Goal: Task Accomplishment & Management: Manage account settings

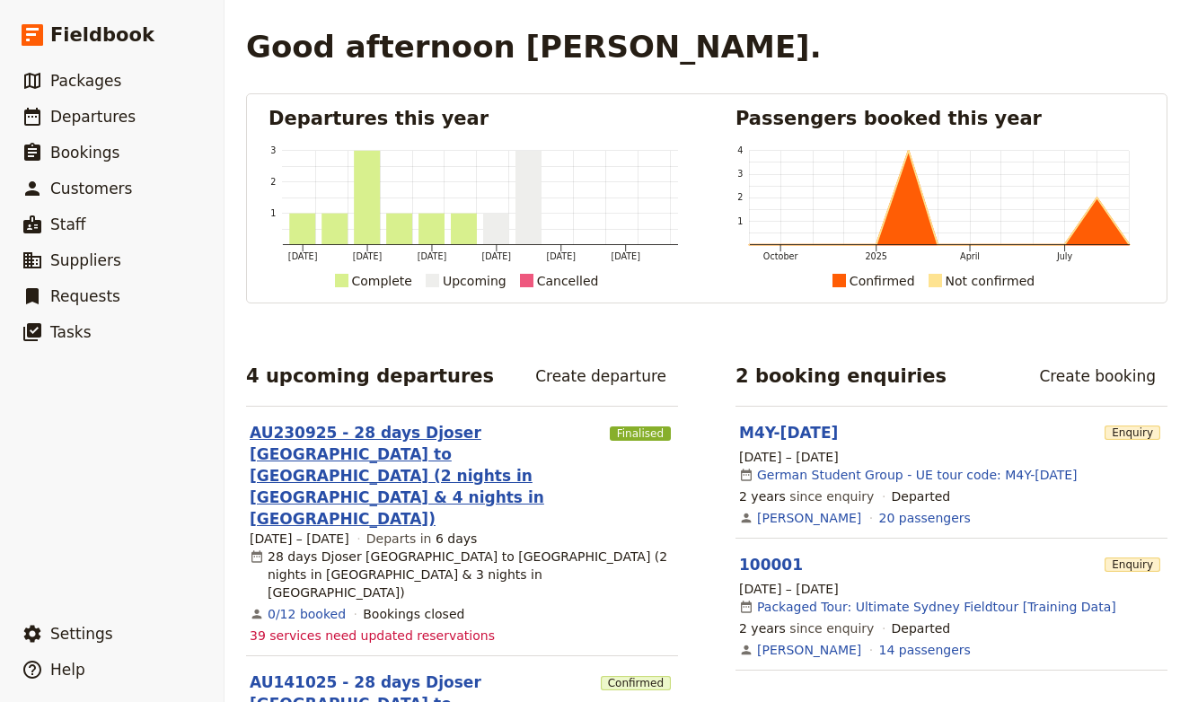
click at [444, 428] on link "AU230925 - 28 days Djoser [GEOGRAPHIC_DATA] to [GEOGRAPHIC_DATA] (2 nights in […" at bounding box center [426, 476] width 353 height 108
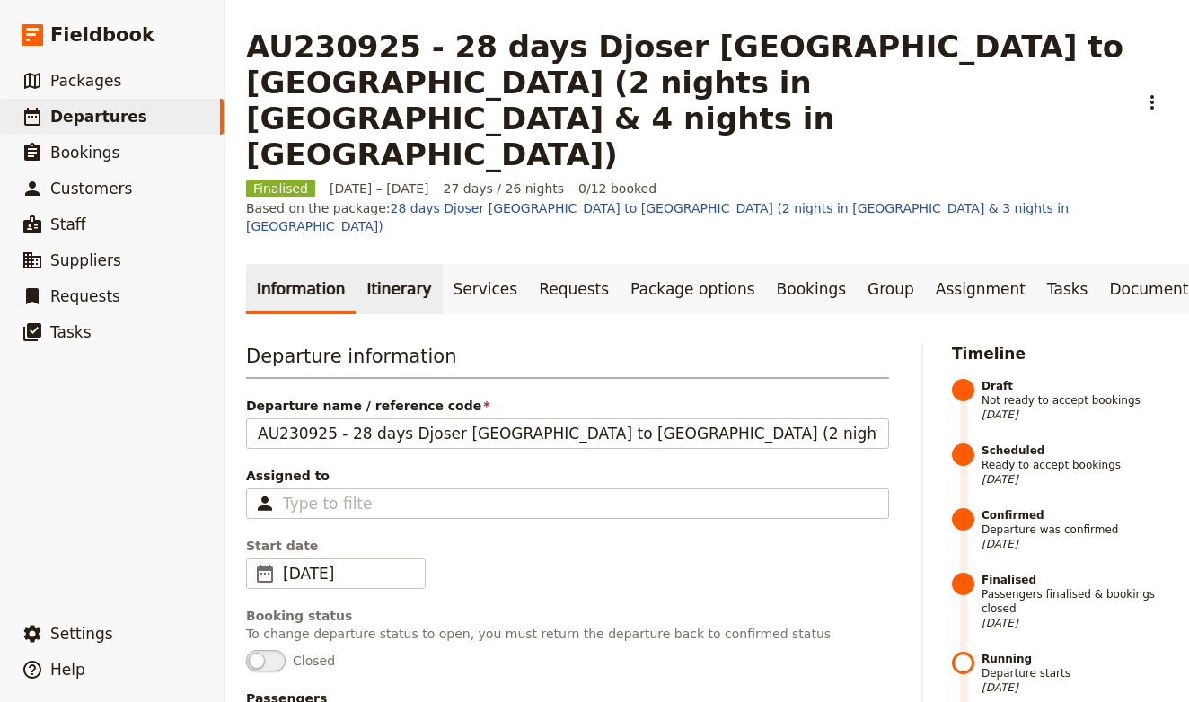
click at [404, 264] on link "Itinerary" at bounding box center [399, 289] width 86 height 50
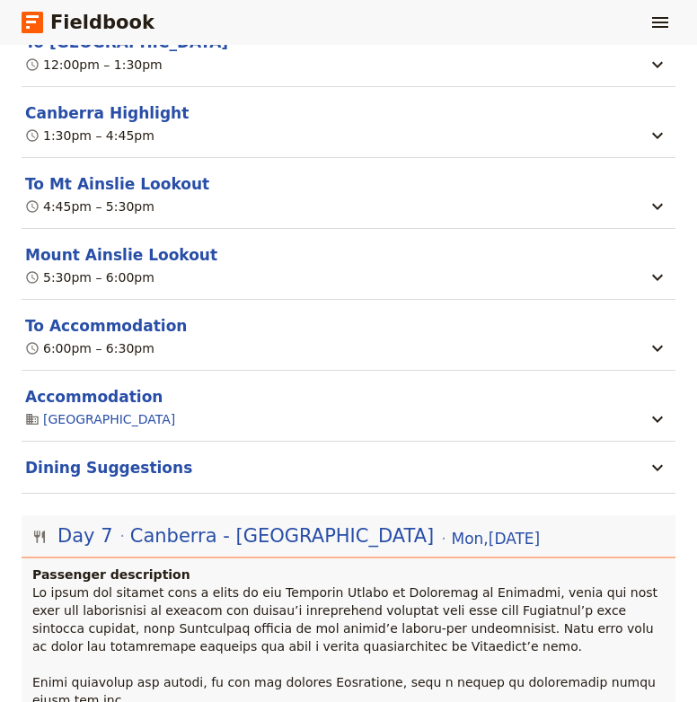
scroll to position [5353, 0]
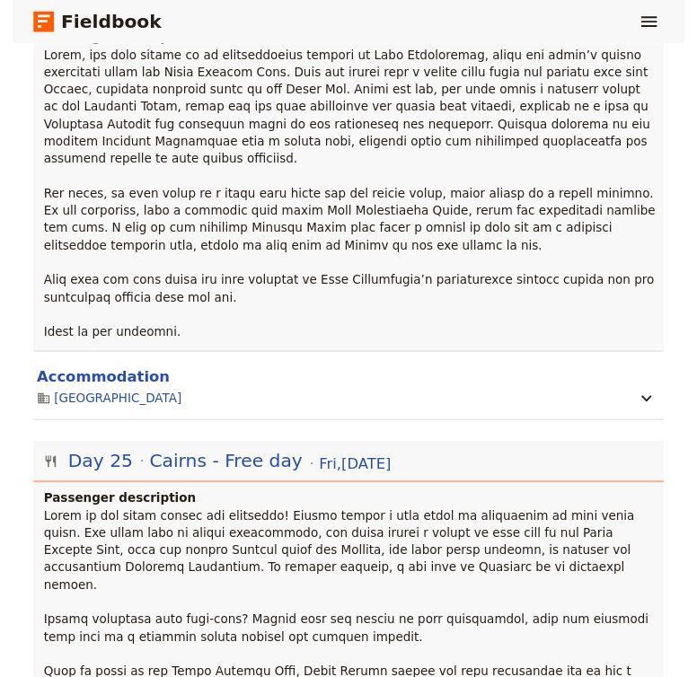
scroll to position [0, 0]
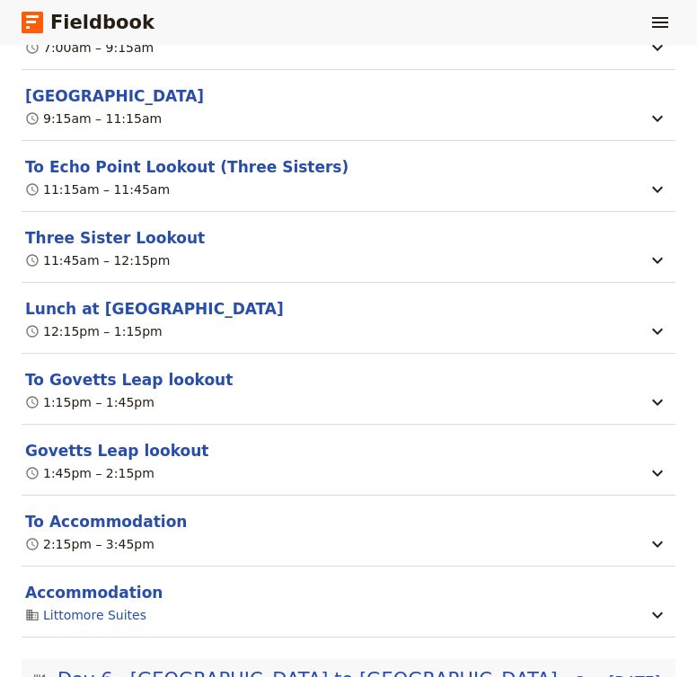
scroll to position [3859, 0]
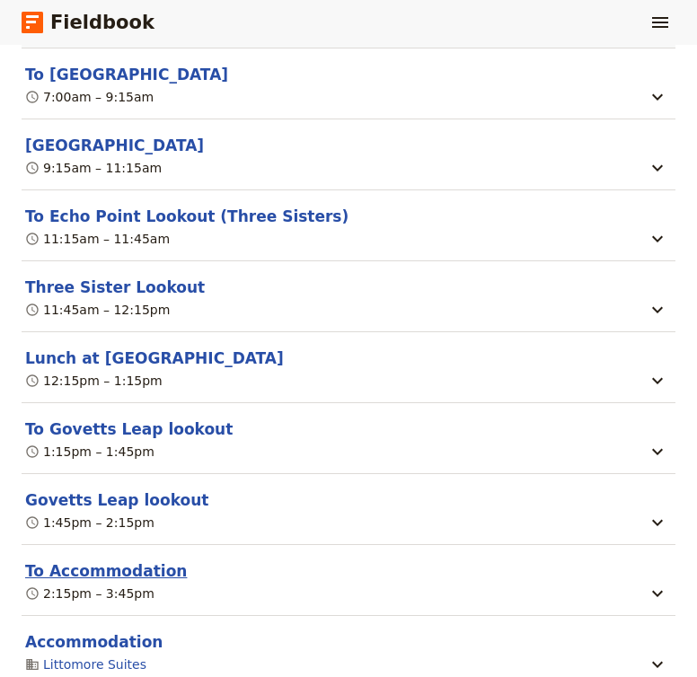
click at [114, 560] on button "To Accommodation" at bounding box center [106, 571] width 162 height 22
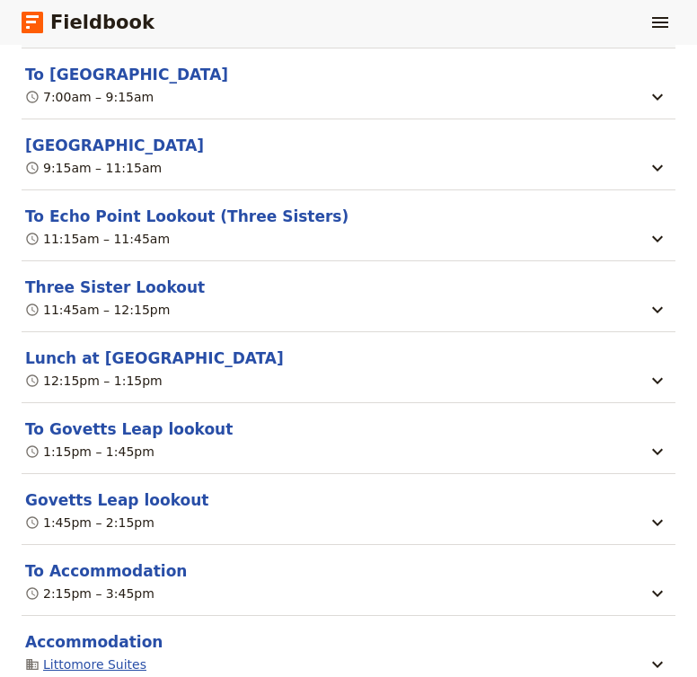
click at [97, 656] on link "Littomore Suites" at bounding box center [94, 665] width 103 height 18
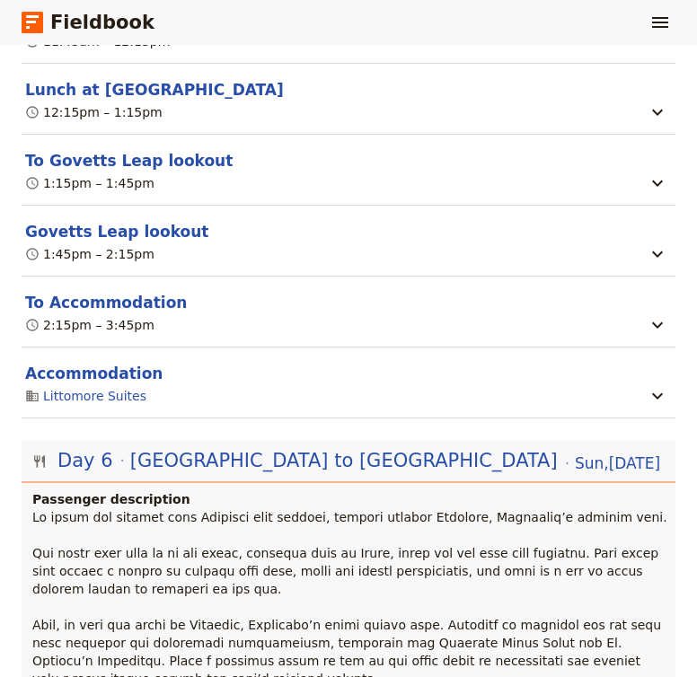
scroll to position [4096, 0]
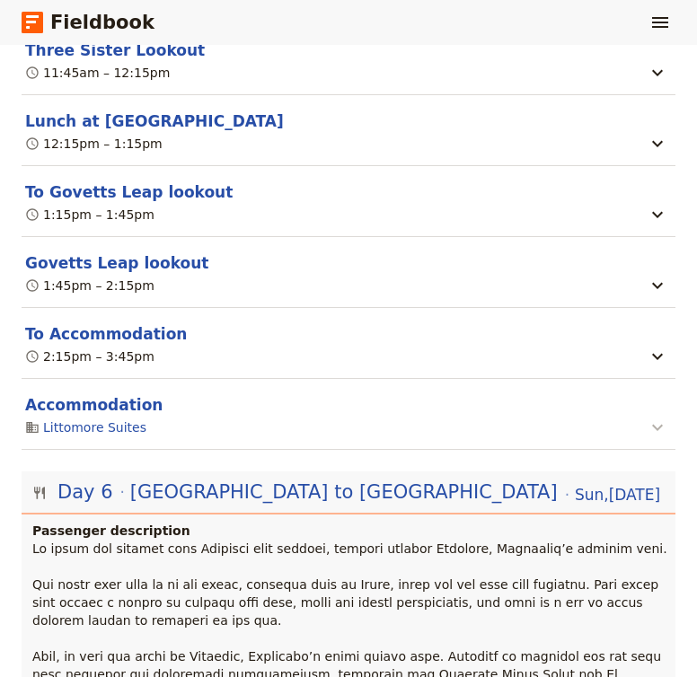
click at [651, 417] on icon "button" at bounding box center [658, 428] width 22 height 22
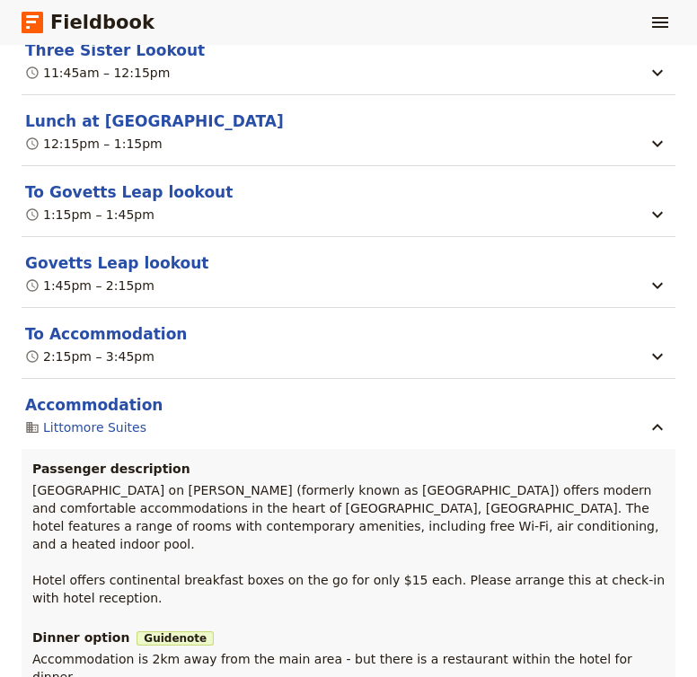
scroll to position [0, 0]
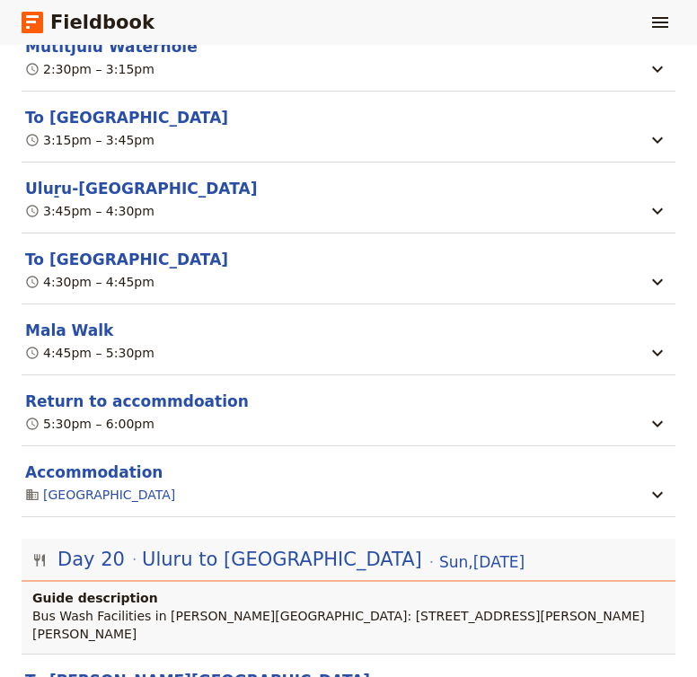
scroll to position [21669, 0]
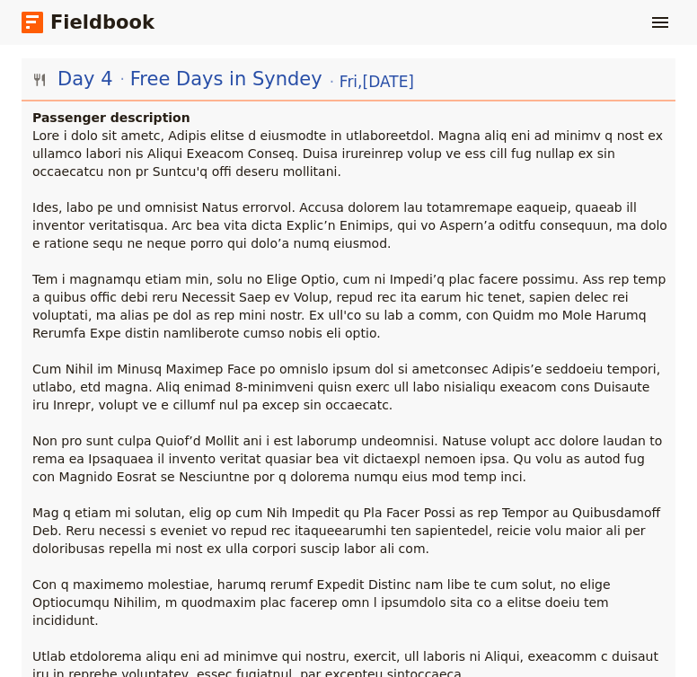
scroll to position [1927, 0]
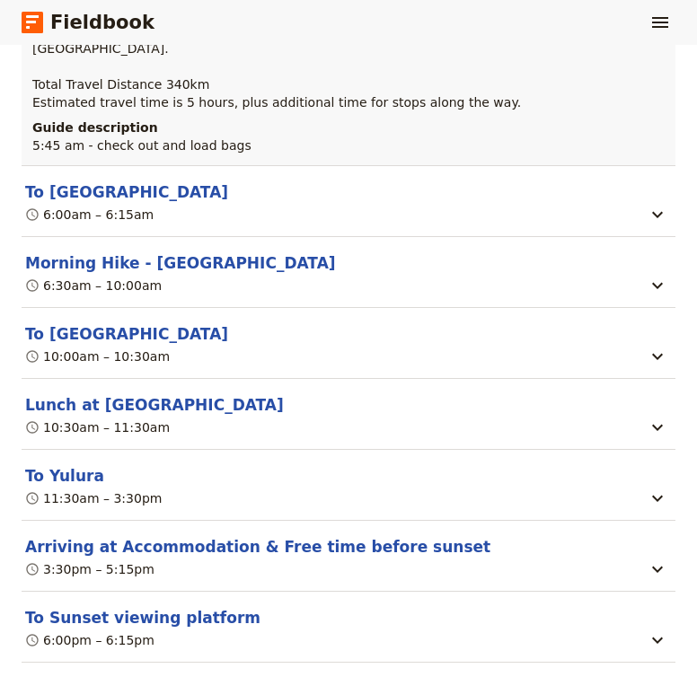
scroll to position [19760, 0]
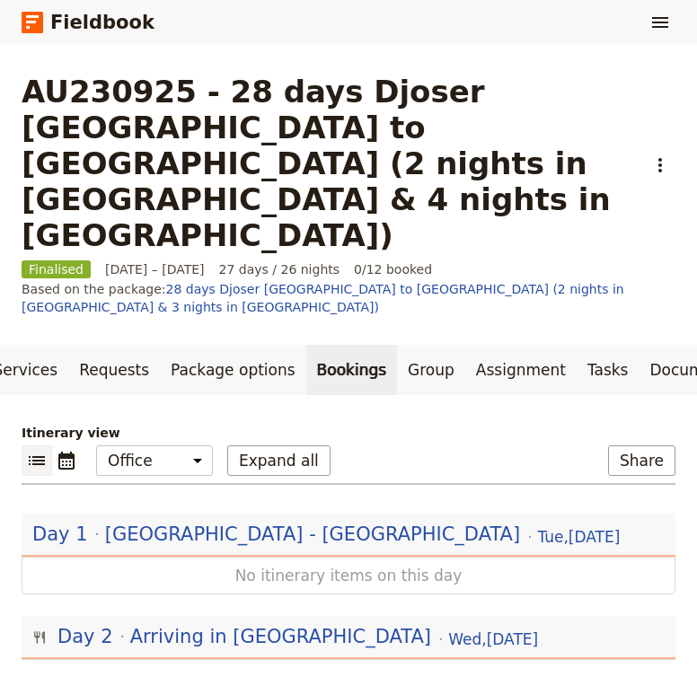
scroll to position [0, 233]
click at [666, 154] on icon "Actions" at bounding box center [660, 165] width 22 height 22
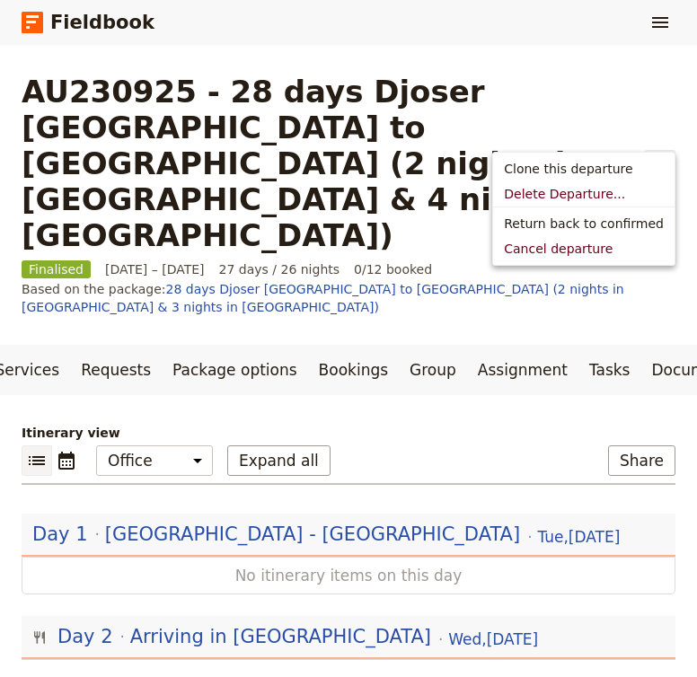
click at [666, 154] on icon "Actions" at bounding box center [660, 165] width 22 height 22
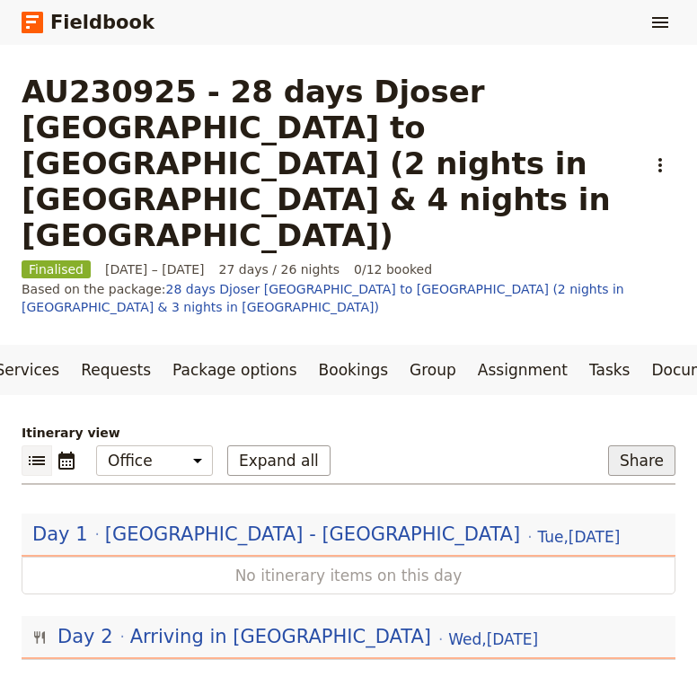
click at [630, 445] on button "Share" at bounding box center [641, 460] width 67 height 31
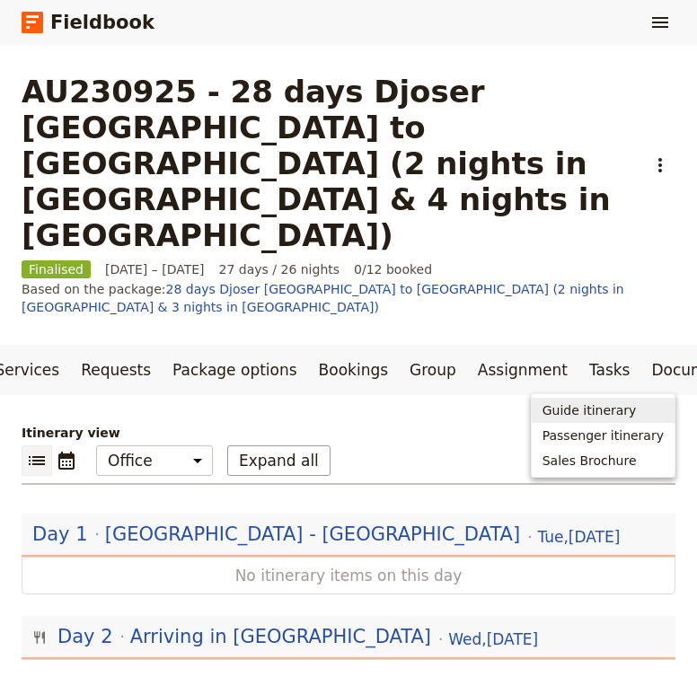
click at [623, 409] on span "Guide itinerary" at bounding box center [589, 410] width 94 height 18
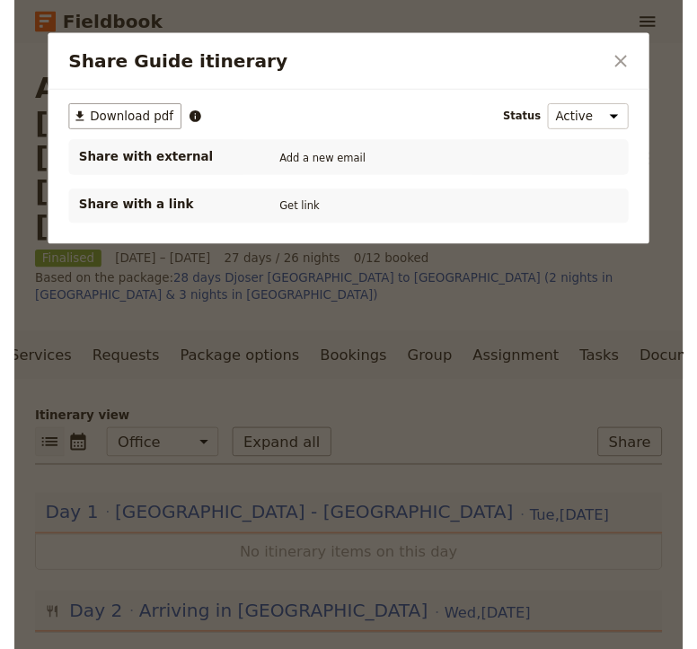
scroll to position [0, 0]
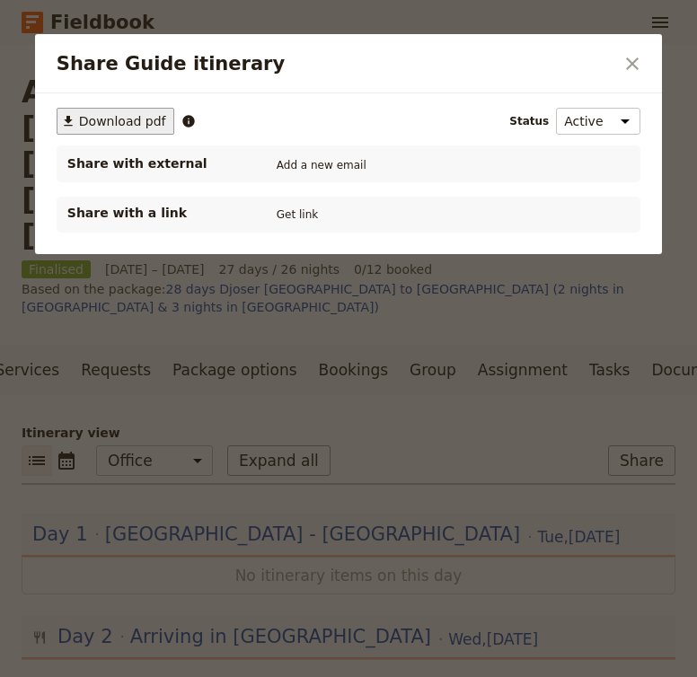
click at [100, 128] on span "Download pdf" at bounding box center [122, 121] width 87 height 18
click at [629, 54] on icon "Close dialog" at bounding box center [632, 64] width 22 height 22
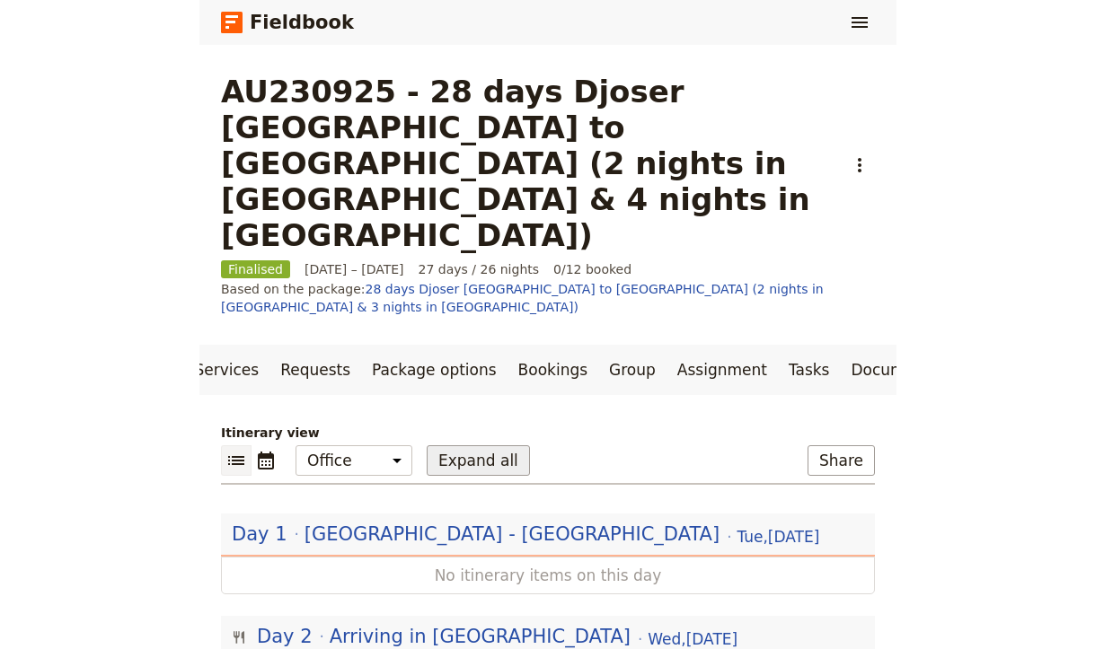
scroll to position [6898, 0]
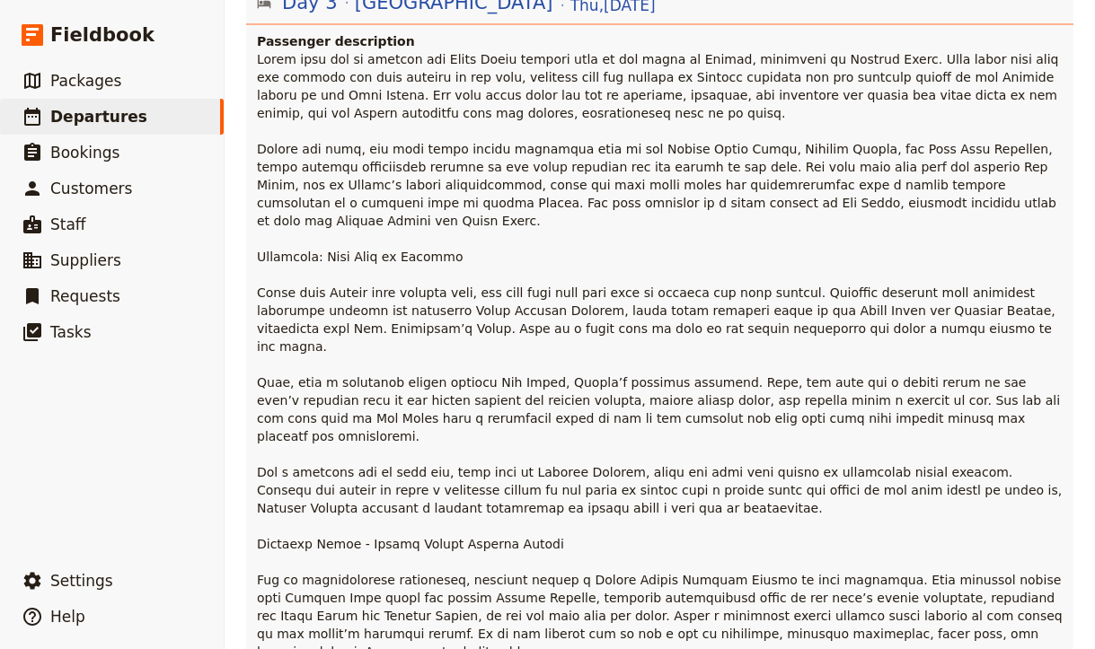
scroll to position [645, 0]
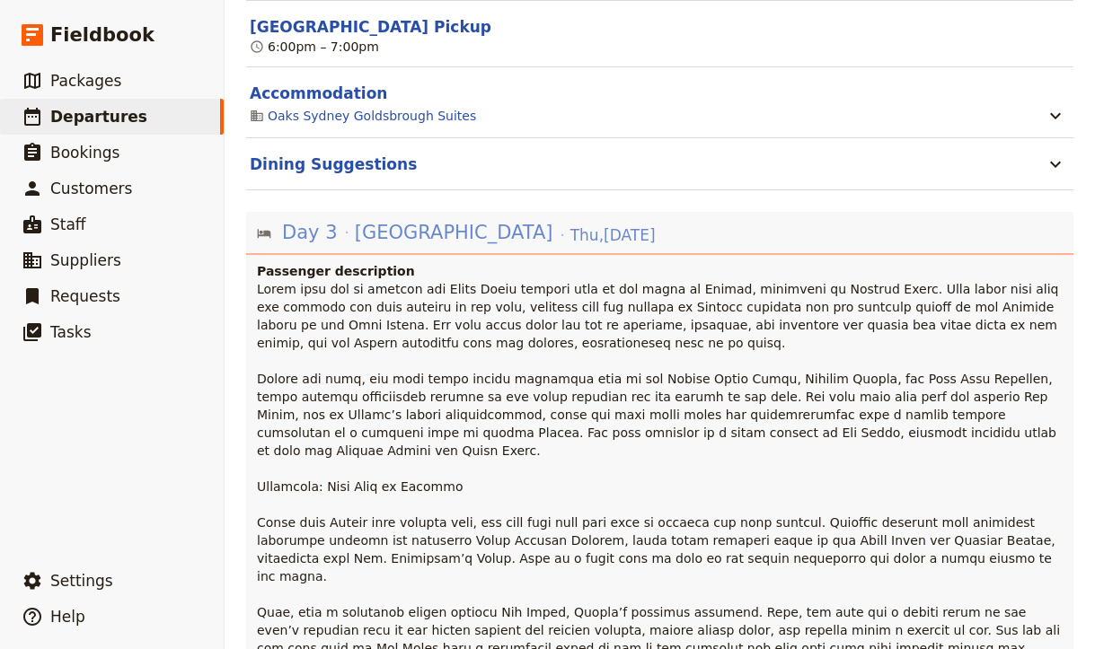
click at [570, 224] on span "[DATE]" at bounding box center [612, 235] width 85 height 22
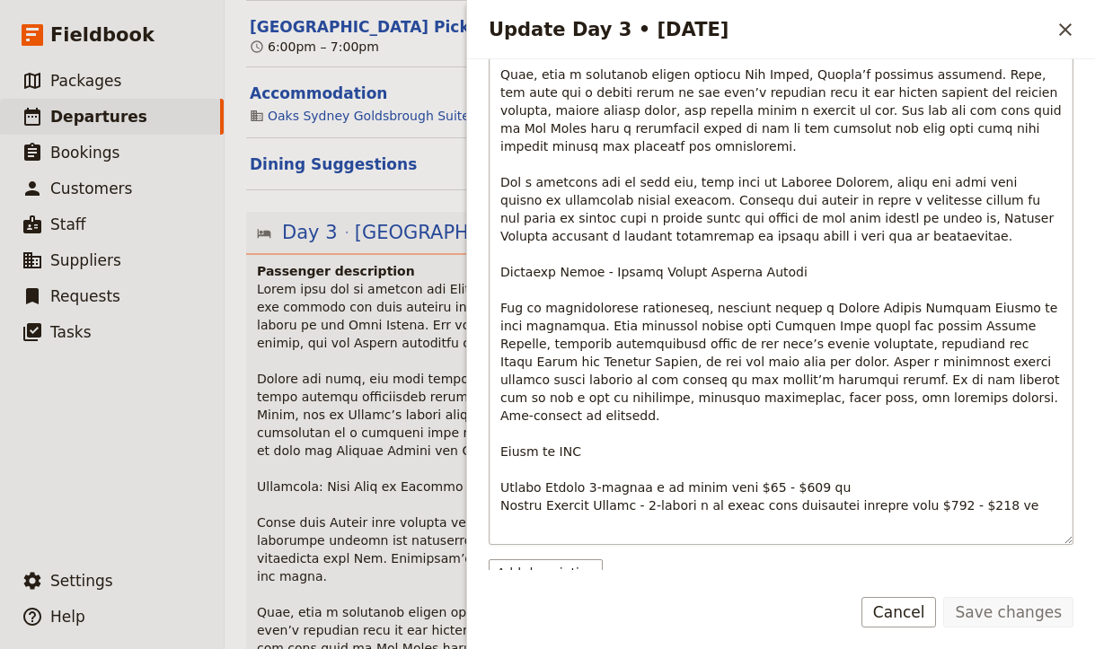
scroll to position [665, 0]
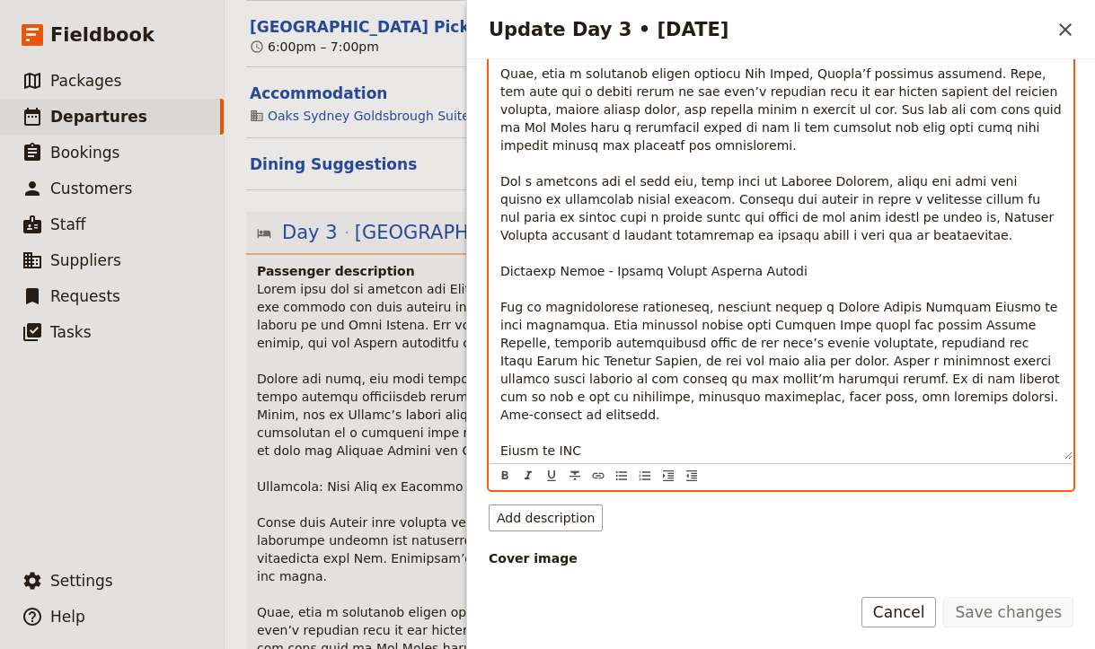
click at [578, 235] on span "Update Day 3 • 25 Sep" at bounding box center [782, 82] width 565 height 858
click at [683, 244] on p "Update Day 3 • 25 Sep" at bounding box center [780, 83] width 561 height 862
click at [578, 239] on span "Update Day 3 • 25 Sep" at bounding box center [782, 82] width 565 height 858
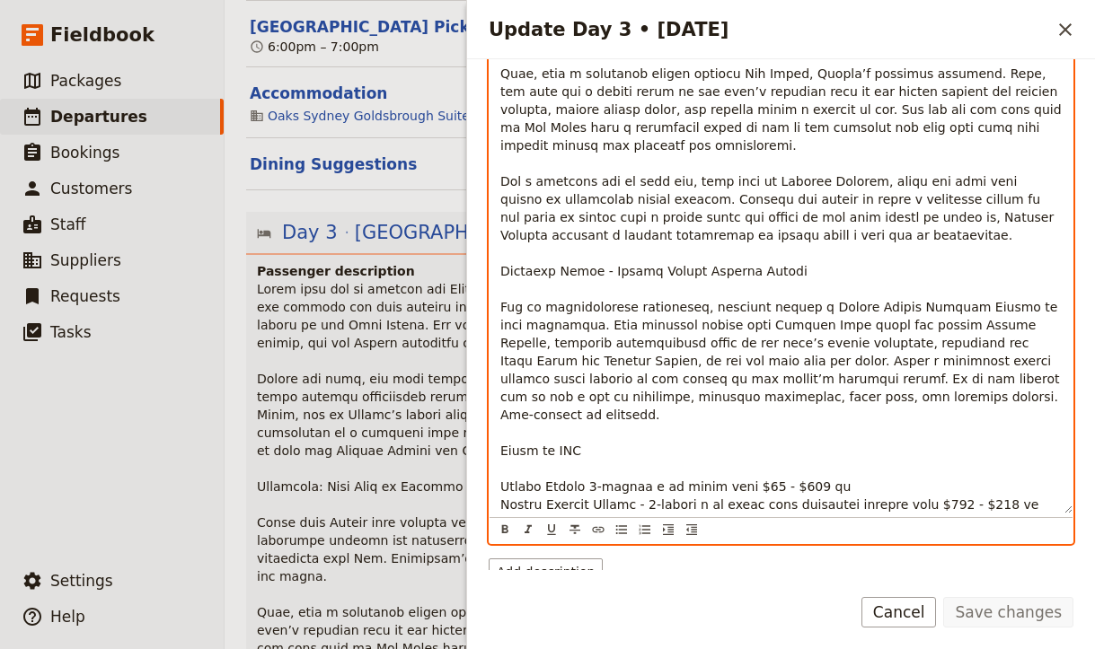
click at [582, 238] on span "Update Day 3 • 25 Sep" at bounding box center [782, 82] width 565 height 858
click at [705, 247] on p "Update Day 3 • 25 Sep" at bounding box center [780, 83] width 561 height 862
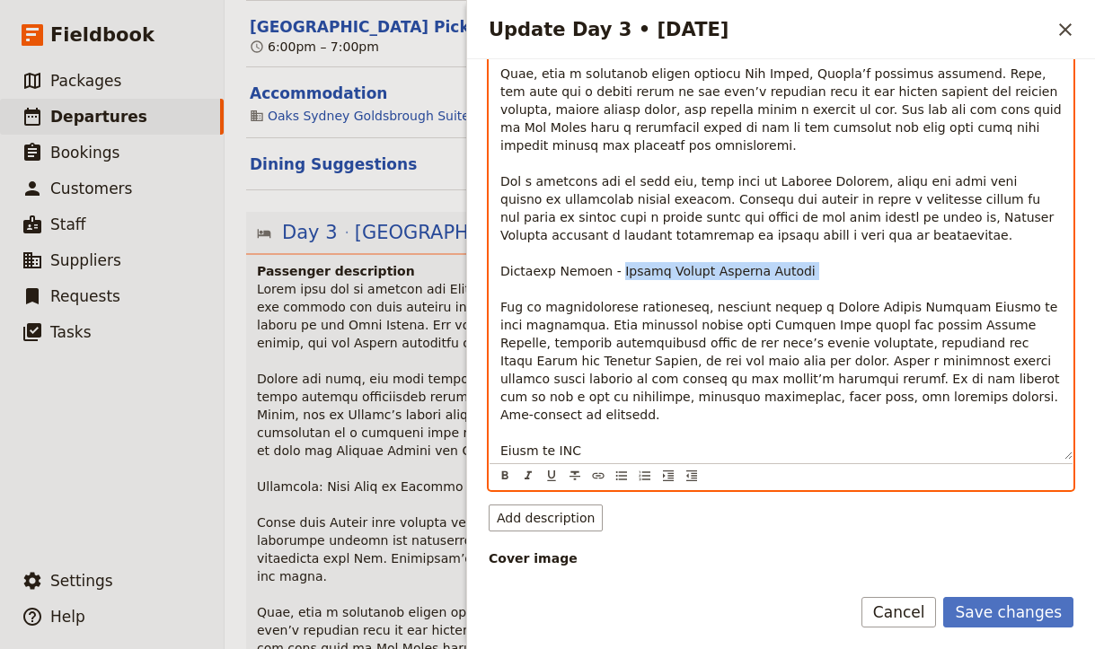
drag, startPoint x: 603, startPoint y: 236, endPoint x: 765, endPoint y: 244, distance: 161.8
click at [765, 244] on p "Update Day 3 • 25 Sep" at bounding box center [780, 83] width 561 height 862
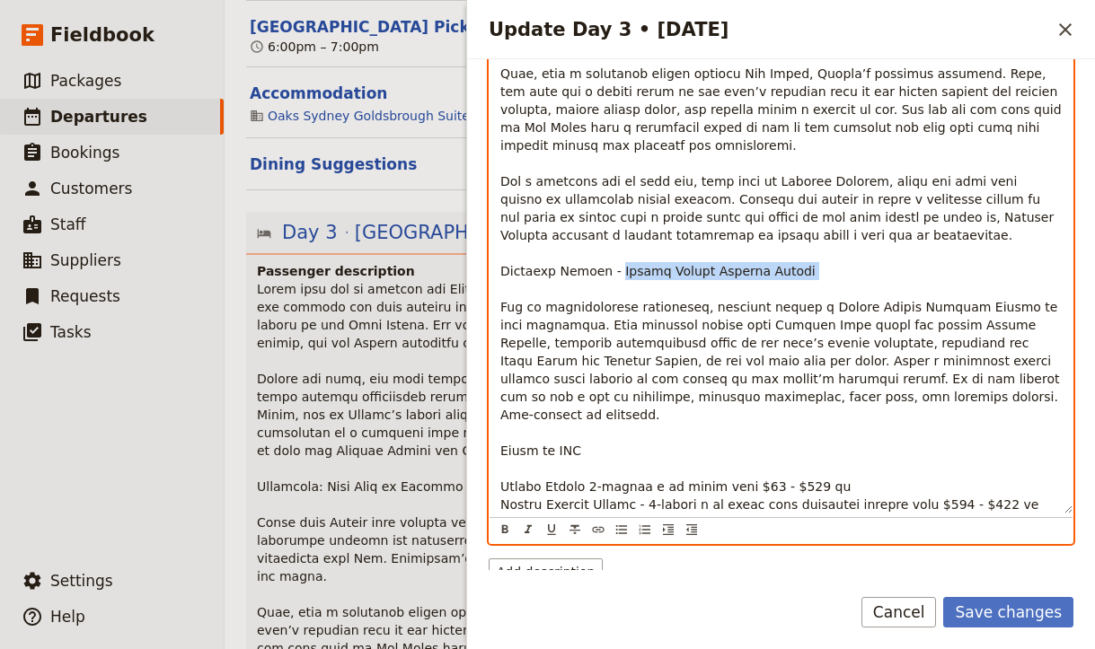
click at [672, 196] on span "Update Day 3 • 25 Sep" at bounding box center [782, 82] width 565 height 858
click at [659, 179] on span "Update Day 3 • 25 Sep" at bounding box center [782, 82] width 565 height 858
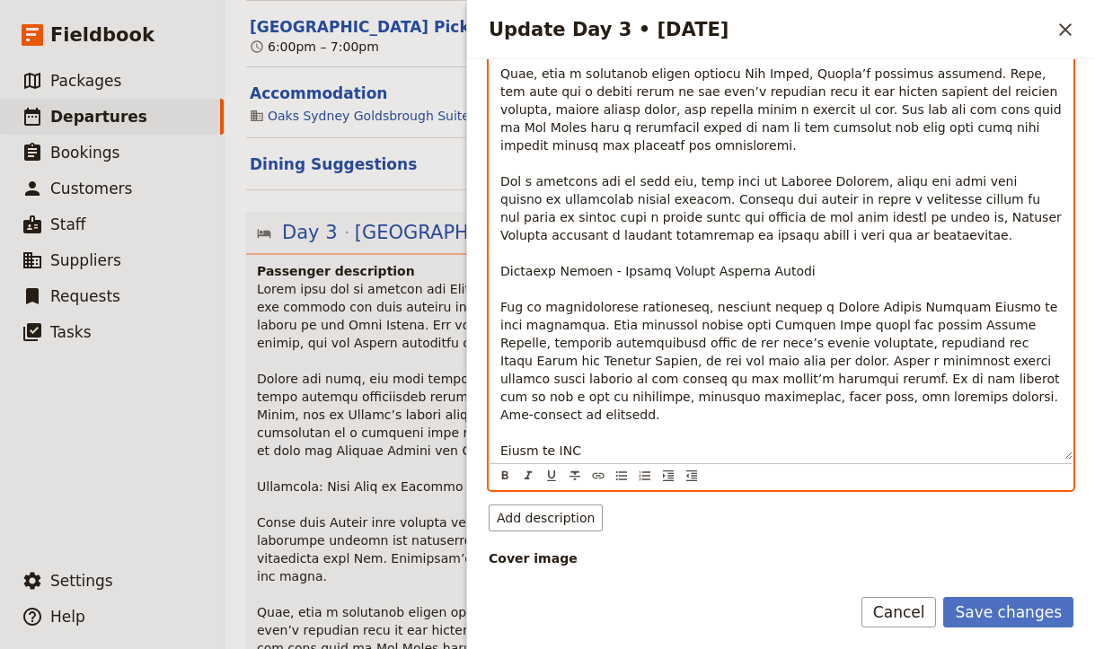
click at [728, 231] on span "Update Day 3 • 25 Sep" at bounding box center [782, 82] width 565 height 858
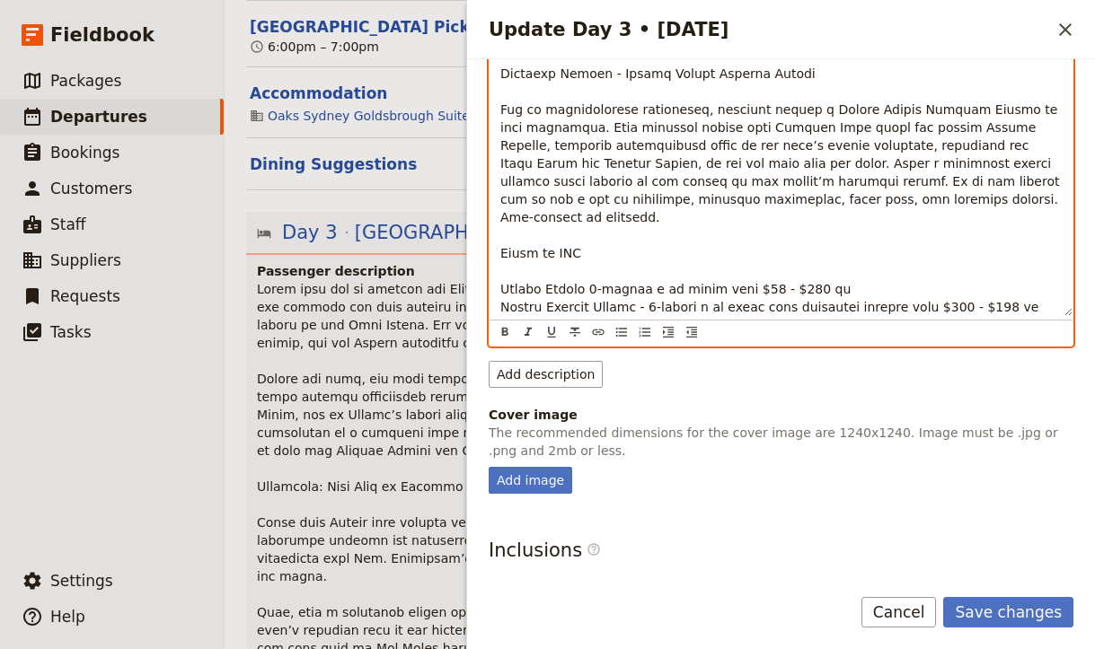
scroll to position [861, 0]
click at [340, 365] on p at bounding box center [661, 630] width 809 height 700
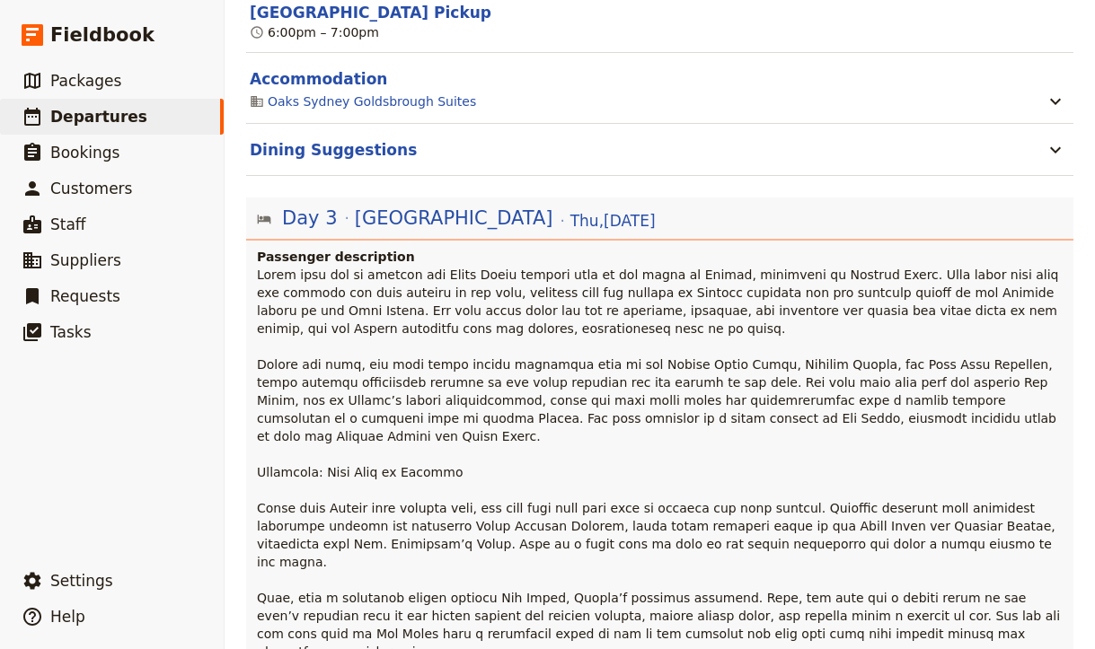
scroll to position [661, 0]
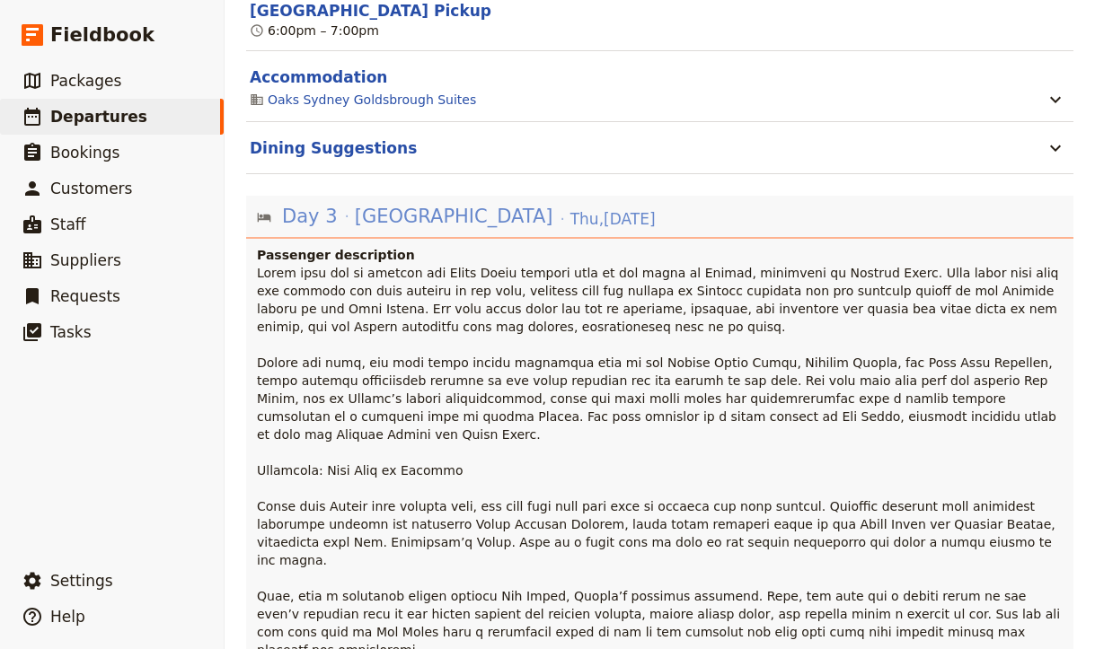
click at [570, 208] on span "[DATE]" at bounding box center [612, 219] width 85 height 22
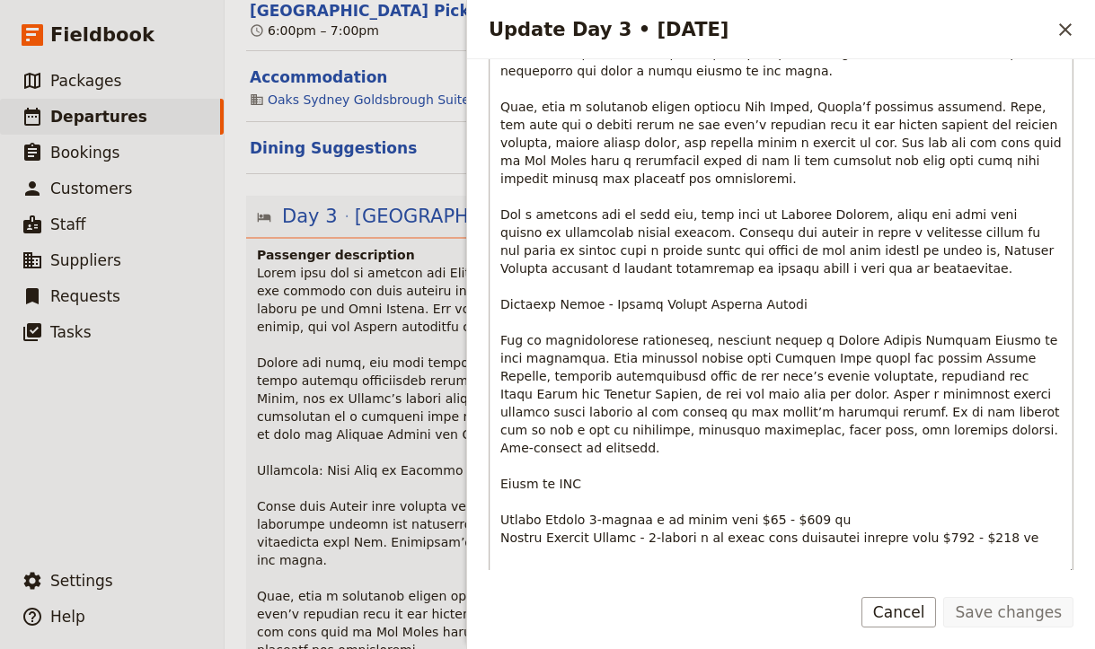
scroll to position [633, 0]
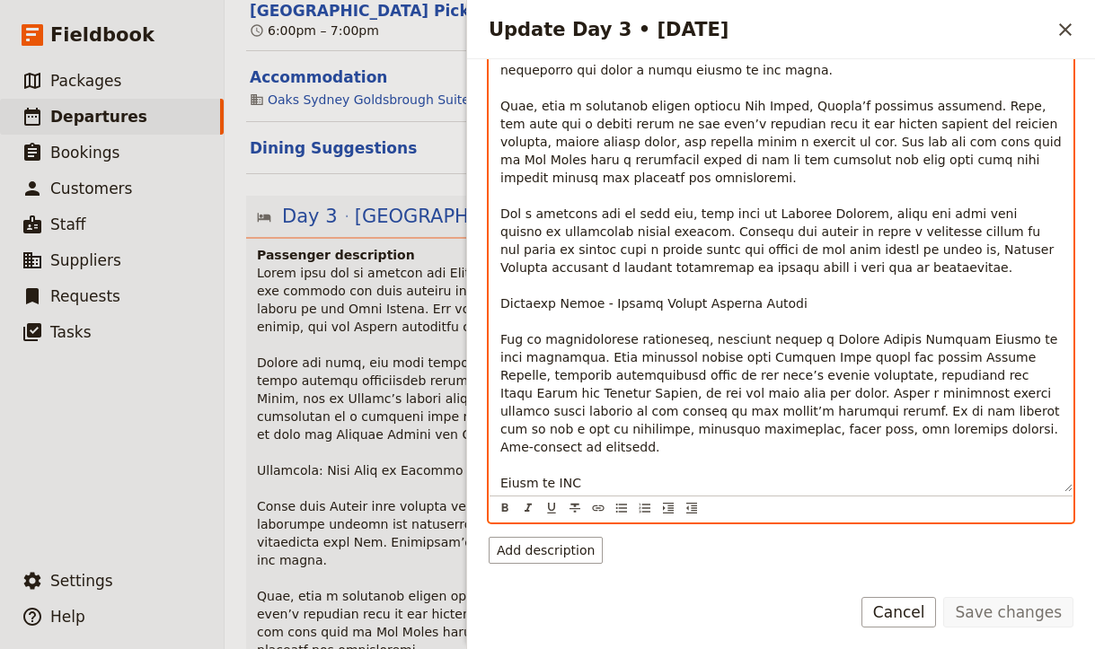
click at [611, 299] on span "Update Day 3 • 25 Sep" at bounding box center [782, 115] width 565 height 858
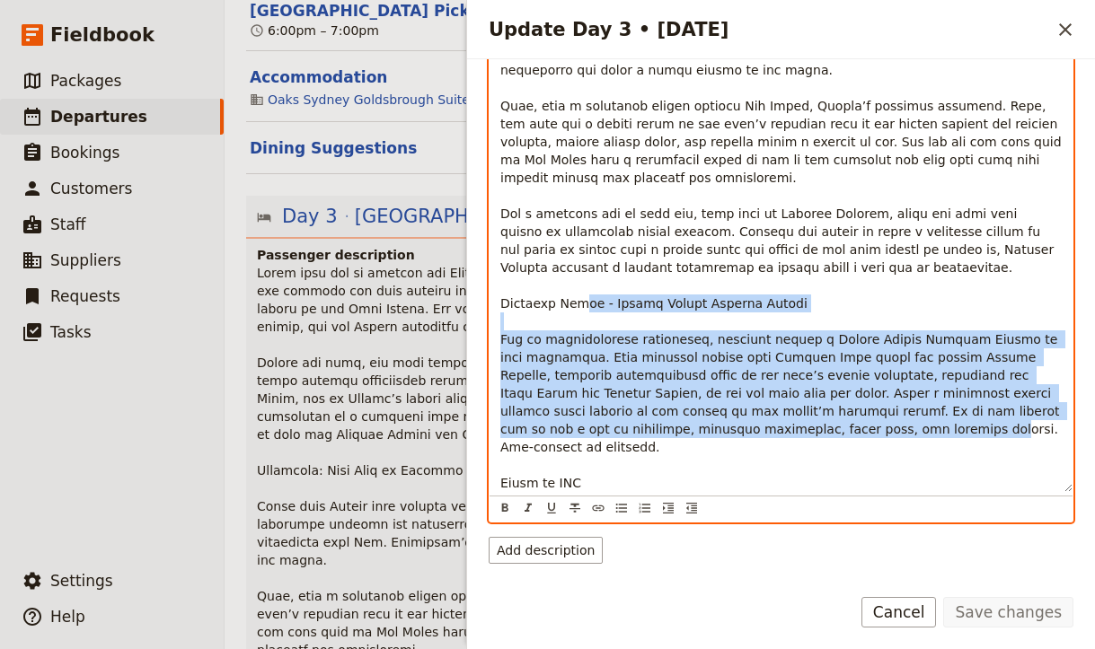
drag, startPoint x: 572, startPoint y: 273, endPoint x: 728, endPoint y: 392, distance: 196.1
click at [728, 392] on span "Update Day 3 • 25 Sep" at bounding box center [782, 115] width 565 height 858
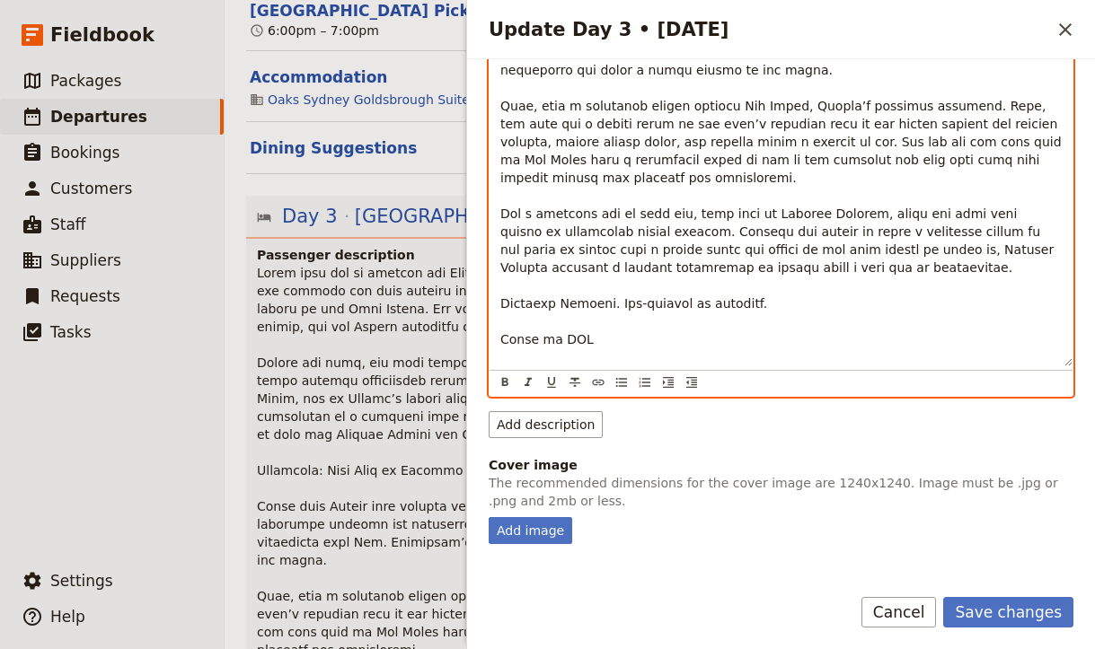
drag, startPoint x: 576, startPoint y: 260, endPoint x: 746, endPoint y: 390, distance: 214.1
click at [746, 390] on div "​ ​ ​ ​ ​ ​ ​ ​ ​" at bounding box center [781, 36] width 585 height 721
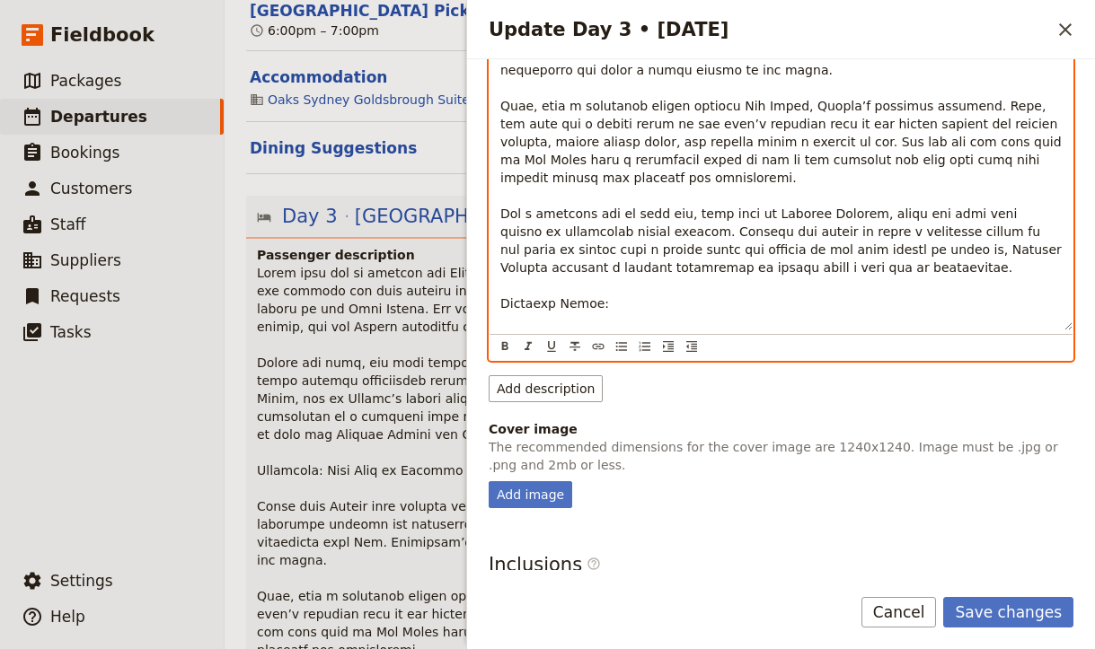
click at [664, 295] on p "Hunter Valley Wine Tour" at bounding box center [780, 25] width 561 height 682
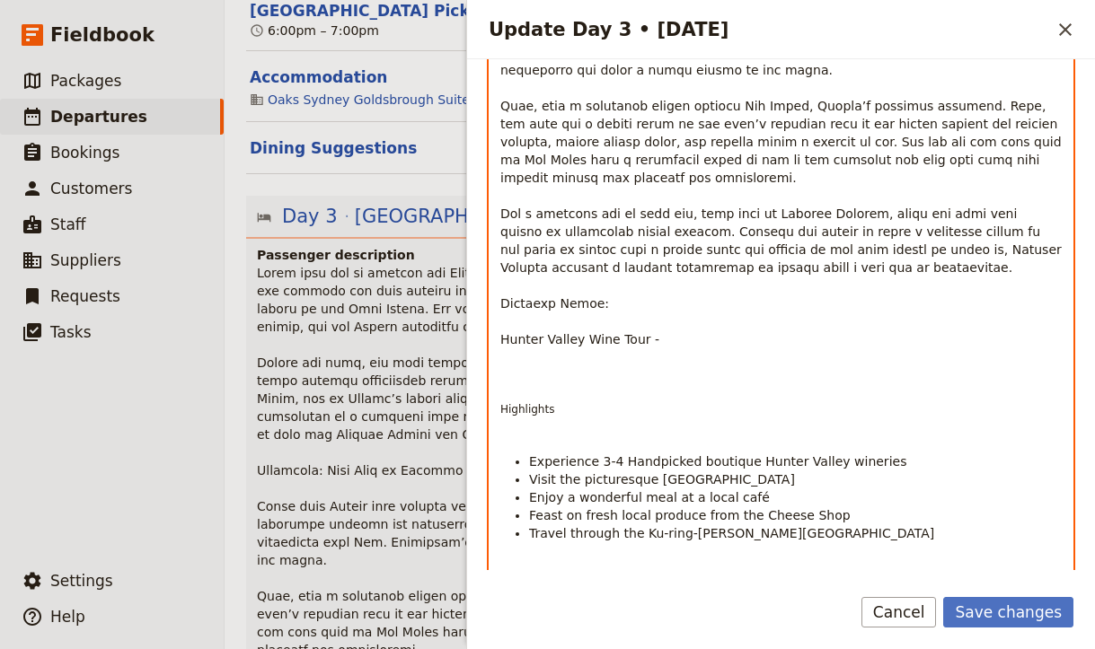
click at [547, 427] on p "Update Day 3 • 25 Sep" at bounding box center [780, 434] width 561 height 14
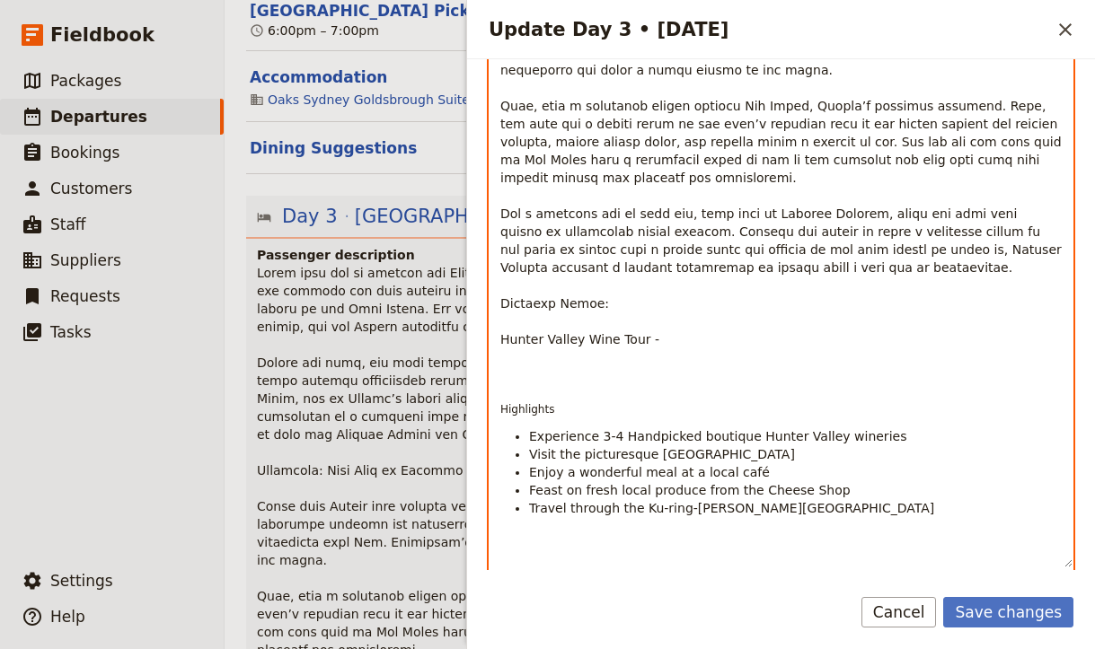
click at [526, 334] on div "Hunter Valley Wine Tour - Highlights Experience 3-4 Handpicked boutique Hunter …" at bounding box center [780, 122] width 583 height 891
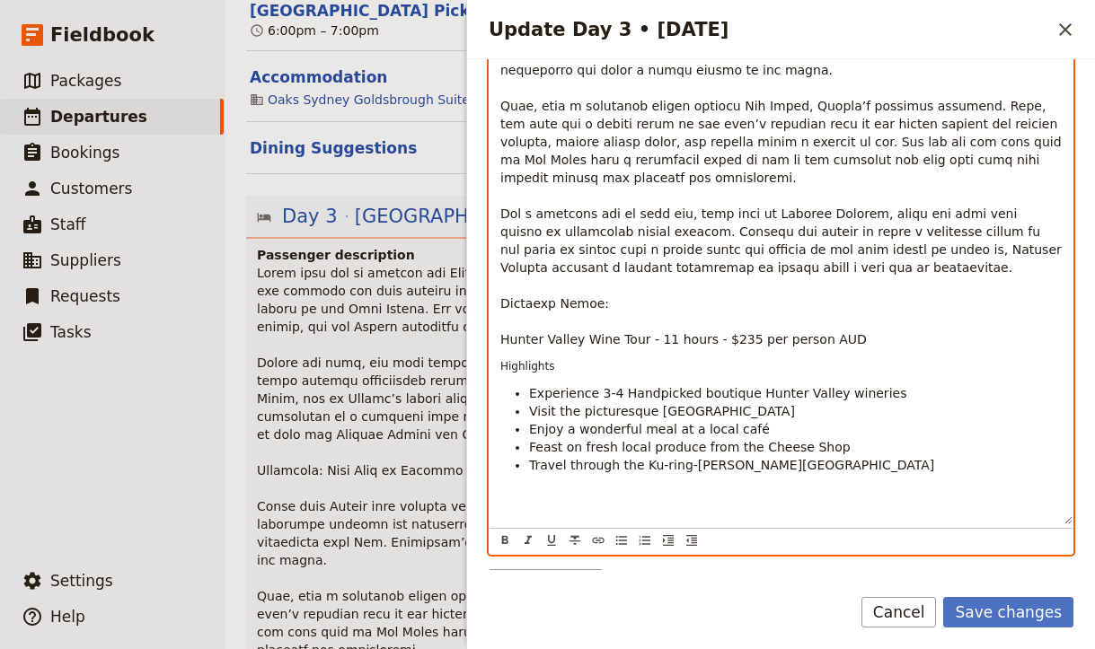
click at [861, 445] on div "Hunter Valley Wine Tour - 11 hours - $235 per person AUD Highlights Experience …" at bounding box center [780, 101] width 583 height 848
click at [859, 456] on li "Travel through the Ku-ring-[PERSON_NAME][GEOGRAPHIC_DATA]" at bounding box center [795, 465] width 533 height 18
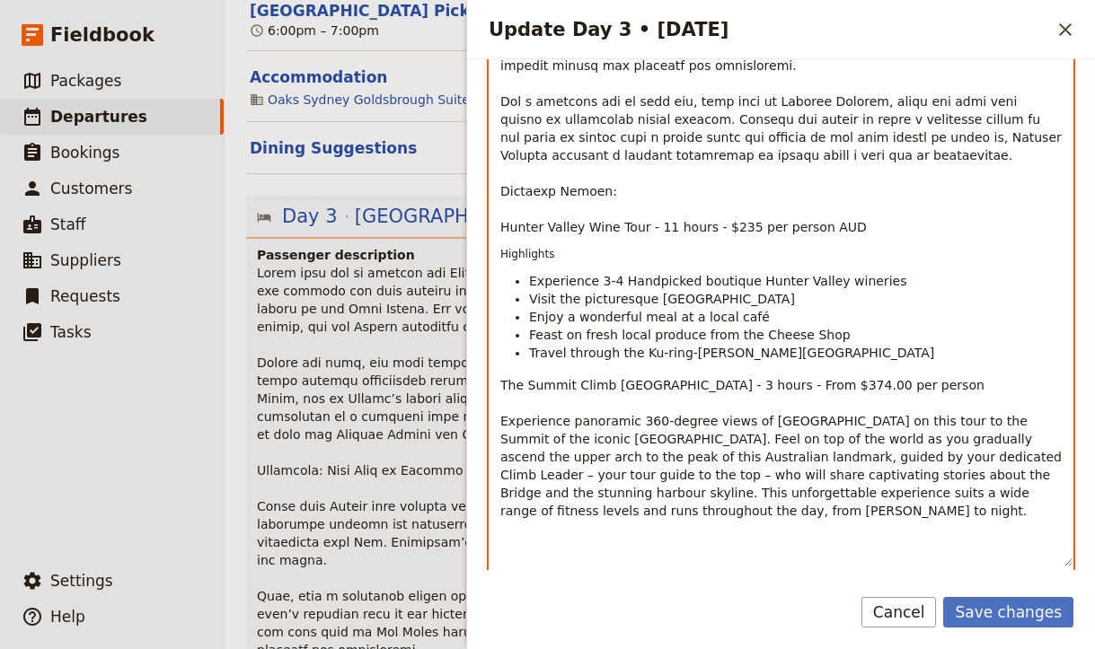
scroll to position [749, 0]
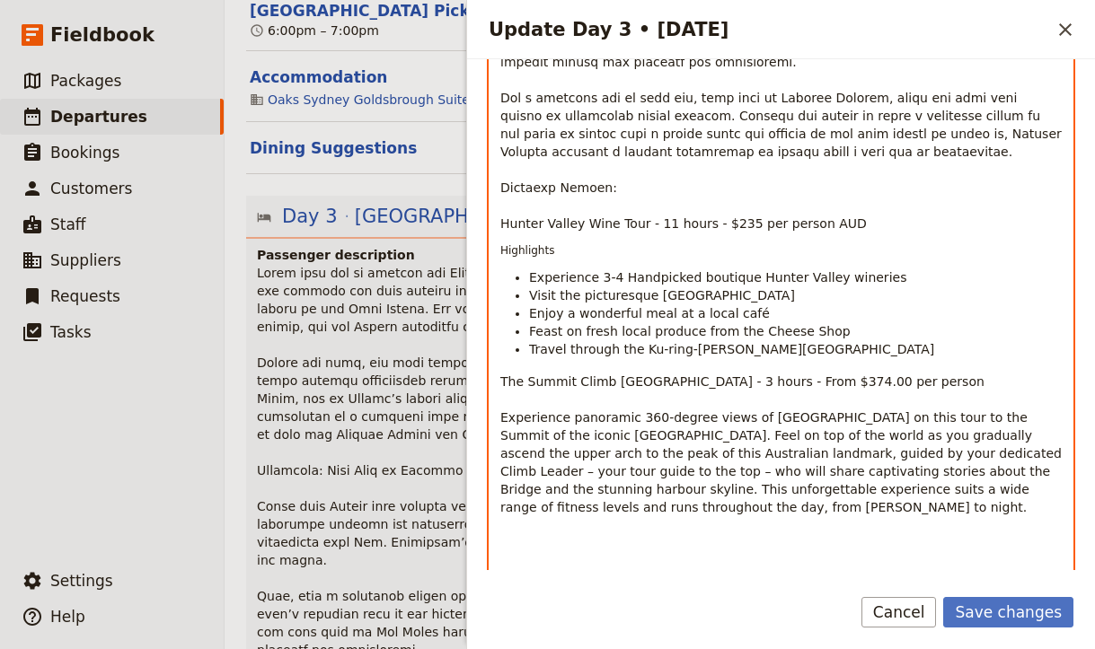
click at [566, 471] on span "Experience panoramic 360-degree views of [GEOGRAPHIC_DATA] on this tour to the …" at bounding box center [782, 462] width 565 height 104
click at [565, 467] on span "Experience panoramic 360-degree views of [GEOGRAPHIC_DATA] on this tour to the …" at bounding box center [782, 462] width 565 height 104
click at [643, 472] on p "The Summit Climb [GEOGRAPHIC_DATA] - 3 hours - From $374.00 per person Experien…" at bounding box center [780, 463] width 561 height 180
click at [893, 373] on p "The Summit Climb [GEOGRAPHIC_DATA] - 3 hours - From $374.00 per person Experien…" at bounding box center [780, 481] width 561 height 216
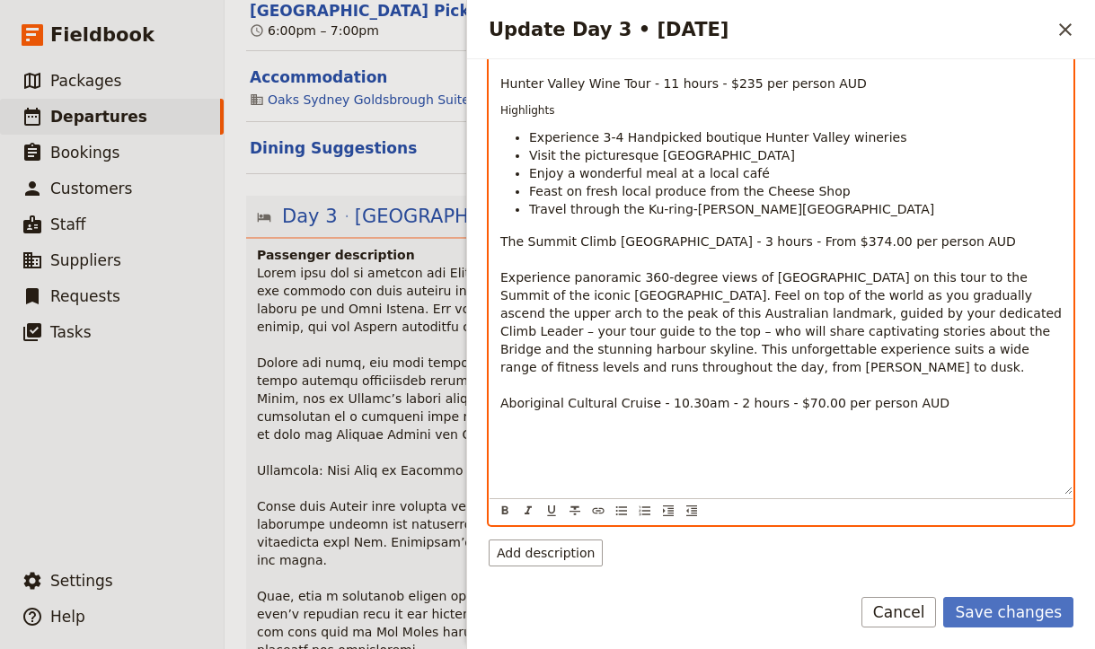
scroll to position [890, 0]
click at [770, 404] on p "The Summit Climb [GEOGRAPHIC_DATA] - 3 hours - From $374.00 per person AUD Expe…" at bounding box center [780, 340] width 561 height 216
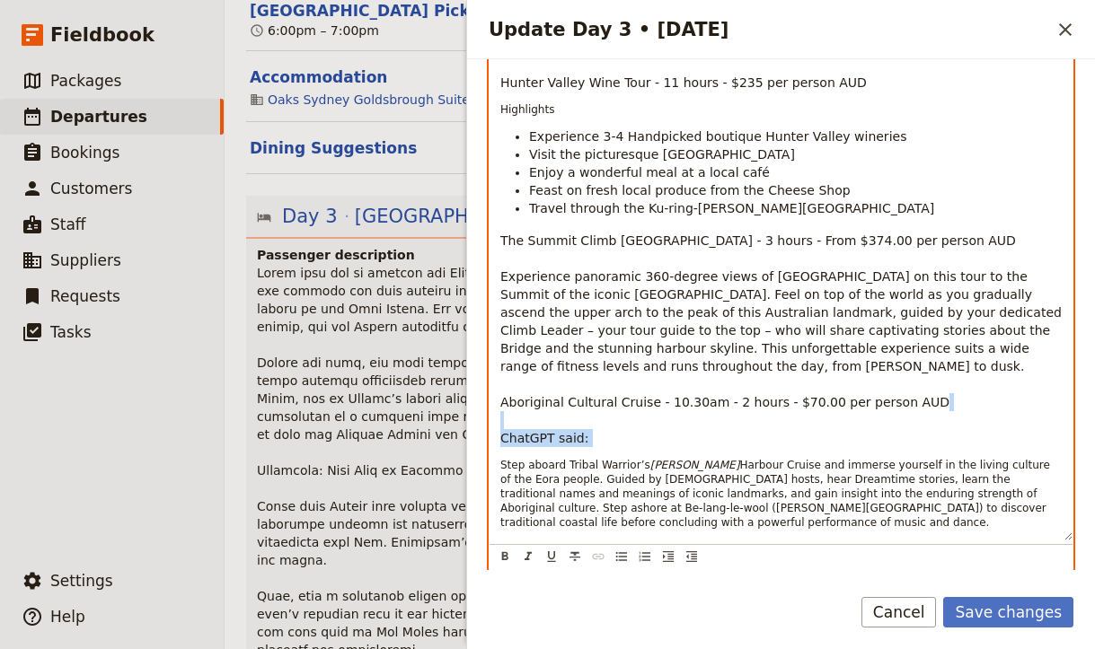
drag, startPoint x: 596, startPoint y: 413, endPoint x: 468, endPoint y: 391, distance: 130.4
click at [468, 391] on div "Day title Sydney Departure start Departure end Short summary 150 / 150 characte…" at bounding box center [781, 314] width 628 height 511
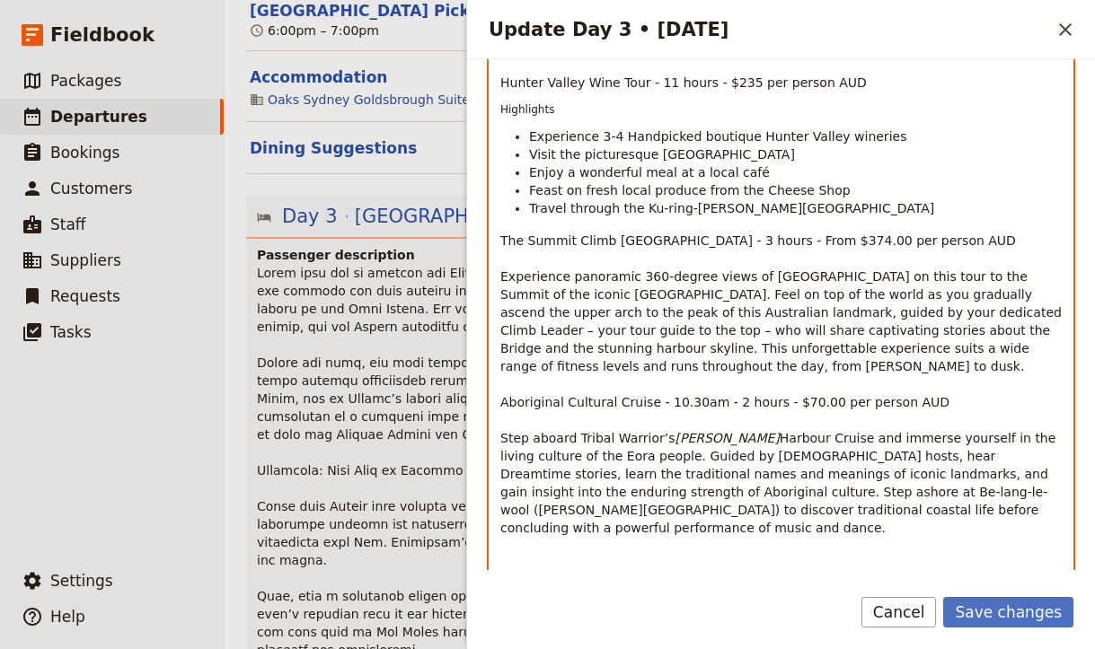
click at [674, 431] on em "[PERSON_NAME]" at bounding box center [726, 438] width 104 height 14
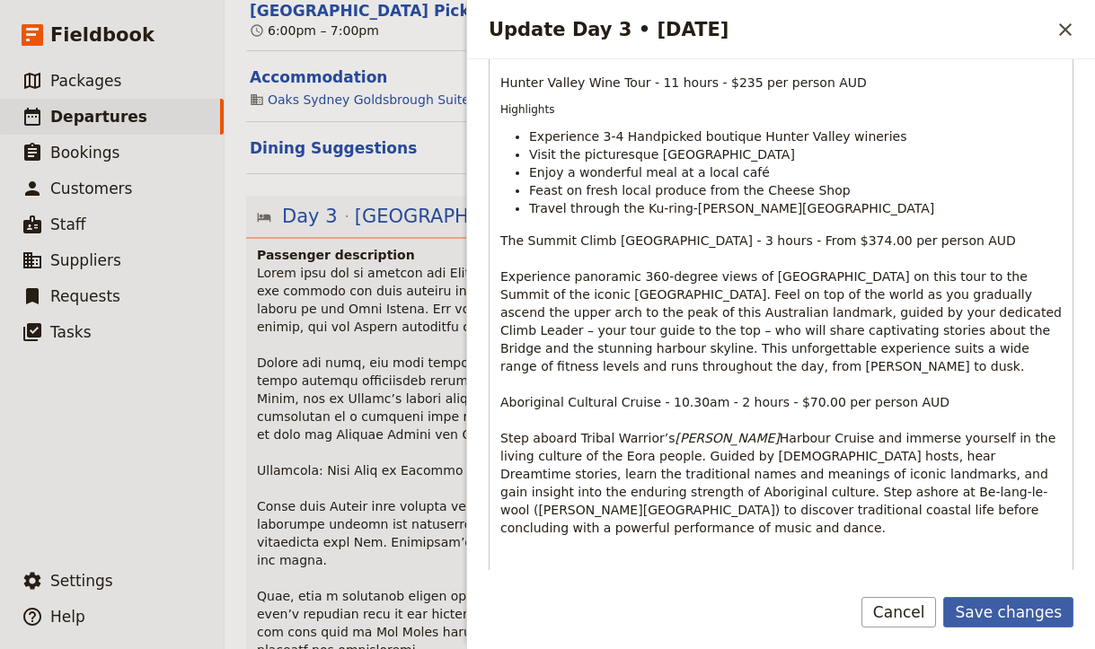
click at [1007, 611] on button "Save changes" at bounding box center [1008, 612] width 130 height 31
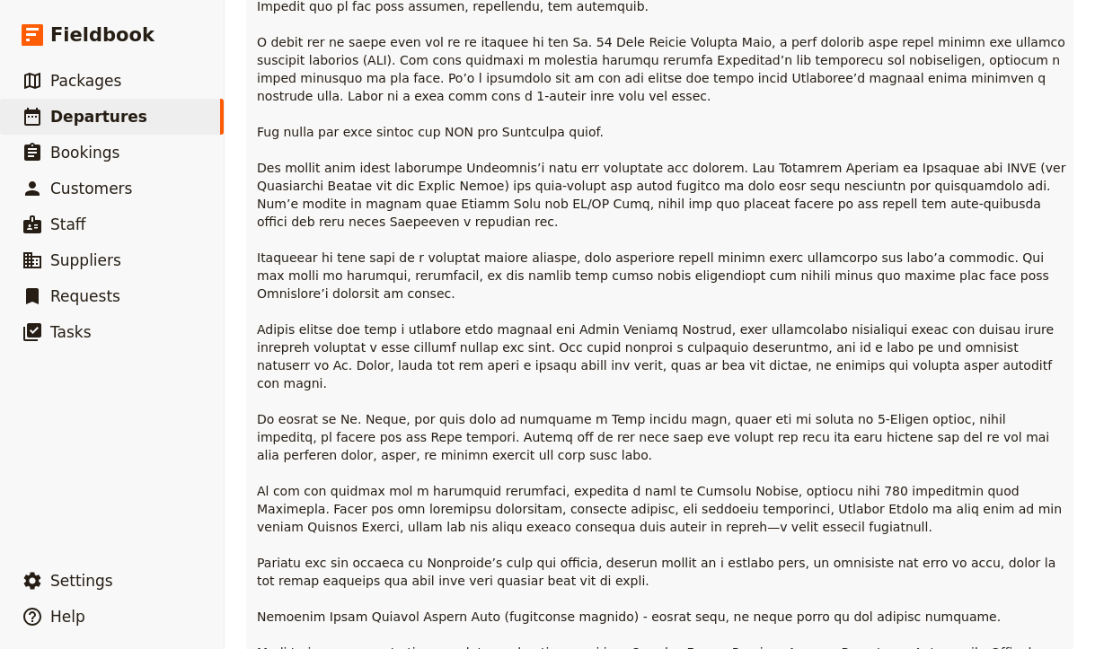
scroll to position [8471, 0]
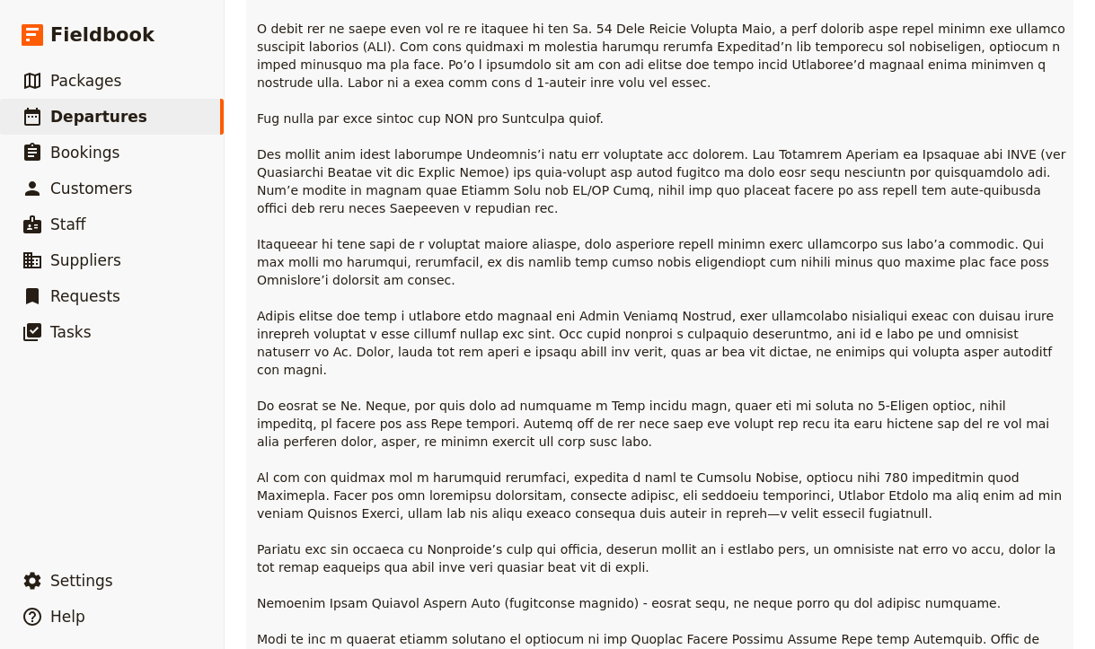
click at [654, 372] on span at bounding box center [663, 361] width 813 height 966
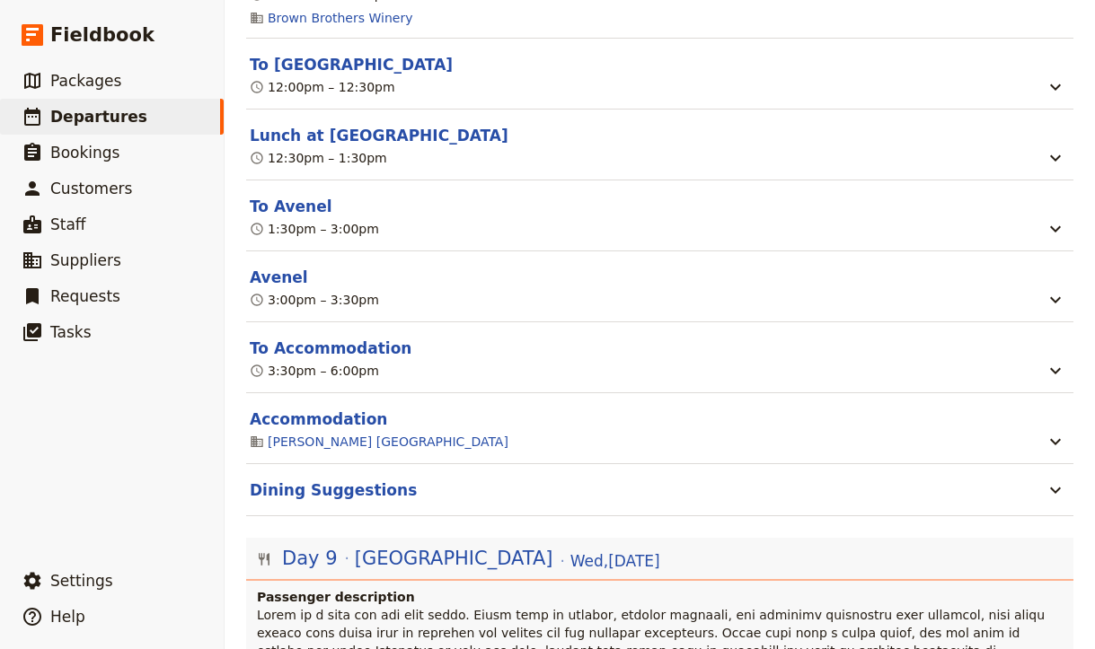
scroll to position [7591, 0]
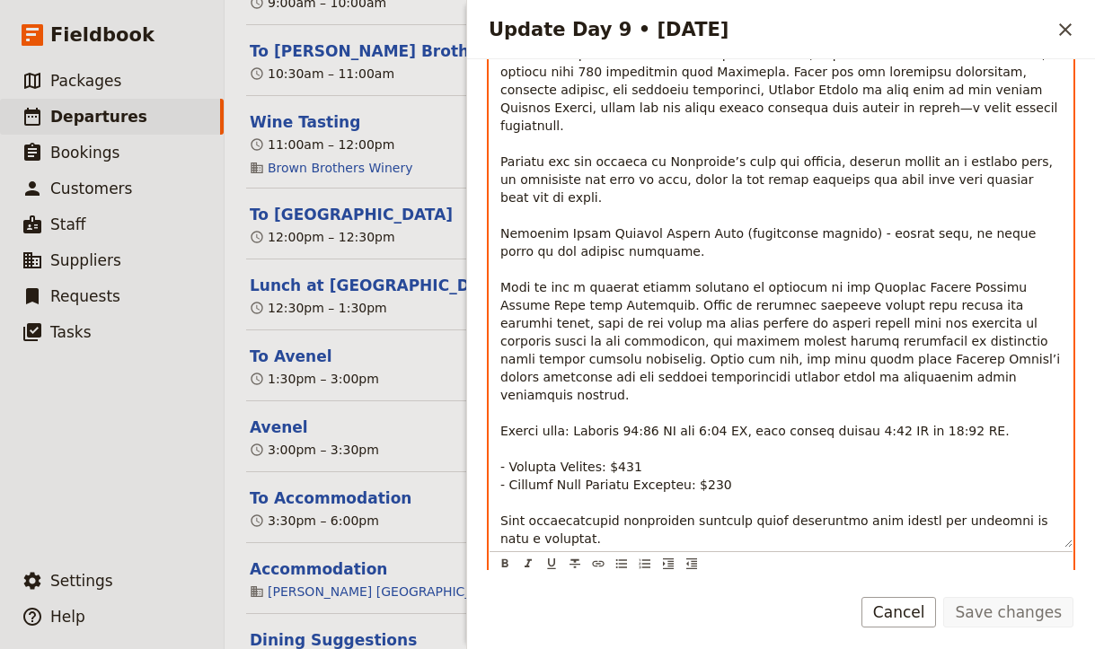
scroll to position [1029, 0]
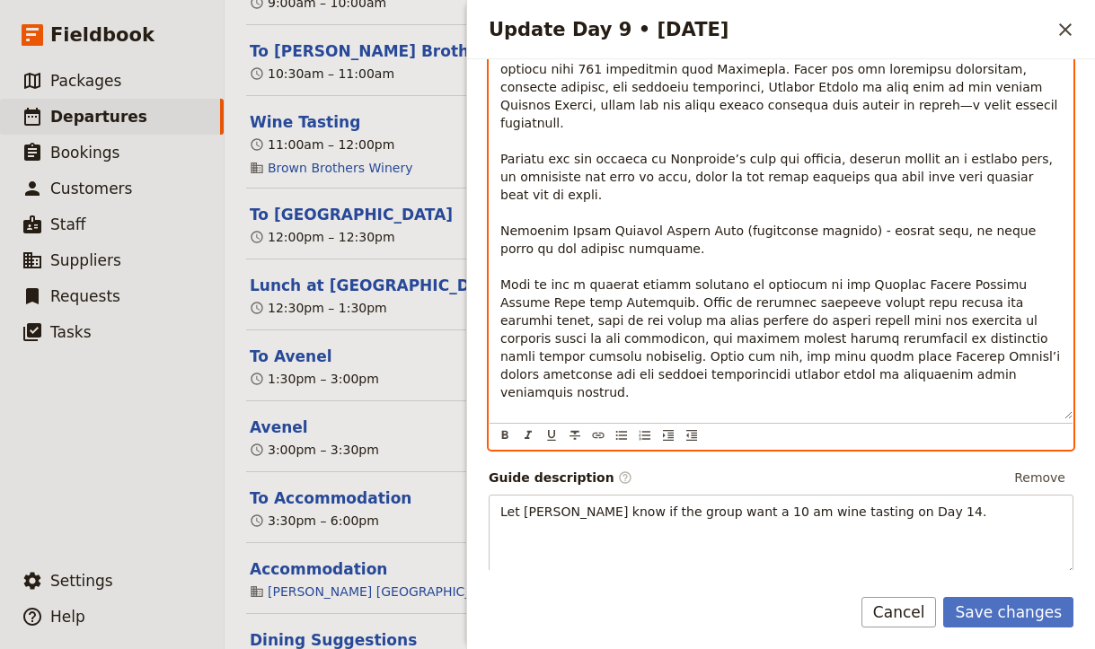
drag, startPoint x: 717, startPoint y: 333, endPoint x: 744, endPoint y: 358, distance: 36.2
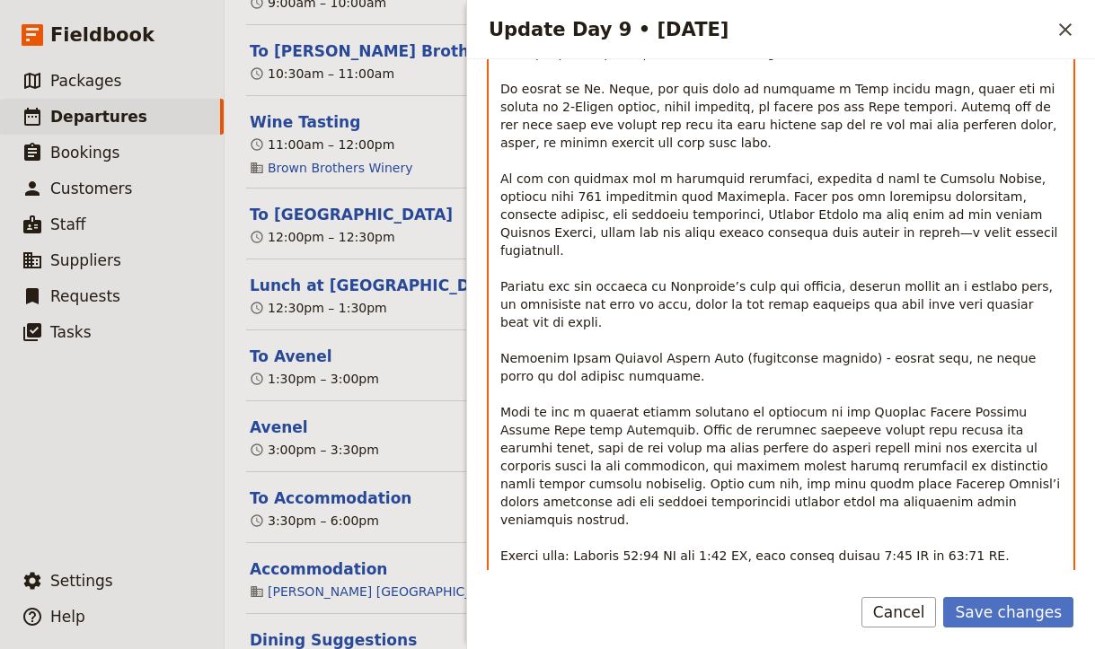
scroll to position [904, 0]
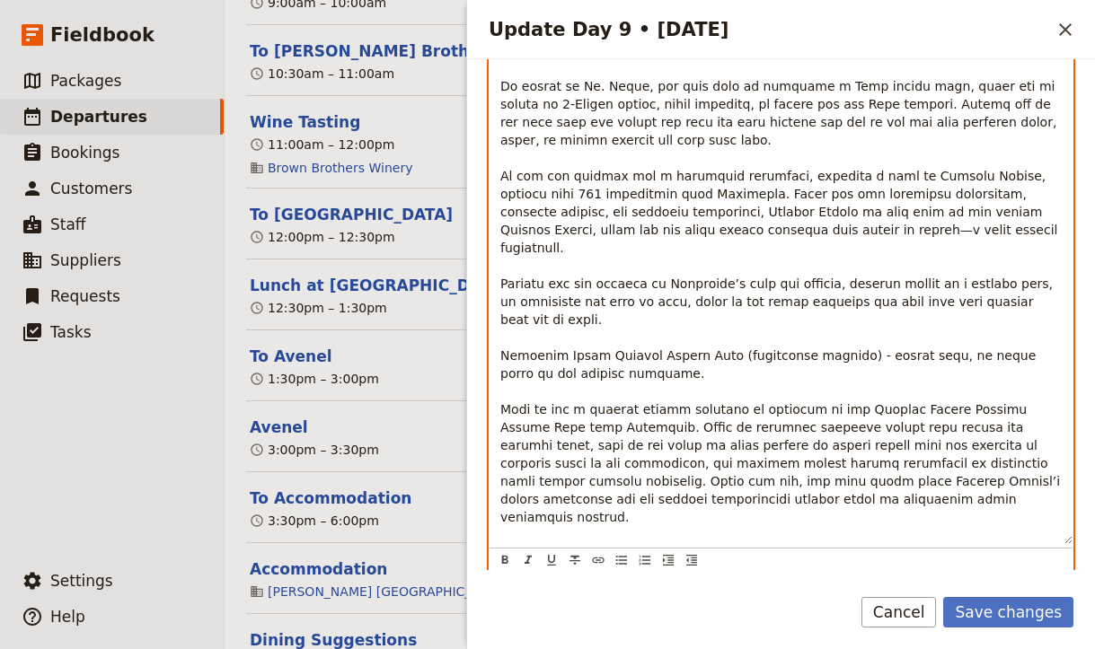
click at [625, 251] on span "Update Day 9 • 1 Oct" at bounding box center [782, 42] width 564 height 1254
click at [853, 249] on span "Update Day 9 • 1 Oct" at bounding box center [782, 42] width 564 height 1254
click at [743, 295] on span "Update Day 9 • 1 Oct" at bounding box center [782, 42] width 564 height 1254
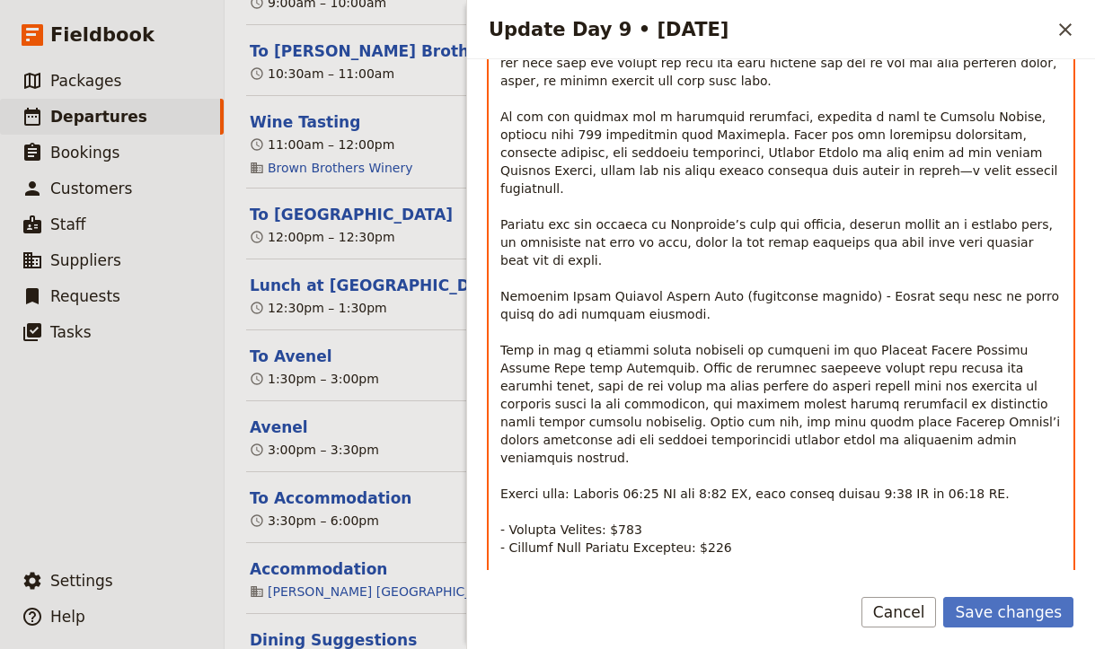
scroll to position [964, 0]
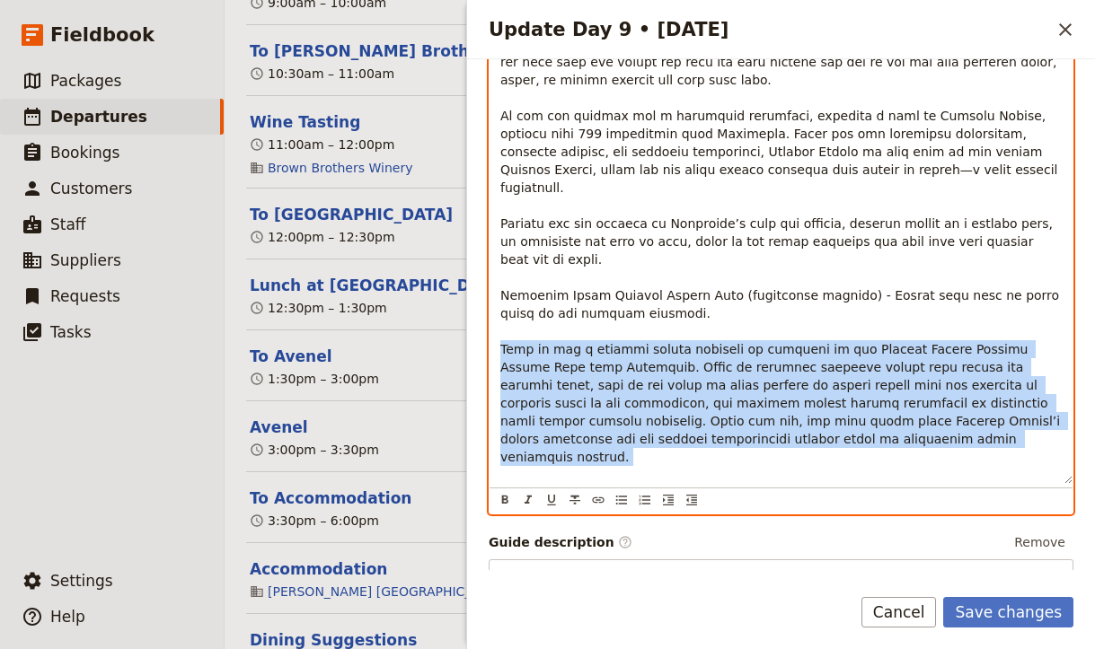
drag, startPoint x: 779, startPoint y: 339, endPoint x: 424, endPoint y: 236, distance: 369.4
click at [424, 236] on div "AU230925 - 28 days Djoser [GEOGRAPHIC_DATA] to [GEOGRAPHIC_DATA] (2 nights in […" at bounding box center [659, 324] width 870 height 649
copy span "Join us for a magical sunset symphony of wildlife on our [PERSON_NAME] Island P…"
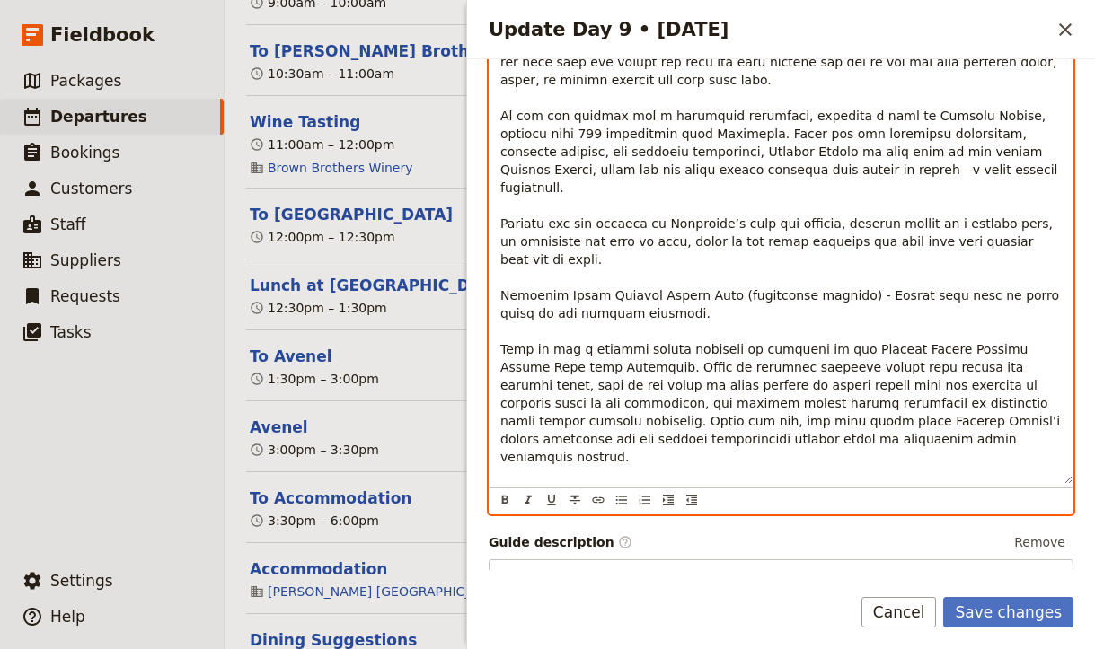
drag, startPoint x: 1004, startPoint y: 367, endPoint x: 573, endPoint y: 360, distance: 431.1
drag, startPoint x: 591, startPoint y: 379, endPoint x: 460, endPoint y: 366, distance: 131.7
click at [460, 366] on div "AU230925 - 28 days Djoser [GEOGRAPHIC_DATA] to [GEOGRAPHIC_DATA] (2 nights in […" at bounding box center [659, 324] width 870 height 649
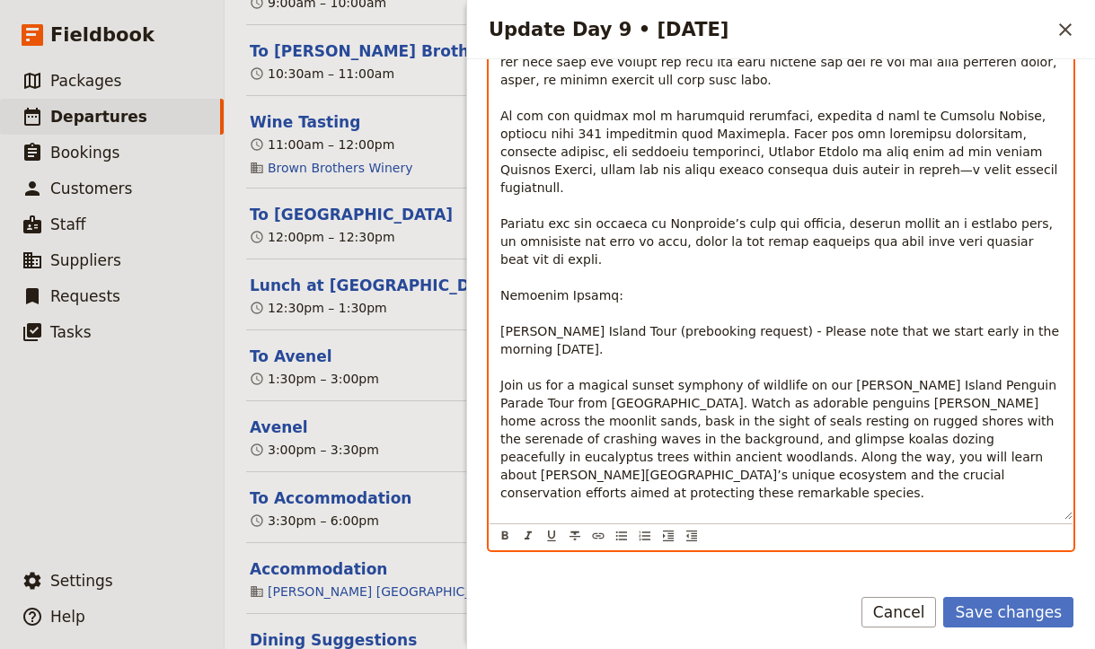
drag, startPoint x: 758, startPoint y: 461, endPoint x: 458, endPoint y: 462, distance: 299.9
click at [458, 462] on div "AU230925 - 28 days Djoser [GEOGRAPHIC_DATA] to [GEOGRAPHIC_DATA] (2 nights in […" at bounding box center [659, 324] width 870 height 649
drag, startPoint x: 679, startPoint y: 449, endPoint x: 464, endPoint y: 433, distance: 215.2
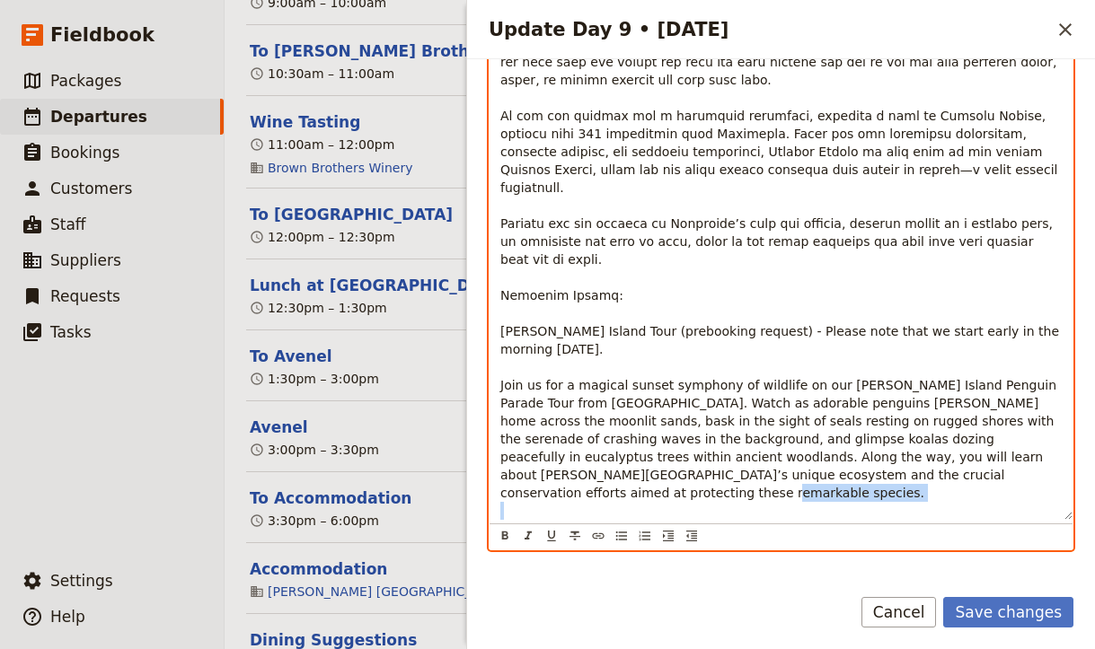
click at [464, 433] on div "AU230925 - 28 days Djoser [GEOGRAPHIC_DATA] to [GEOGRAPHIC_DATA] (2 nights in […" at bounding box center [659, 324] width 870 height 649
click at [730, 324] on span "[PERSON_NAME] Island Tour (prebooking request) - Please note that we start earl…" at bounding box center [781, 457] width 562 height 266
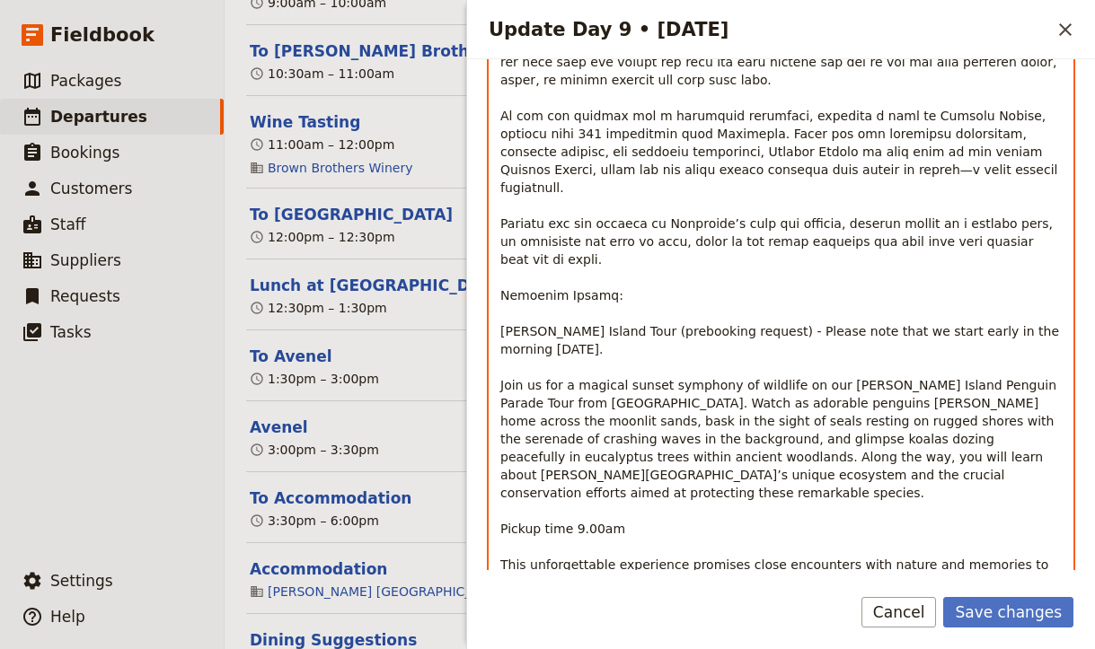
click at [744, 324] on span "[PERSON_NAME] Island Tour (prebooking request) - Please note that we start earl…" at bounding box center [781, 457] width 562 height 266
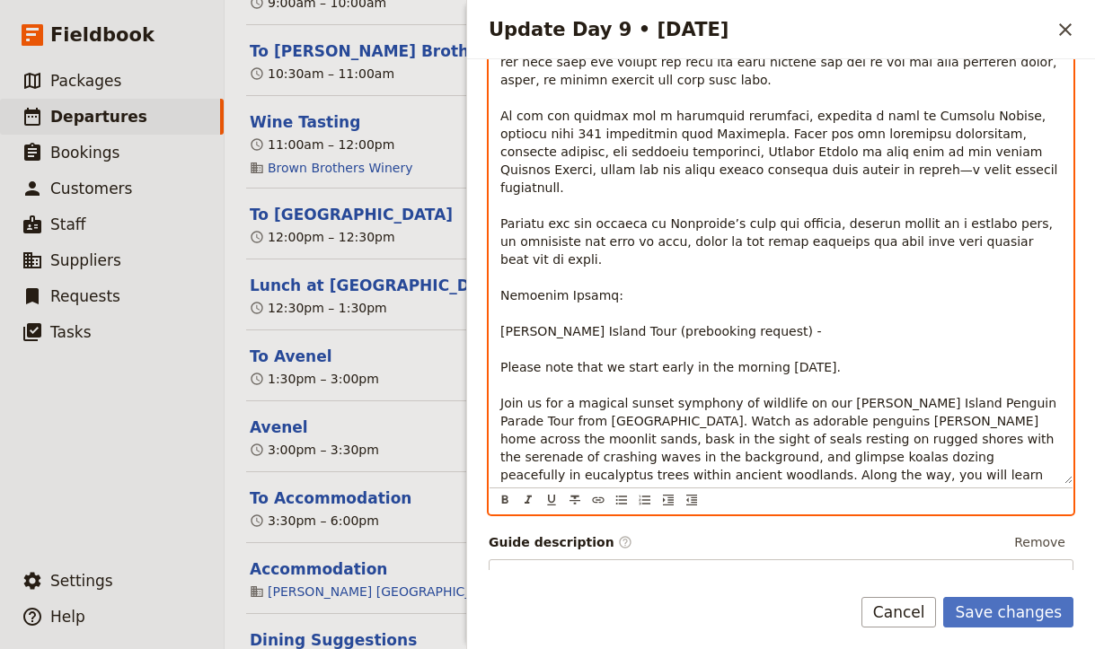
click at [810, 360] on span "Please note that we start early in the morning [DATE]. Join us for a magical su…" at bounding box center [780, 484] width 560 height 248
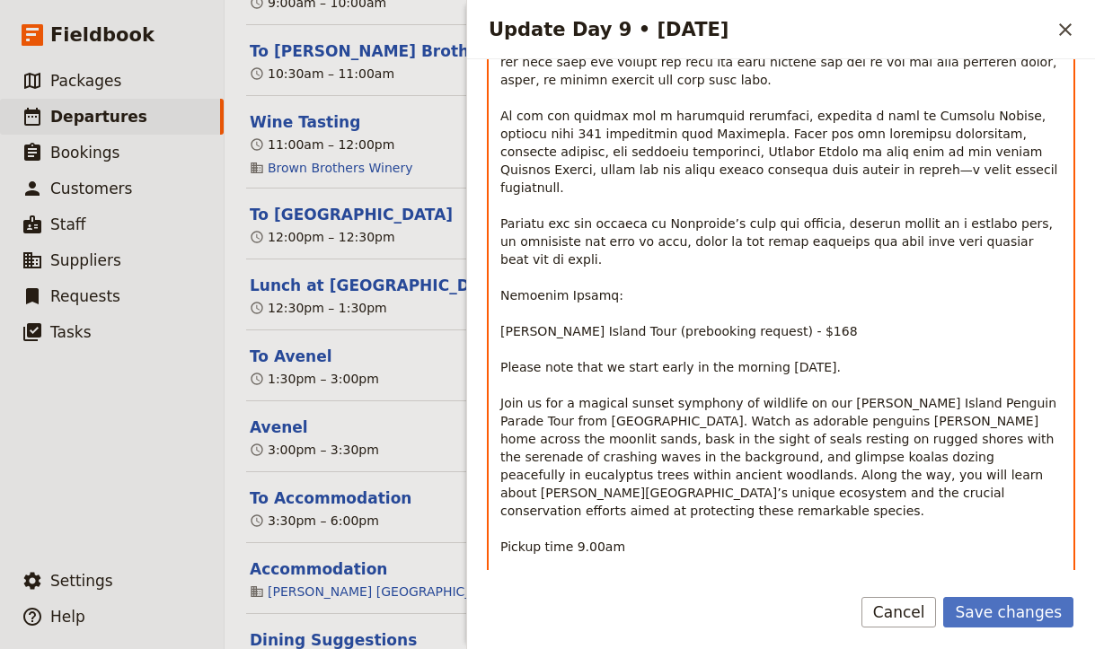
click at [565, 360] on span "Please note that we start early in the morning [DATE]. Join us for a magical su…" at bounding box center [780, 484] width 560 height 248
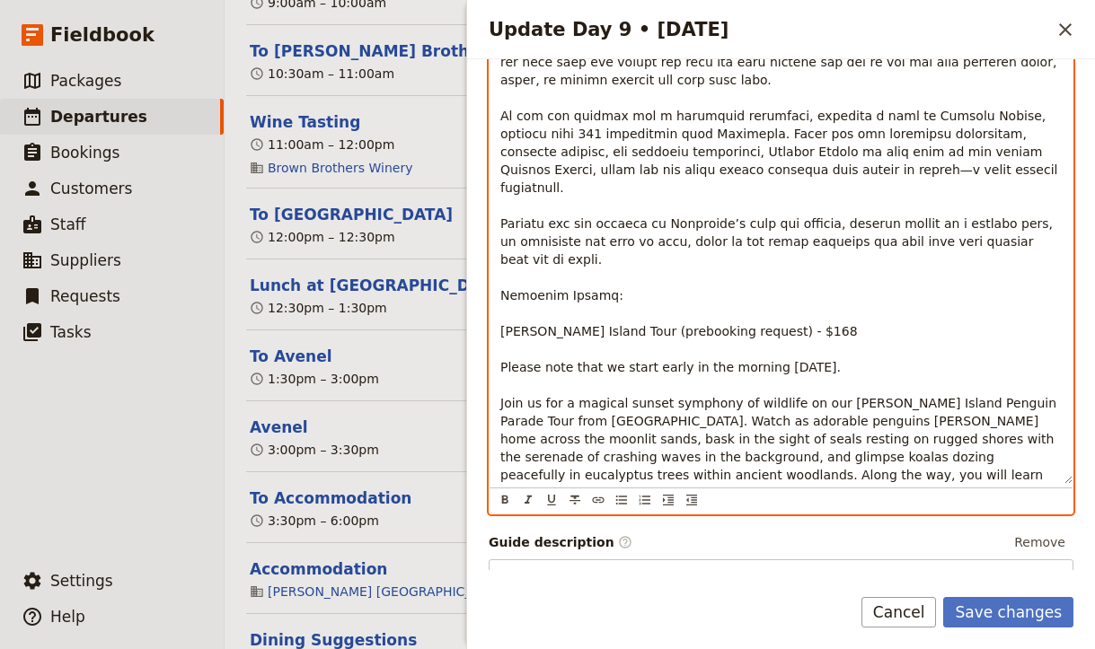
click at [928, 360] on span "Please note that we start early in the morning [DATE]. Join us for a magical su…" at bounding box center [780, 484] width 560 height 248
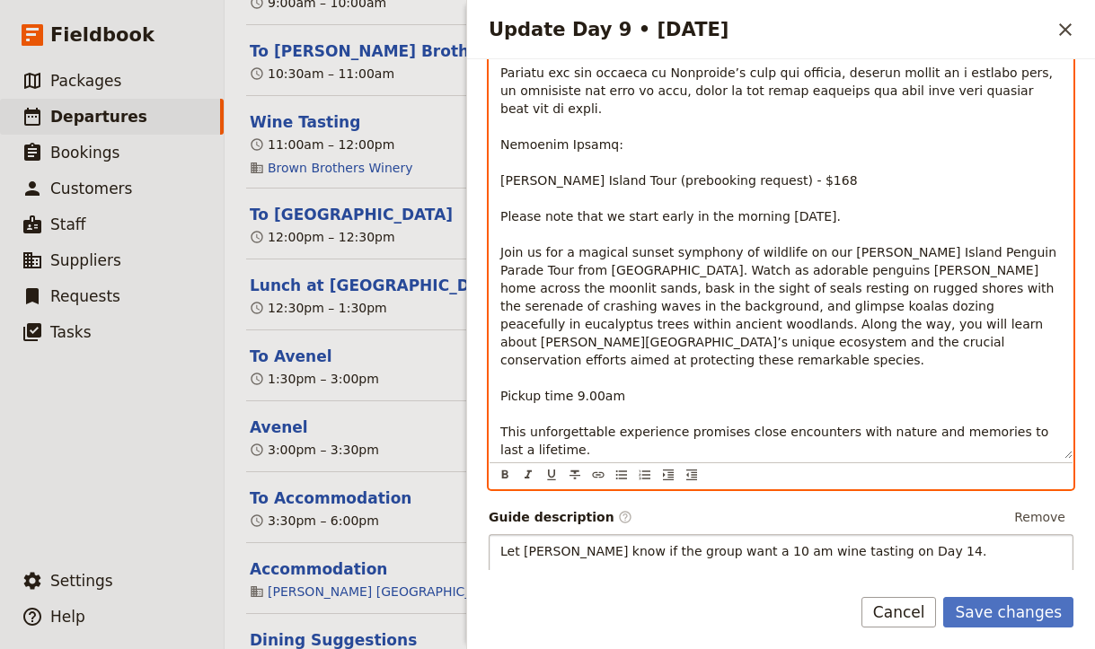
scroll to position [1110, 0]
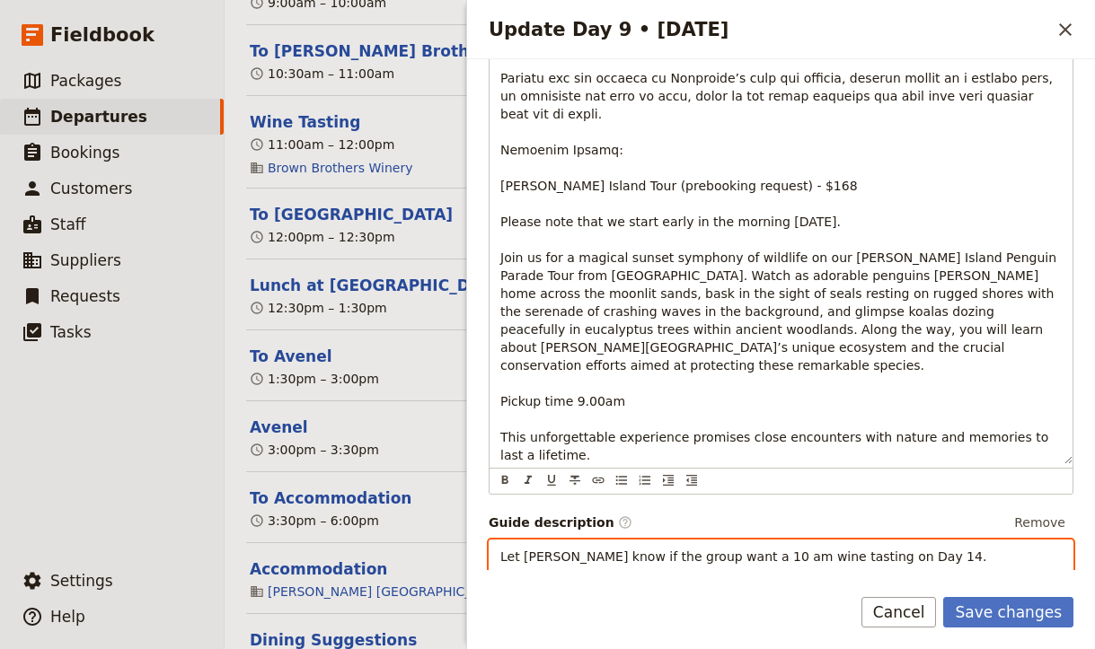
click at [885, 548] on p "Let [PERSON_NAME] know if the group want a 10 am wine tasting on Day 14." at bounding box center [780, 557] width 561 height 18
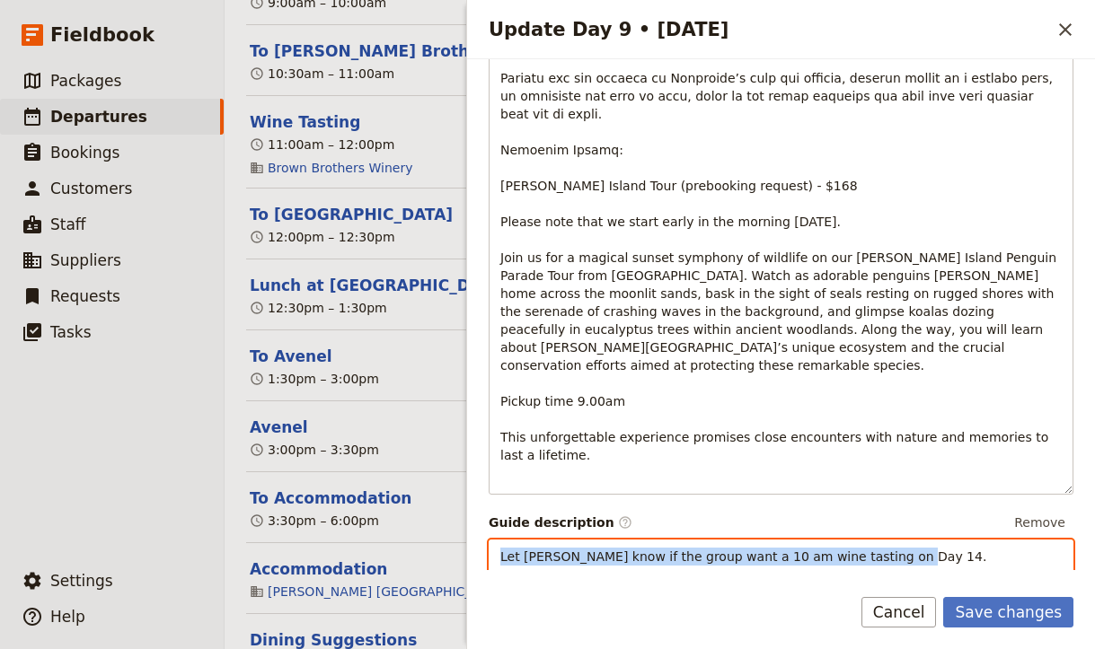
click at [885, 548] on p "Let [PERSON_NAME] know if the group want a 10 am wine tasting on Day 14." at bounding box center [780, 557] width 561 height 18
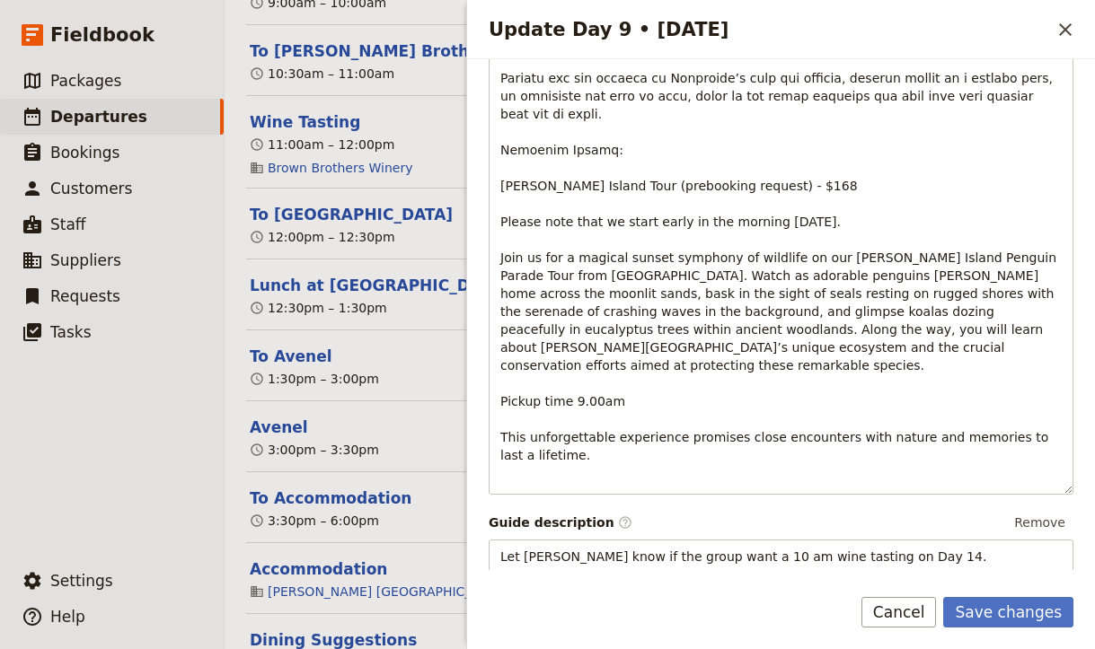
click at [929, 546] on div "Day title Melbourne Departure start Departure end Short summary 150 / 150 chara…" at bounding box center [781, 1] width 585 height 2074
click at [987, 621] on button "Save changes" at bounding box center [1008, 612] width 130 height 31
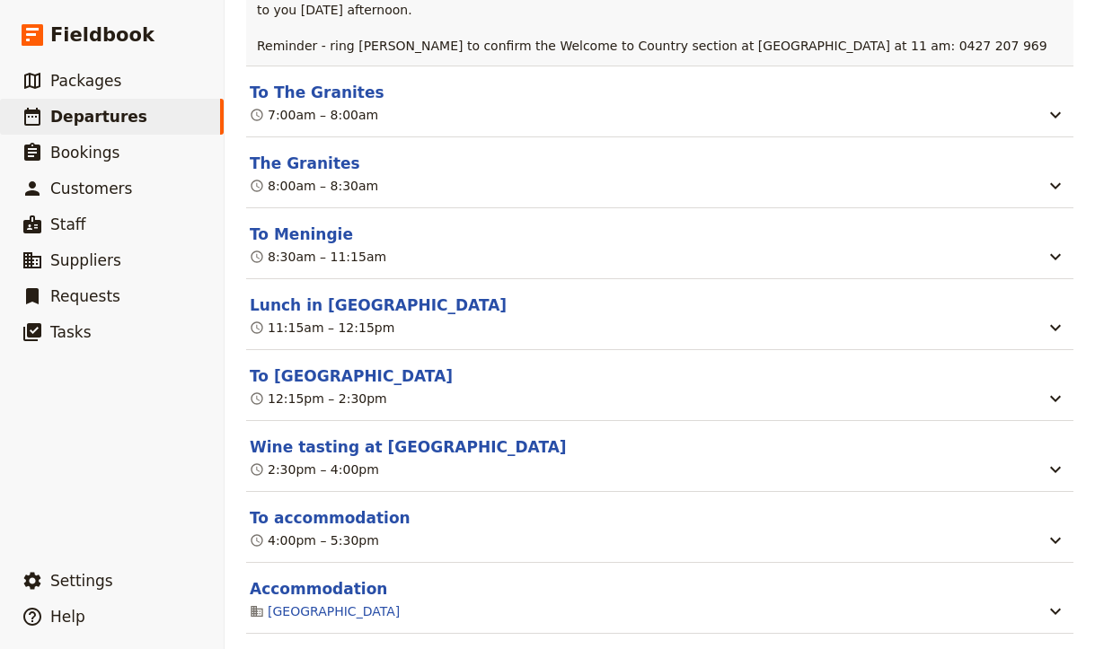
scroll to position [12469, 0]
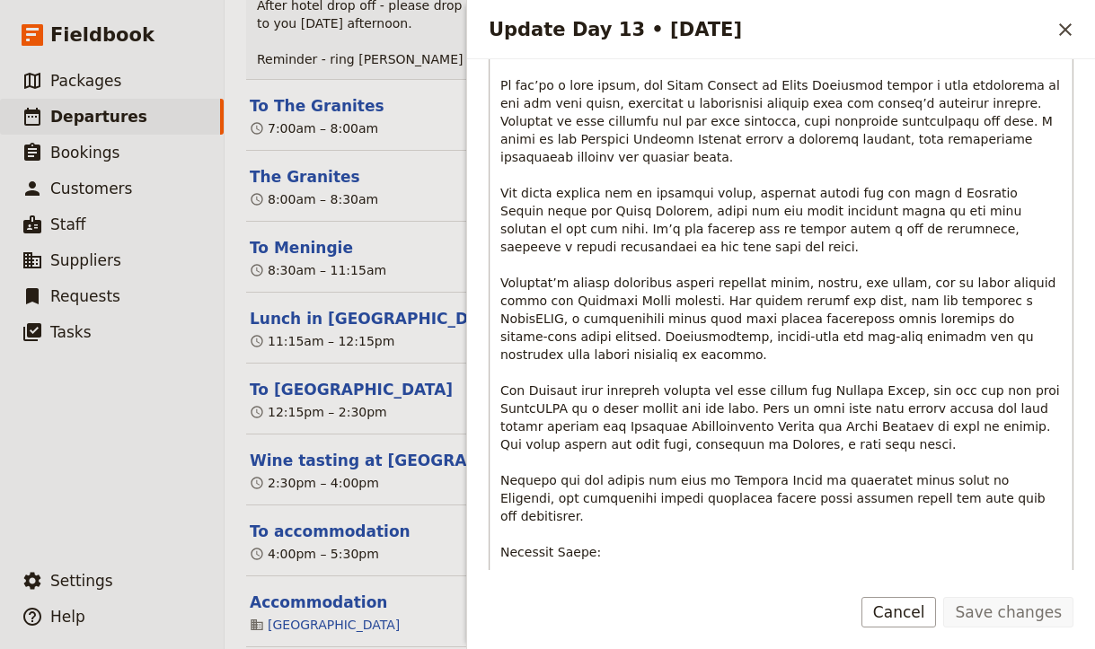
scroll to position [636, 0]
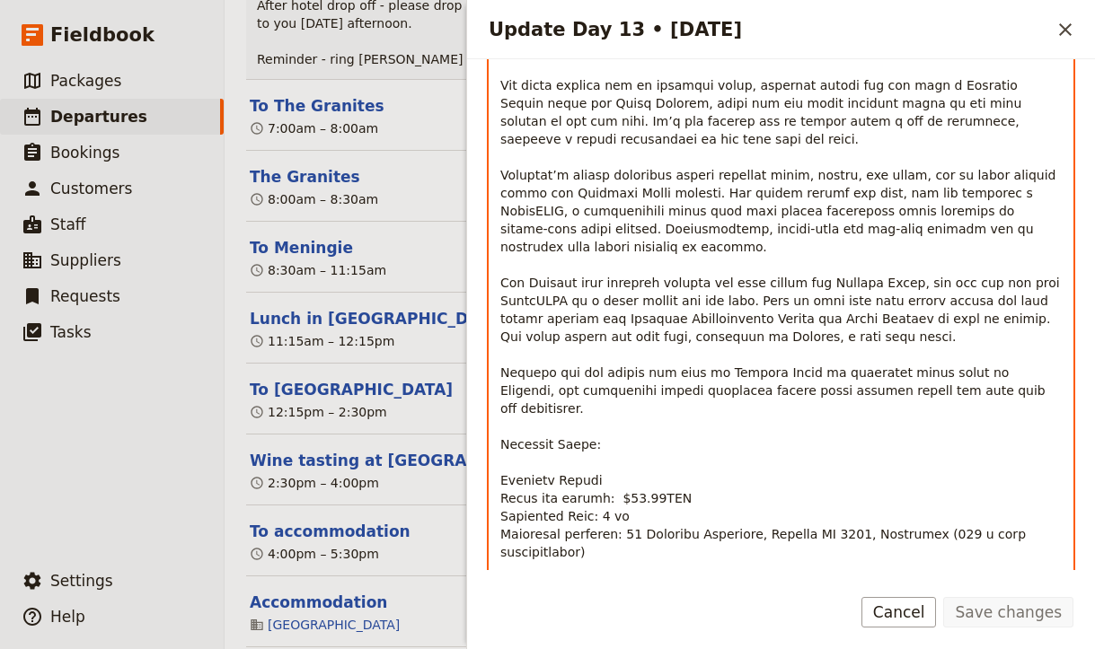
click at [581, 344] on p "Update Day 13 • 5 Oct" at bounding box center [780, 264] width 561 height 1167
click at [583, 337] on span "Update Day 13 • 5 Oct" at bounding box center [781, 265] width 563 height 1164
click at [716, 364] on p "Update Day 13 • 5 Oct" at bounding box center [780, 264] width 561 height 1167
click at [663, 403] on p "Update Day 13 • 5 Oct" at bounding box center [780, 264] width 561 height 1167
click at [528, 426] on span "Update Day 13 • 5 Oct" at bounding box center [781, 265] width 563 height 1164
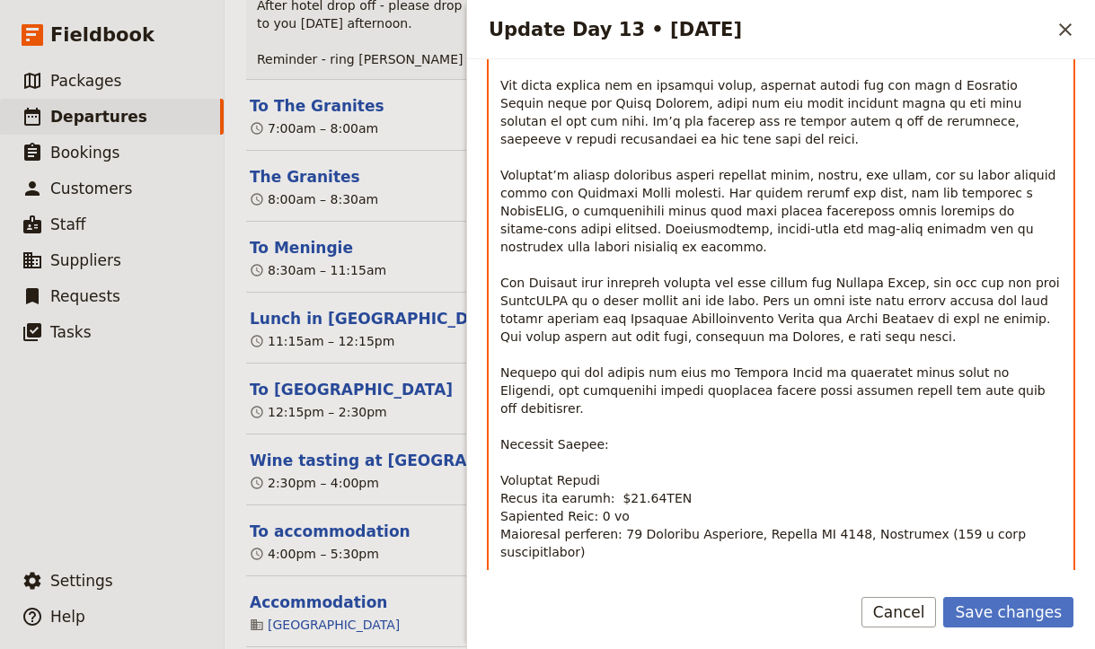
click at [682, 378] on p "Update Day 13 • 5 Oct" at bounding box center [780, 264] width 561 height 1167
drag, startPoint x: 695, startPoint y: 389, endPoint x: 610, endPoint y: 388, distance: 85.3
click at [608, 389] on p "Update Day 13 • 5 Oct" at bounding box center [780, 264] width 561 height 1167
click at [694, 387] on p "Update Day 13 • 5 Oct" at bounding box center [780, 264] width 561 height 1167
drag, startPoint x: 698, startPoint y: 391, endPoint x: 489, endPoint y: 400, distance: 208.5
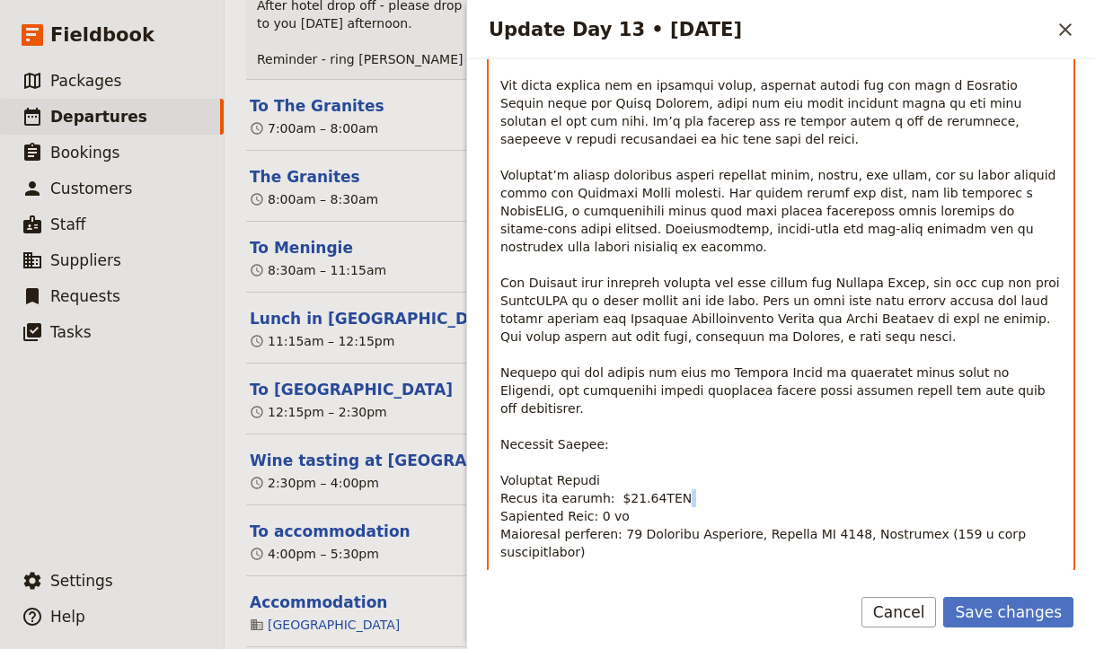
click at [489, 400] on div "Update Day 13 • 5 Oct" at bounding box center [780, 207] width 583 height 1067
drag, startPoint x: 499, startPoint y: 392, endPoint x: 761, endPoint y: 392, distance: 262.2
click at [761, 392] on div "Update Day 13 • 5 Oct" at bounding box center [780, 207] width 583 height 1067
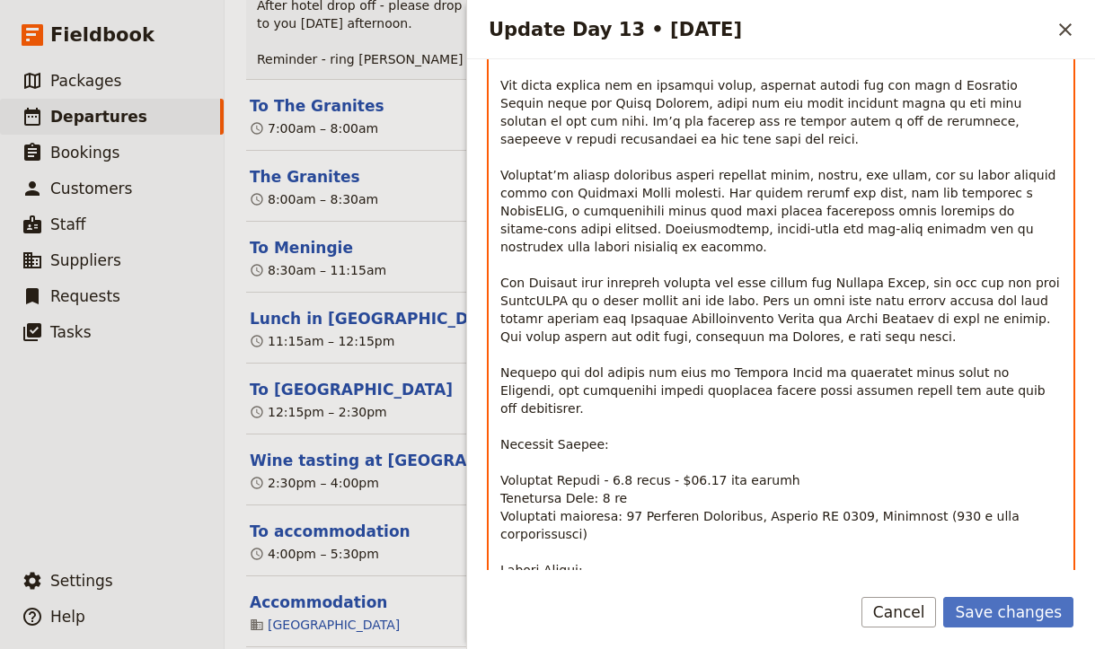
click at [690, 418] on p "Update Day 13 • 5 Oct" at bounding box center [780, 255] width 561 height 1149
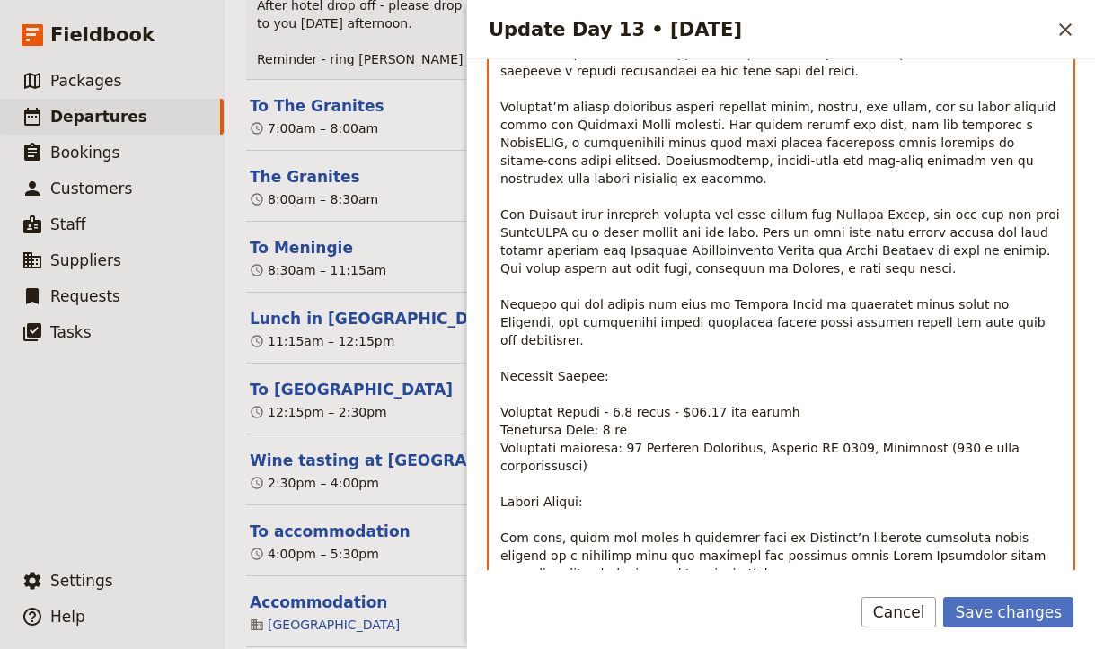
scroll to position [706, 0]
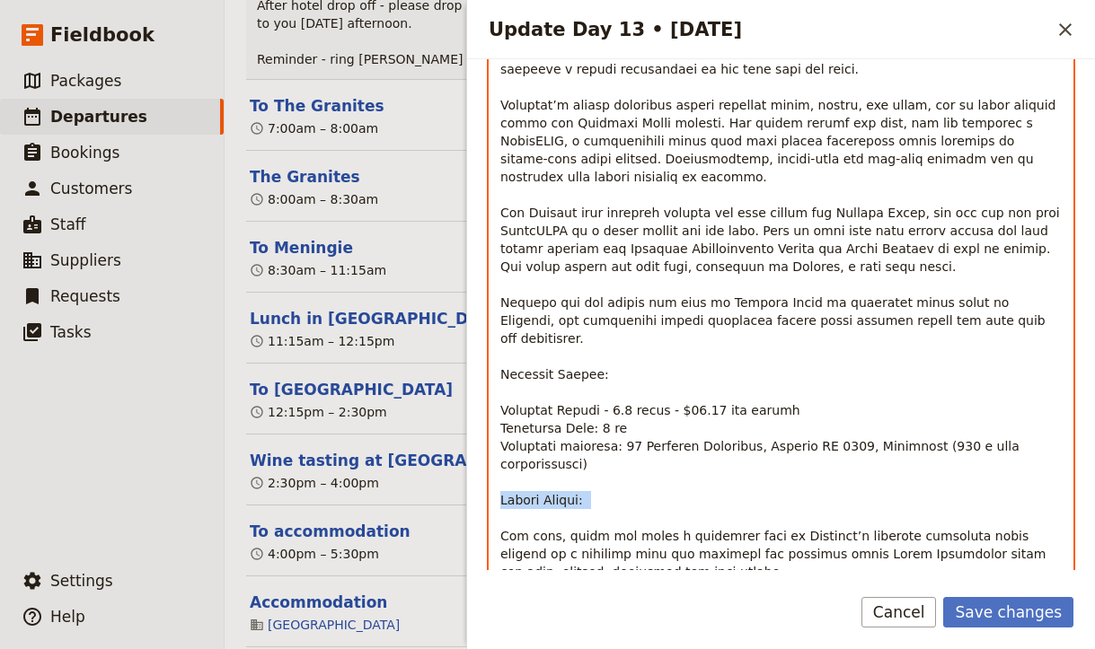
drag, startPoint x: 627, startPoint y: 404, endPoint x: 490, endPoint y: 388, distance: 137.4
click at [490, 388] on div "Update Day 13 • 5 Oct" at bounding box center [780, 128] width 583 height 1049
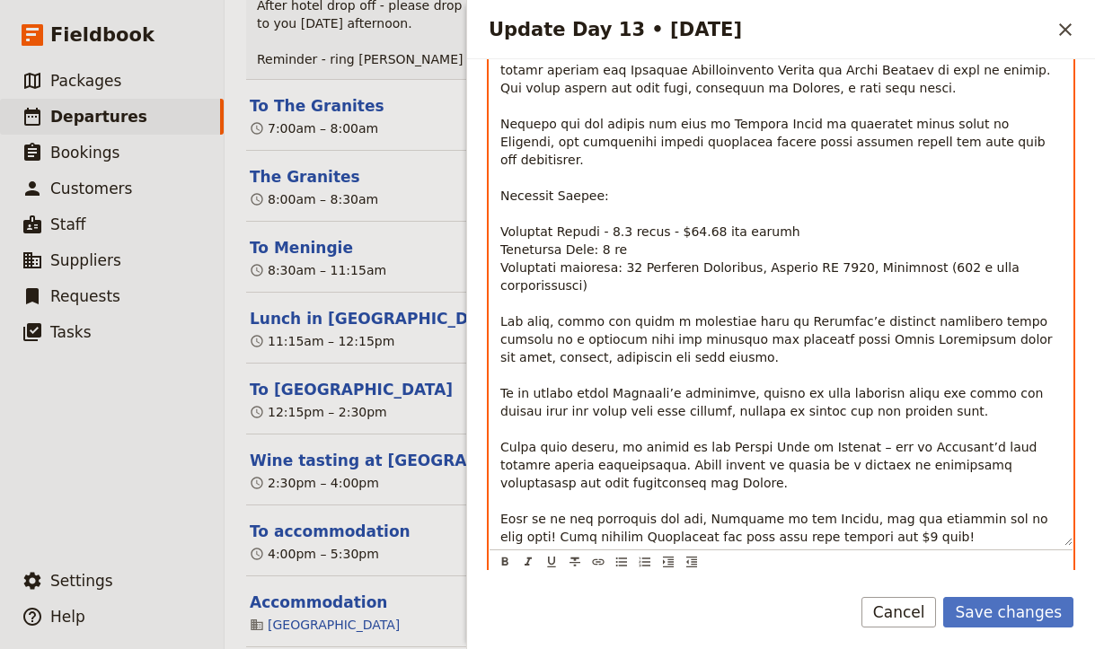
scroll to position [880, 0]
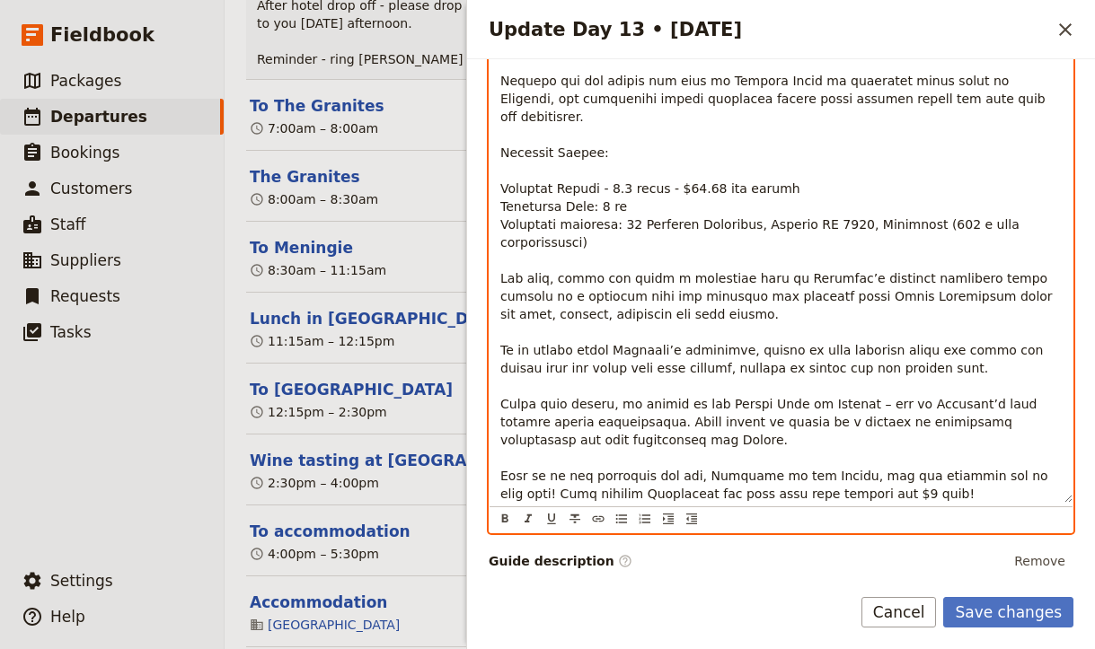
scroll to position [902, 0]
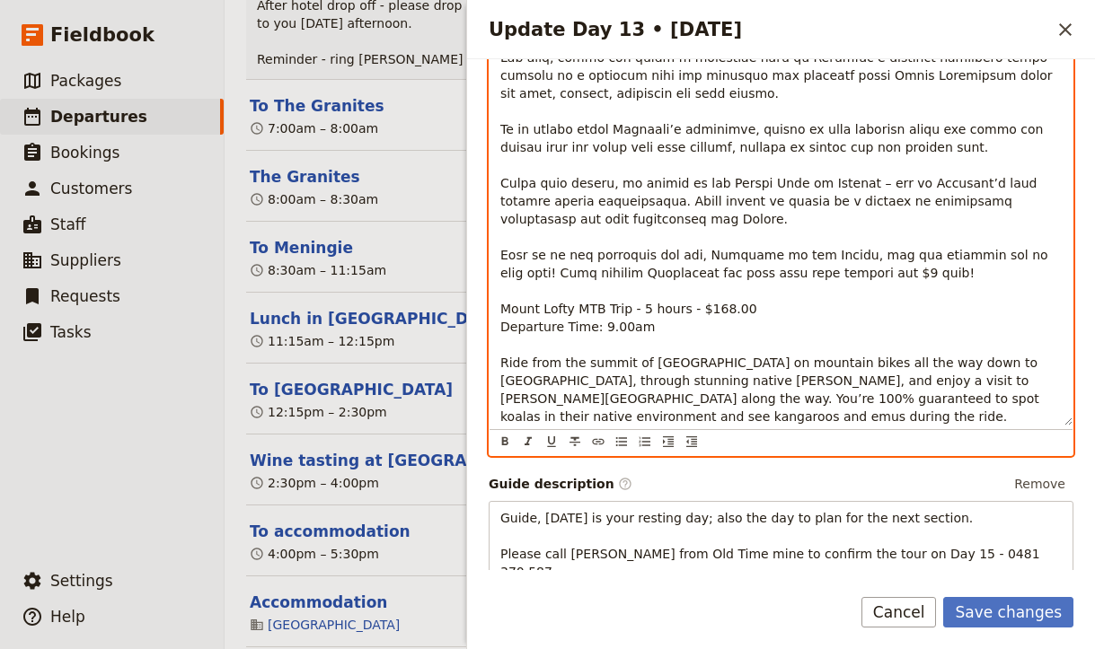
scroll to position [1157, 0]
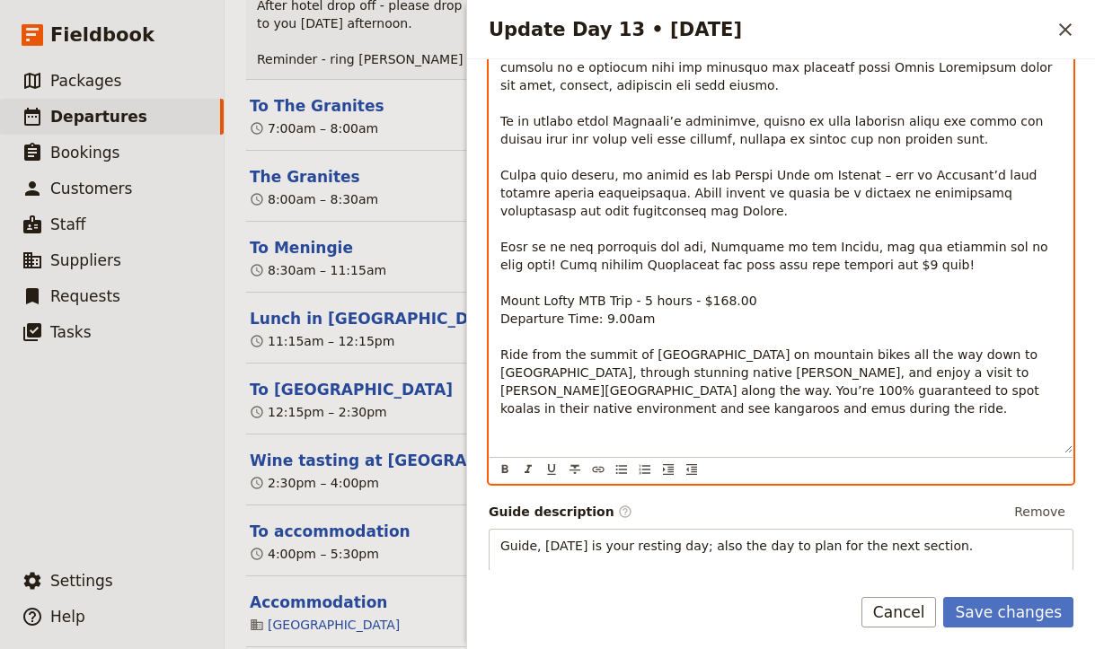
click at [622, 312] on span "Departure Time: 9.00am" at bounding box center [577, 319] width 154 height 14
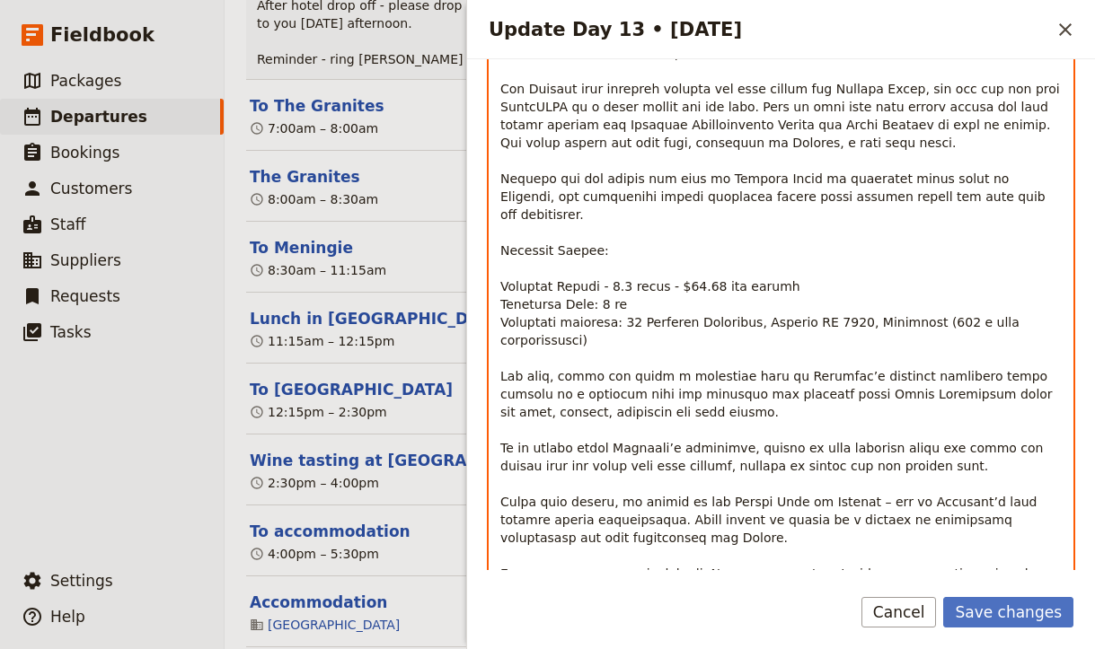
scroll to position [821, 0]
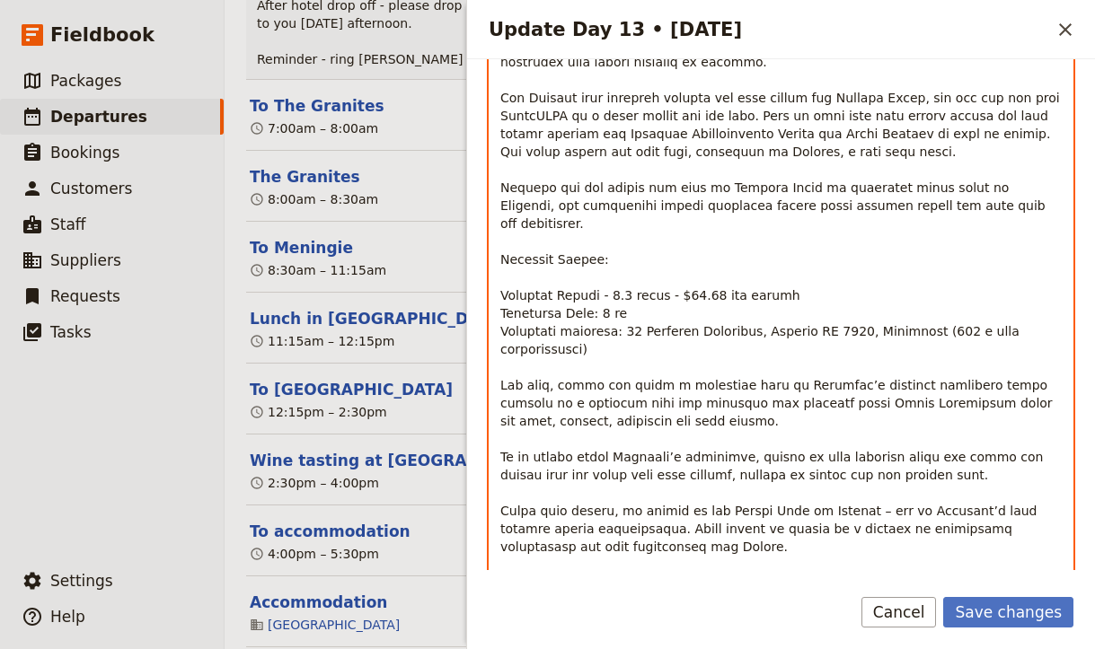
click at [782, 187] on p "Mount Lofty MTB Trip - 5 hours - $168.00 per person AUD Departure Time: 9.00 am…" at bounding box center [780, 151] width 561 height 1311
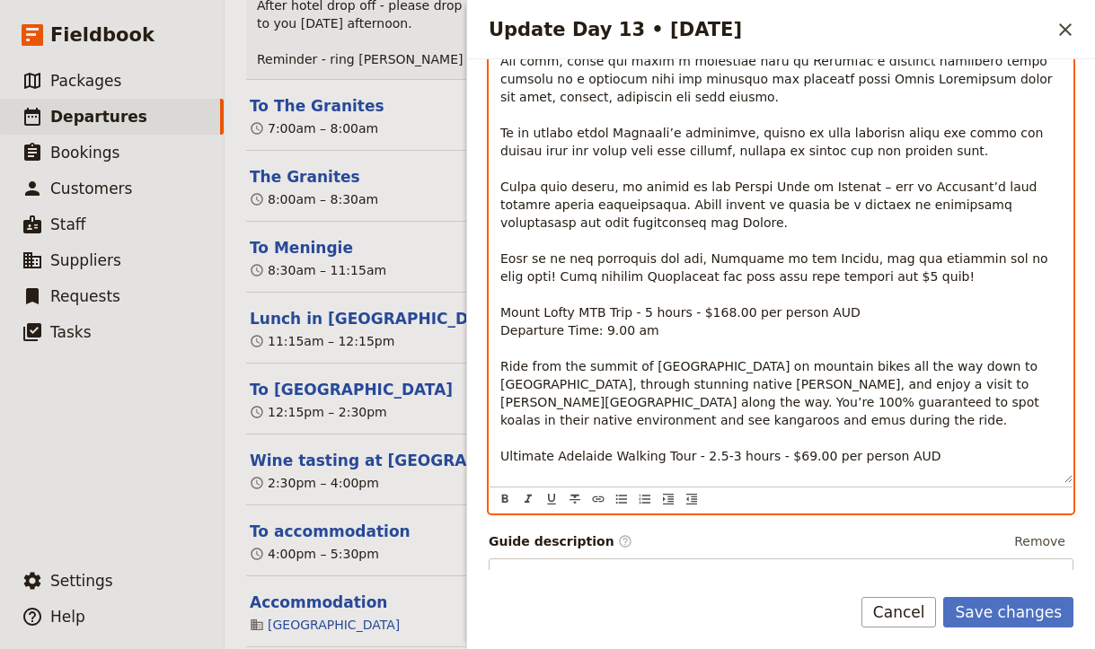
scroll to position [1173, 0]
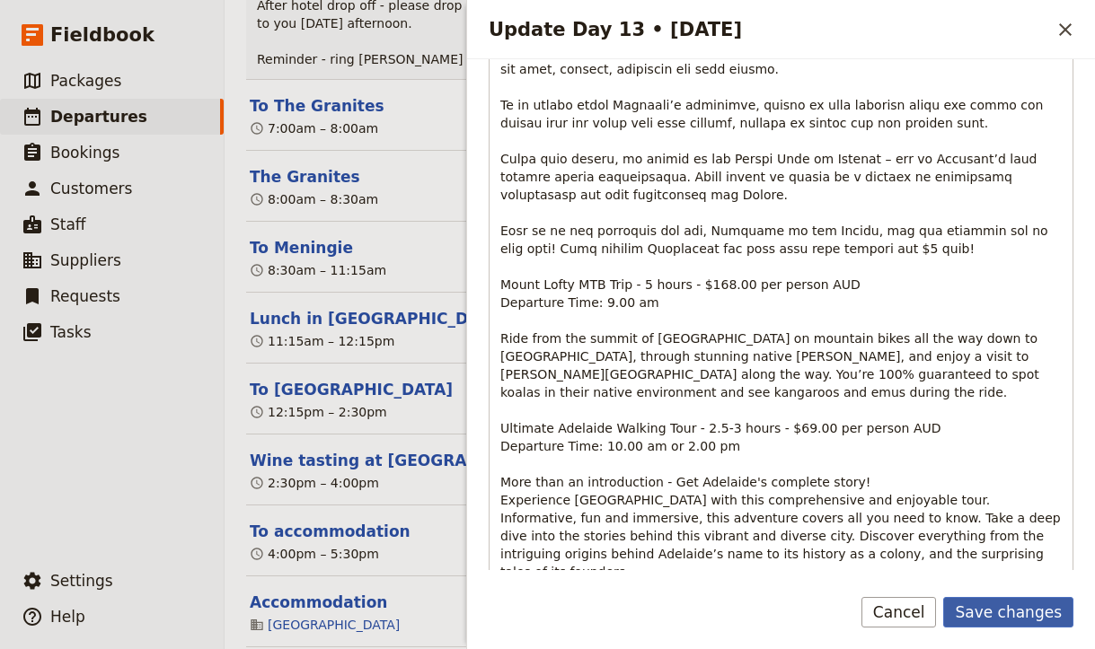
click at [999, 611] on button "Save changes" at bounding box center [1008, 612] width 130 height 31
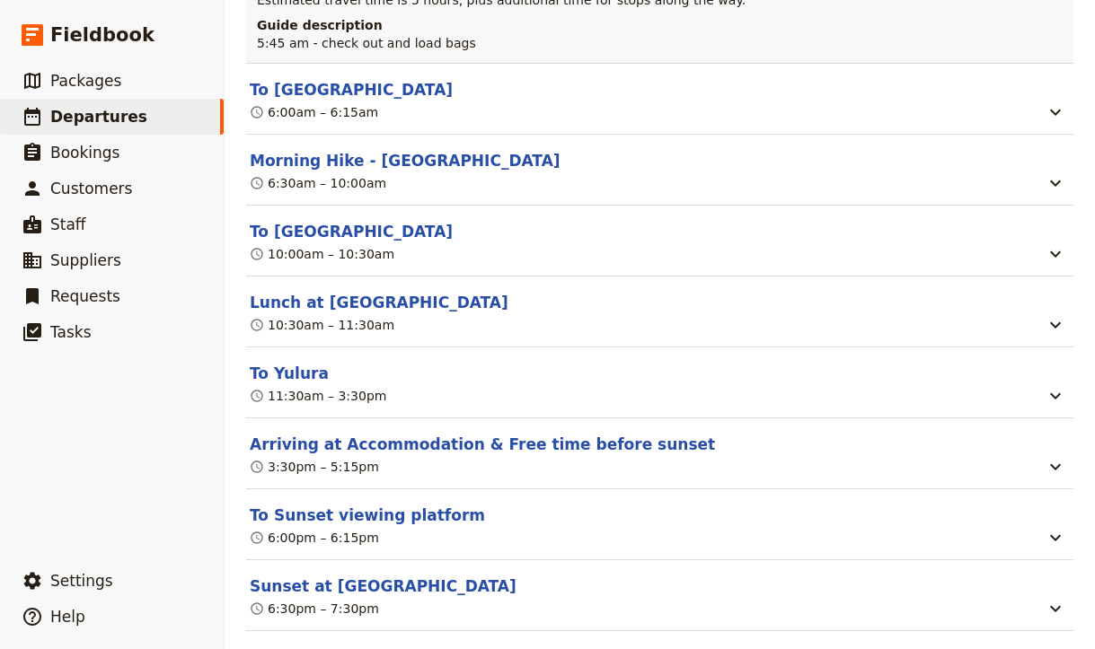
scroll to position [19122, 0]
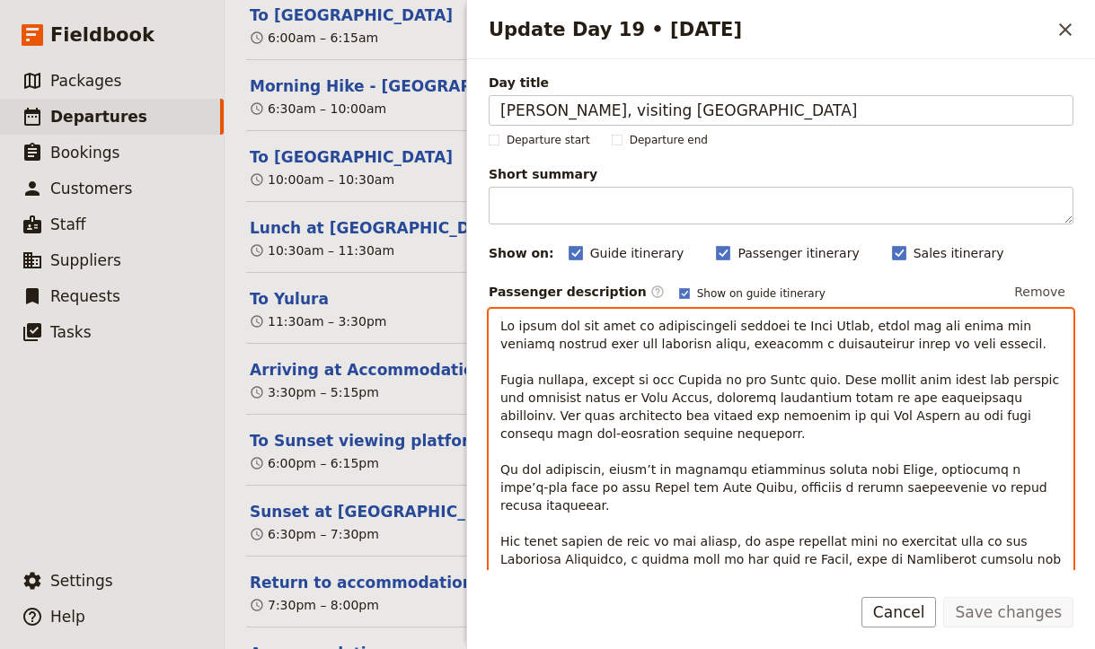
click at [828, 503] on p "Update Day 19 • 11 Oct" at bounding box center [780, 532] width 561 height 431
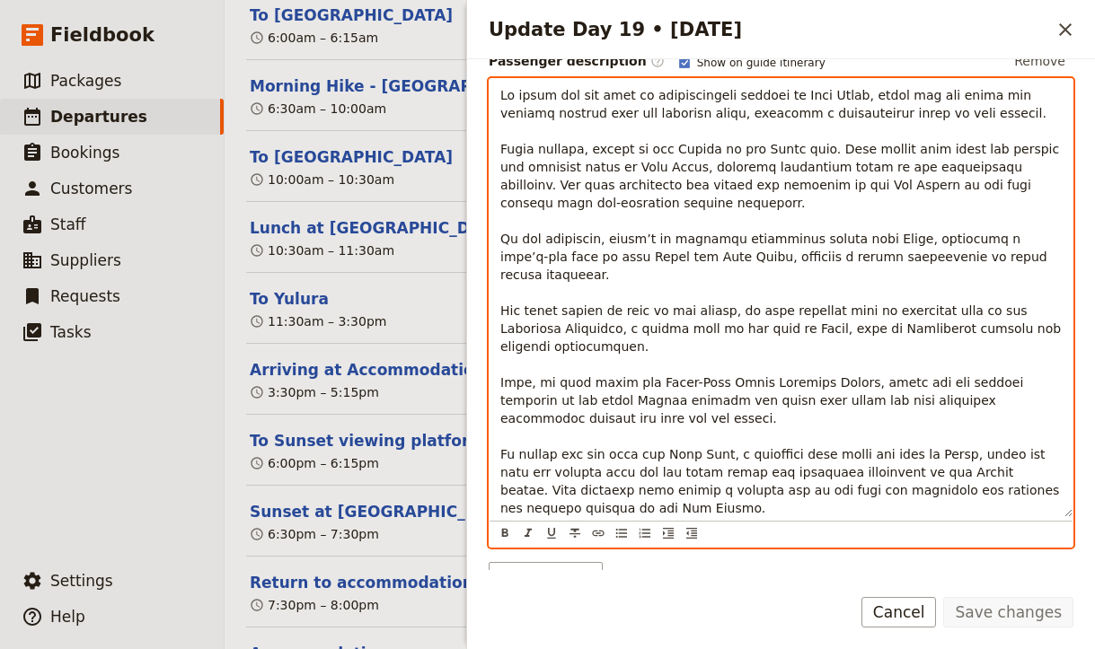
scroll to position [241, 0]
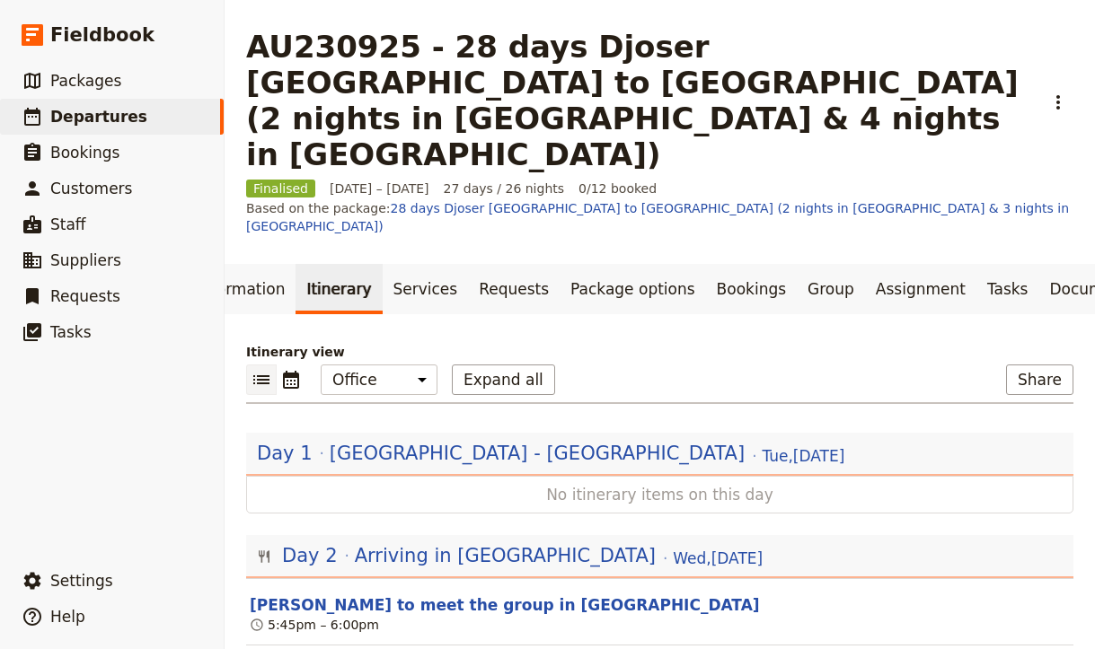
scroll to position [0, 0]
click at [1046, 365] on button "Share" at bounding box center [1039, 380] width 67 height 31
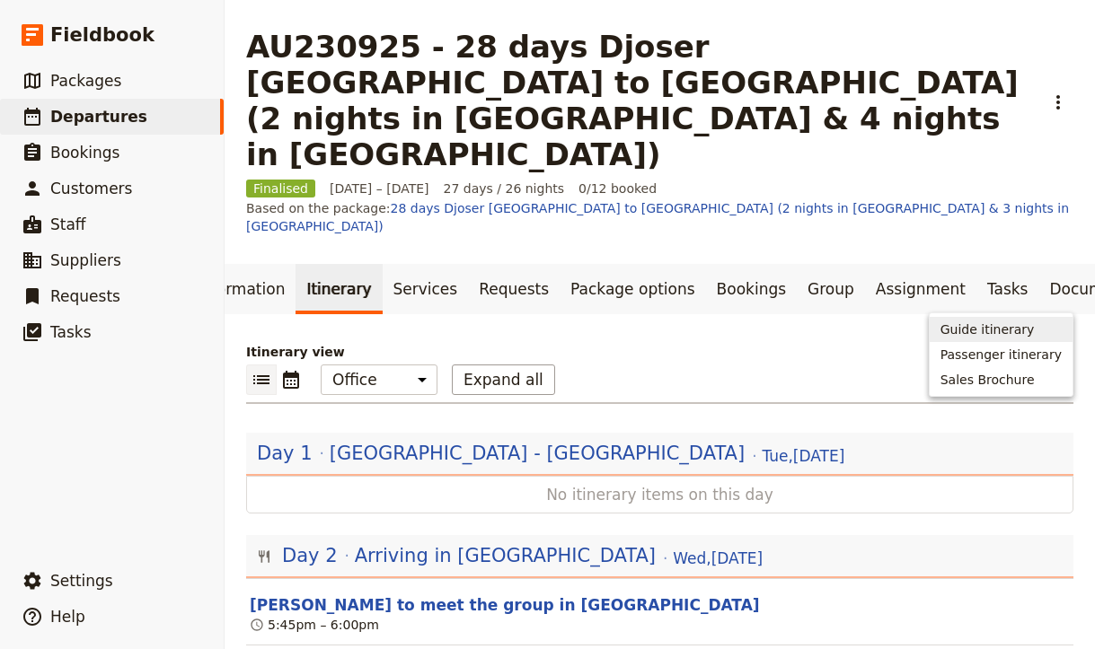
click at [1022, 336] on span "Guide itinerary" at bounding box center [987, 330] width 94 height 18
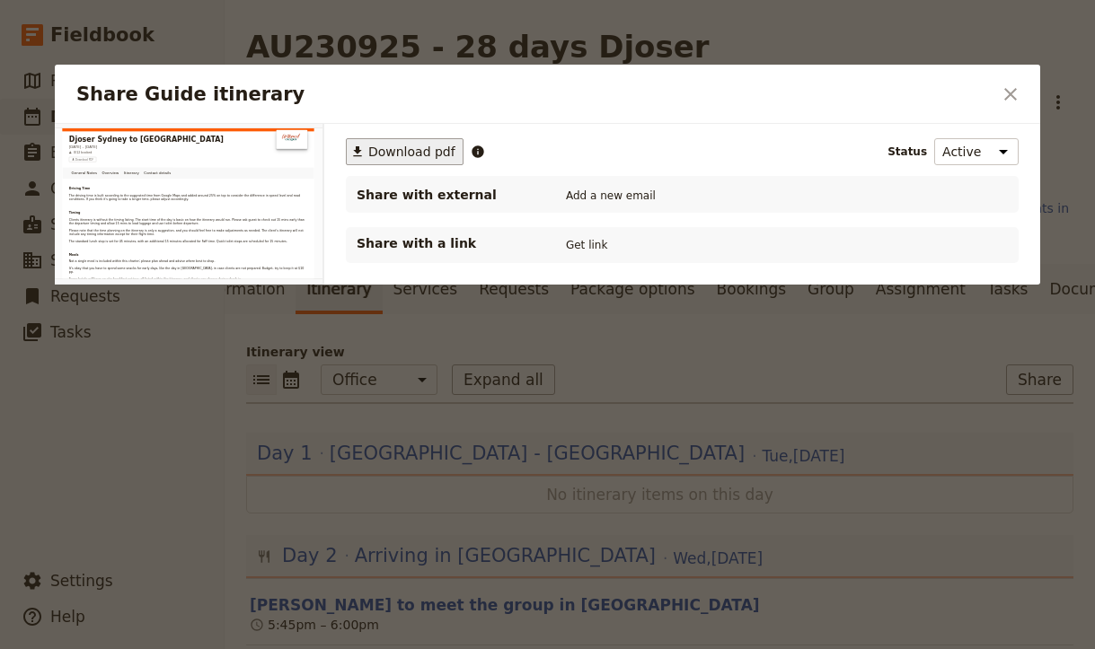
click at [418, 153] on span "Download pdf" at bounding box center [411, 152] width 87 height 18
click at [1012, 87] on icon "Close dialog" at bounding box center [1010, 95] width 22 height 22
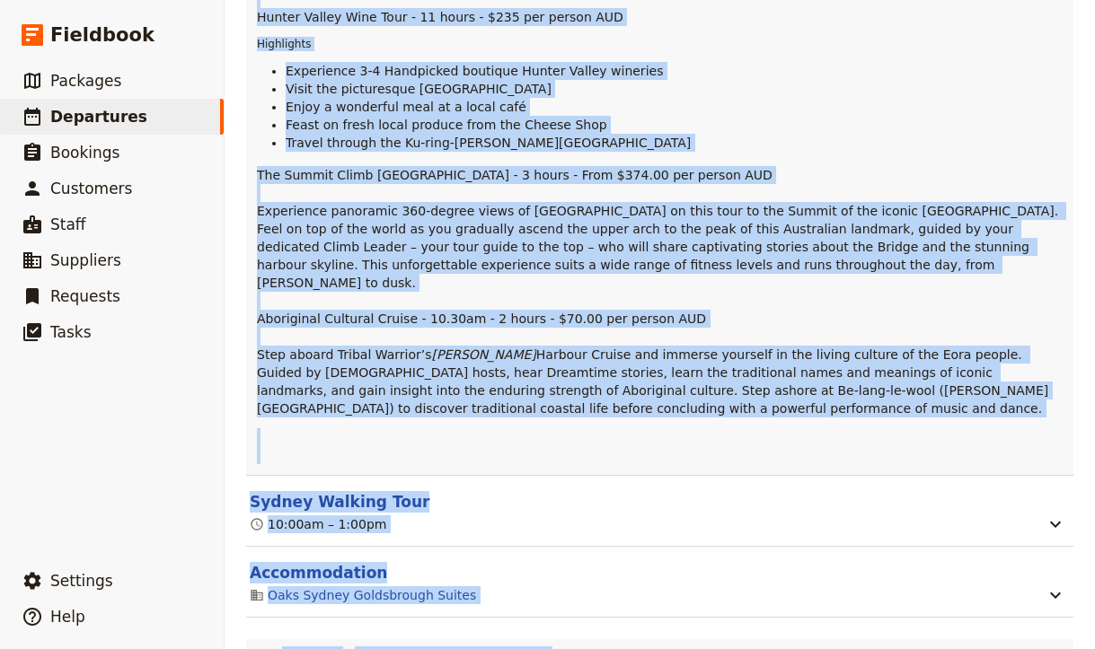
scroll to position [1461, 0]
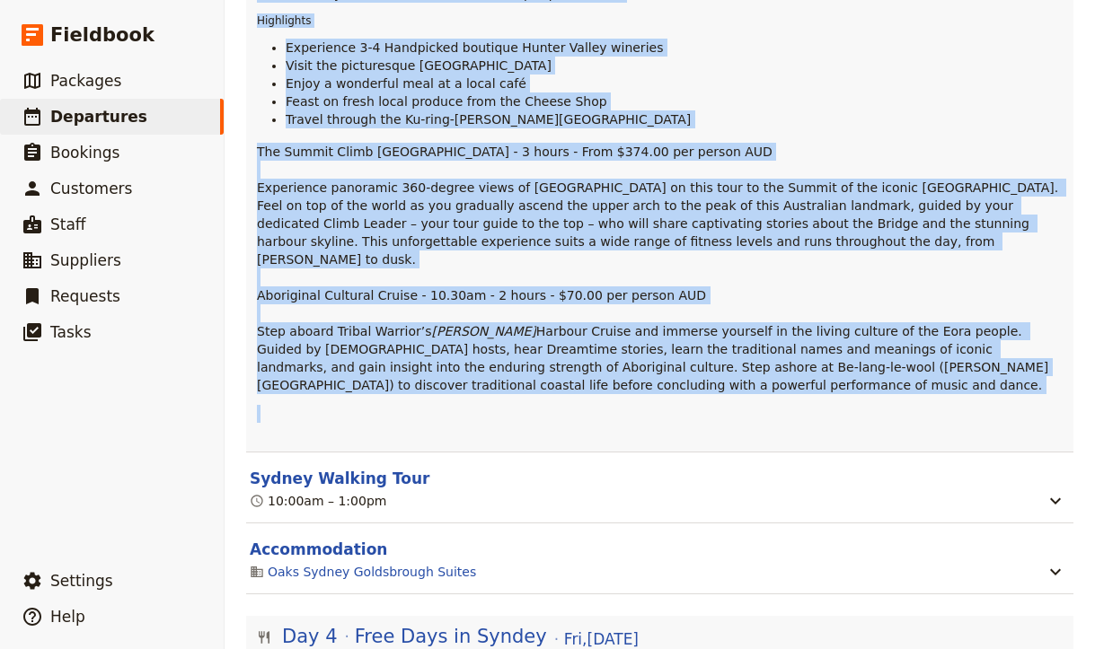
drag, startPoint x: 255, startPoint y: 251, endPoint x: 768, endPoint y: 260, distance: 512.8
copy div "Loremips Dolors: Ametco Adipis Elit Sedd - 03 eiusm - $539 tem incidi UTL Etdol…"
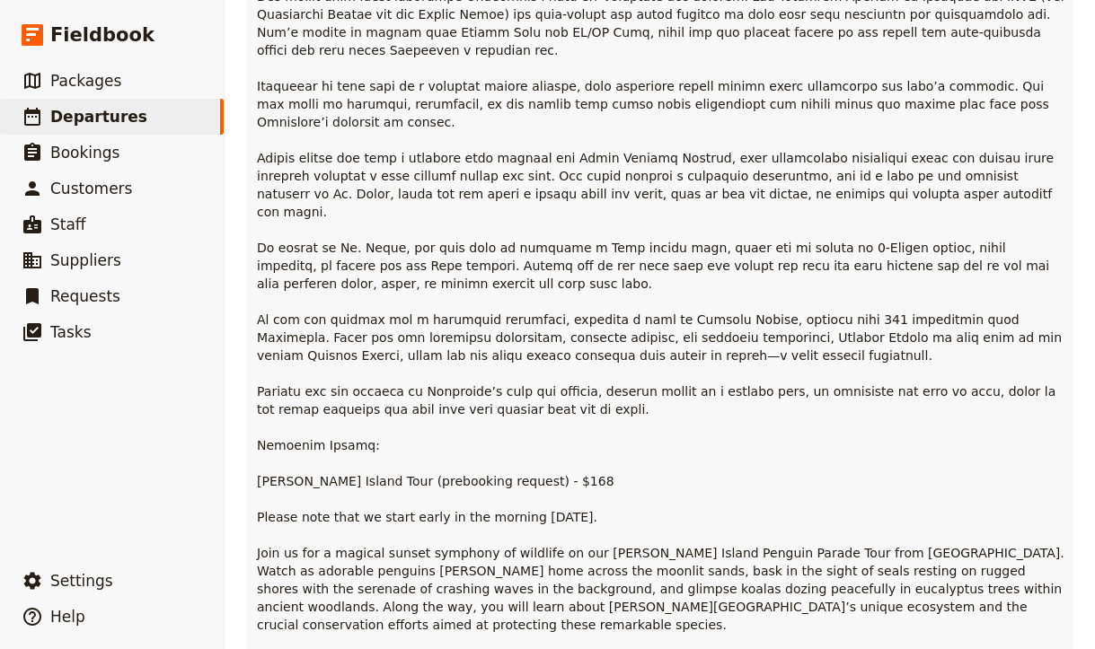
scroll to position [8632, 0]
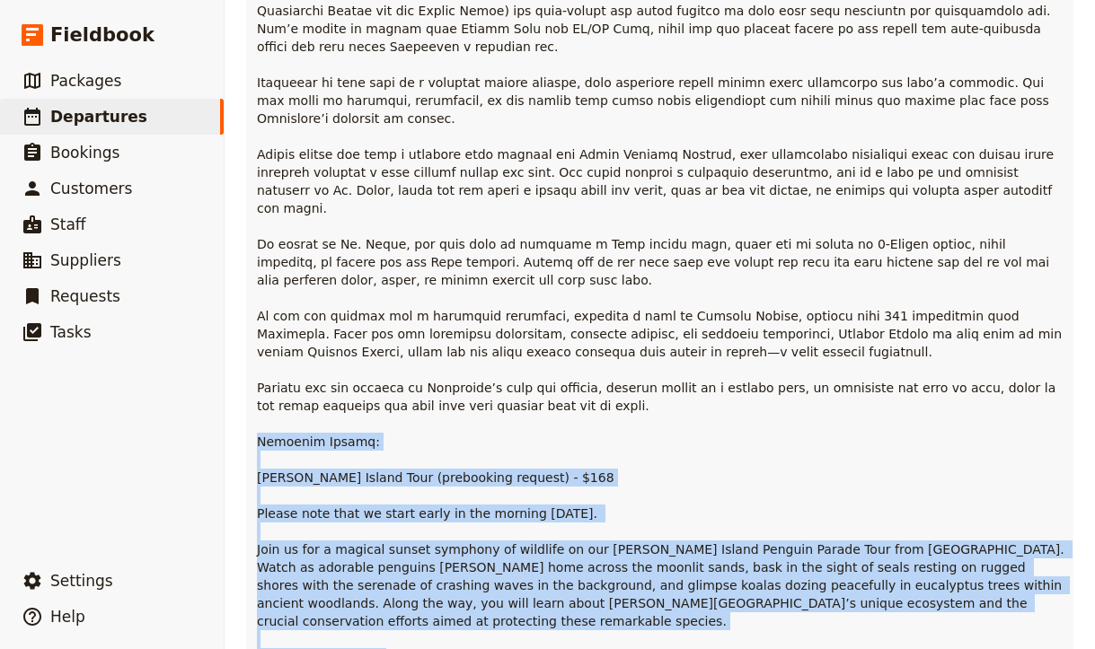
drag, startPoint x: 256, startPoint y: 140, endPoint x: 926, endPoint y: 371, distance: 708.5
click at [926, 371] on div "Passenger description [PERSON_NAME] Island Tour (prebooking request) - $168 Ple…" at bounding box center [659, 199] width 827 height 1006
copy p "Optional Extras: [PERSON_NAME] Island Tour (prebooking request) - $168 Please n…"
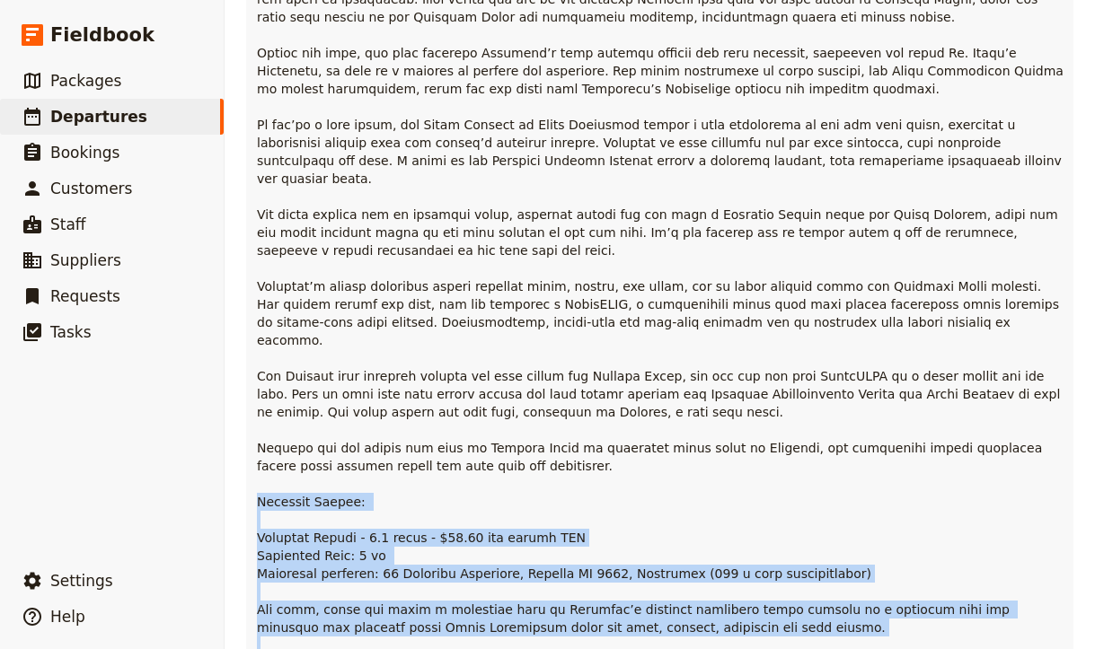
scroll to position [13358, 0]
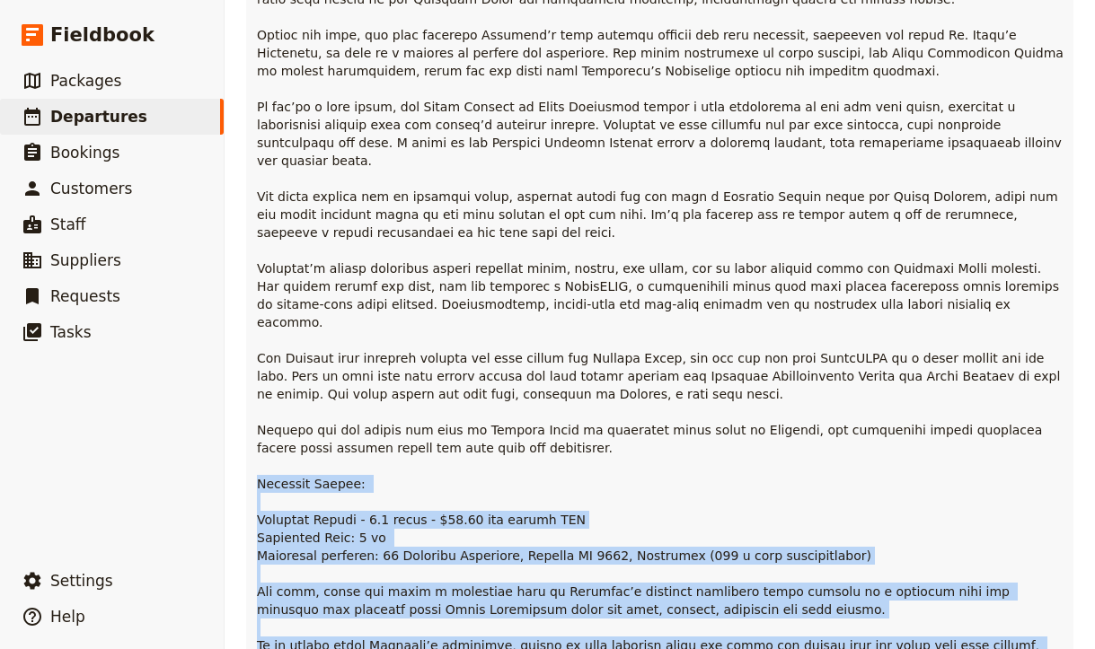
drag, startPoint x: 258, startPoint y: 180, endPoint x: 801, endPoint y: 597, distance: 684.7
click at [801, 597] on p "Mount Lofty MTB Trip - 5 hours - $168.00 per person AUD Departure Time: 9.00 am…" at bounding box center [661, 483] width 809 height 1167
copy p "Loremips Dolors: Ametcons Adipis - 7.0 elits - $42.42 doe tempor INC Utlaboree …"
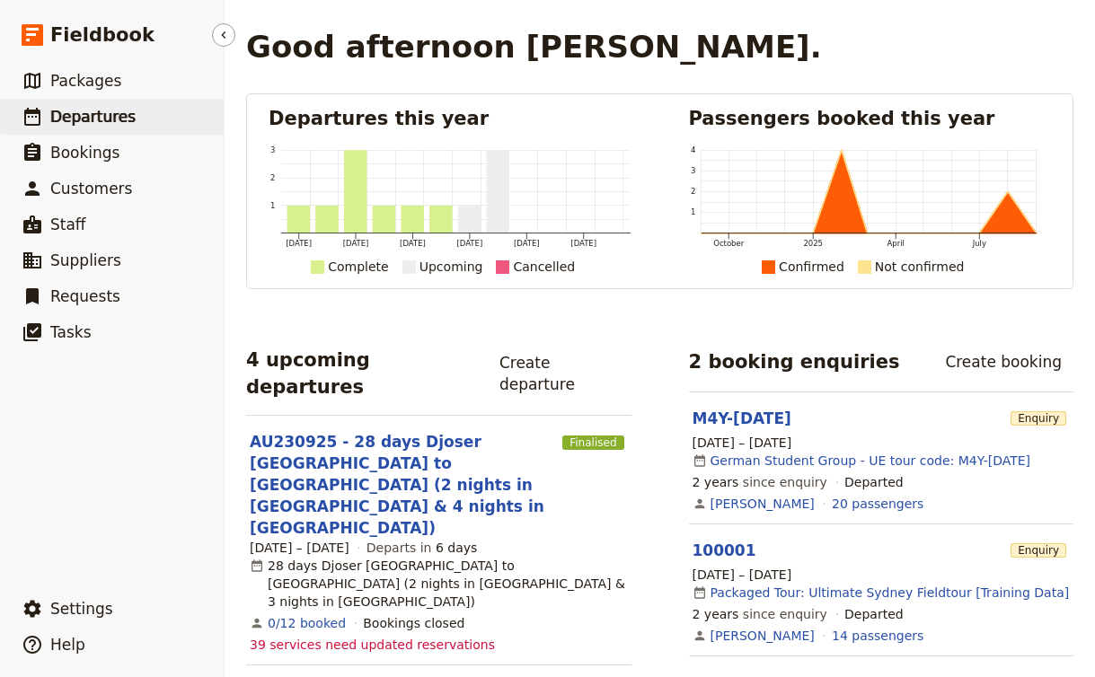
click at [111, 108] on span "Departures" at bounding box center [92, 117] width 85 height 18
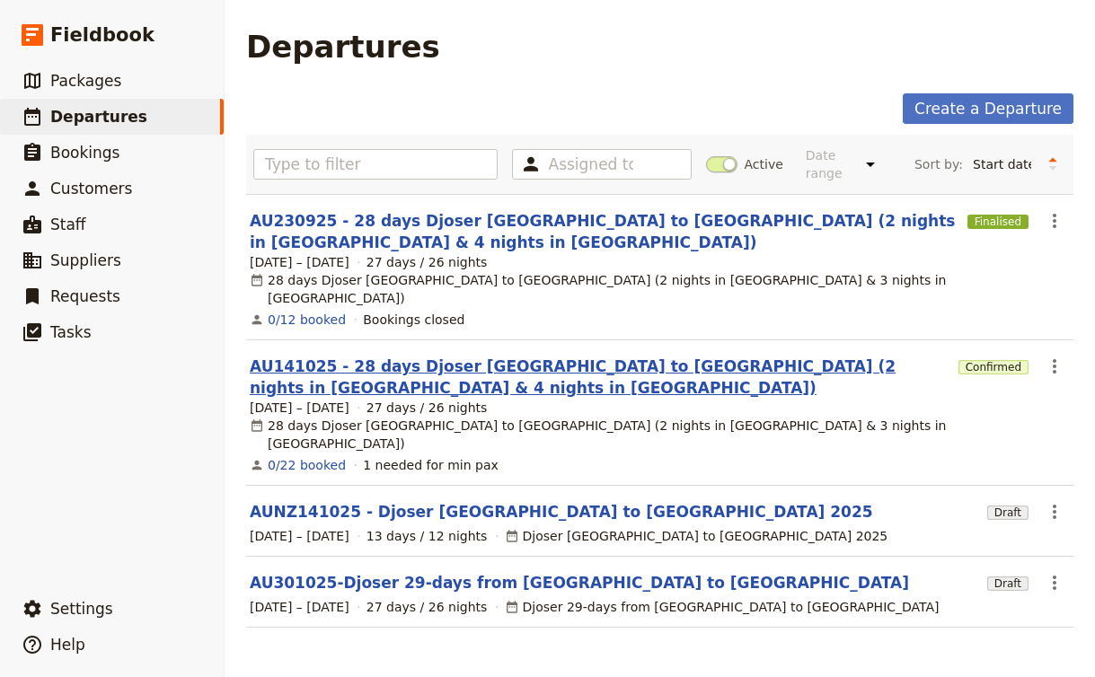
click at [394, 356] on link "AU141025 - 28 days Djoser [GEOGRAPHIC_DATA] to [GEOGRAPHIC_DATA] (2 nights in […" at bounding box center [600, 377] width 701 height 43
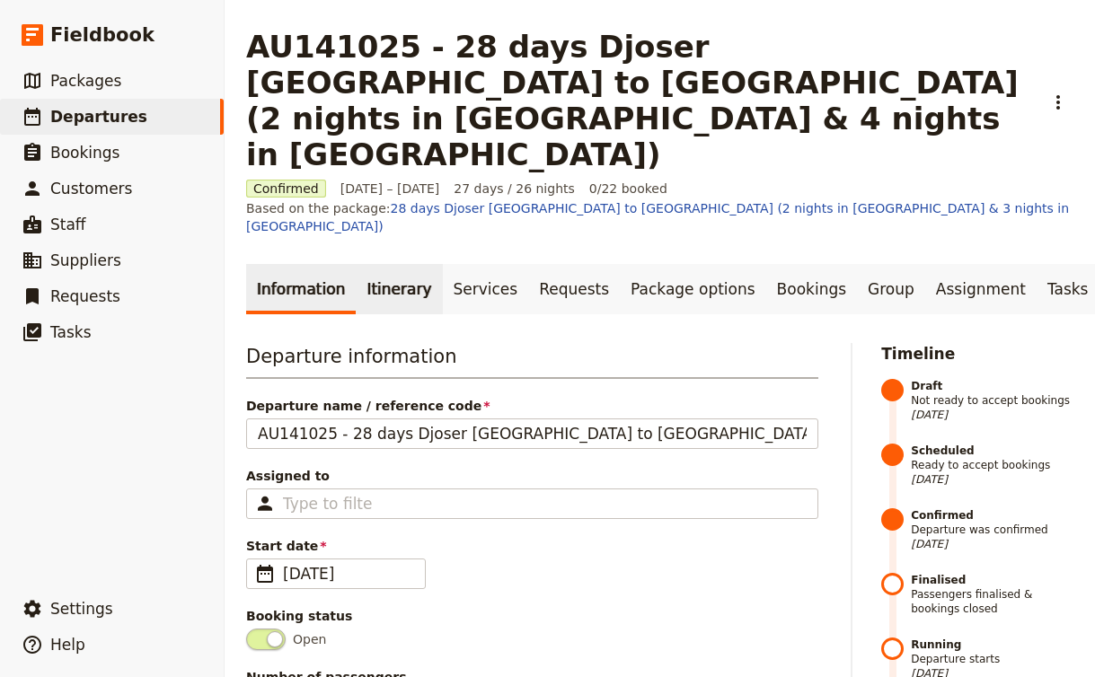
click at [396, 264] on link "Itinerary" at bounding box center [399, 289] width 86 height 50
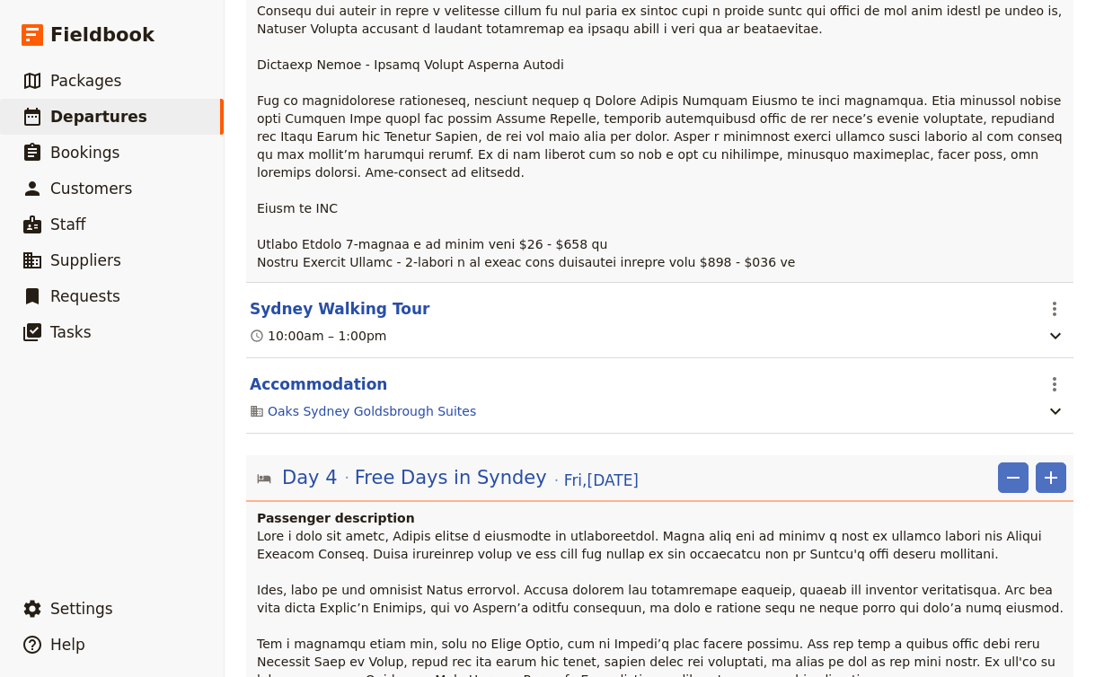
scroll to position [1402, 0]
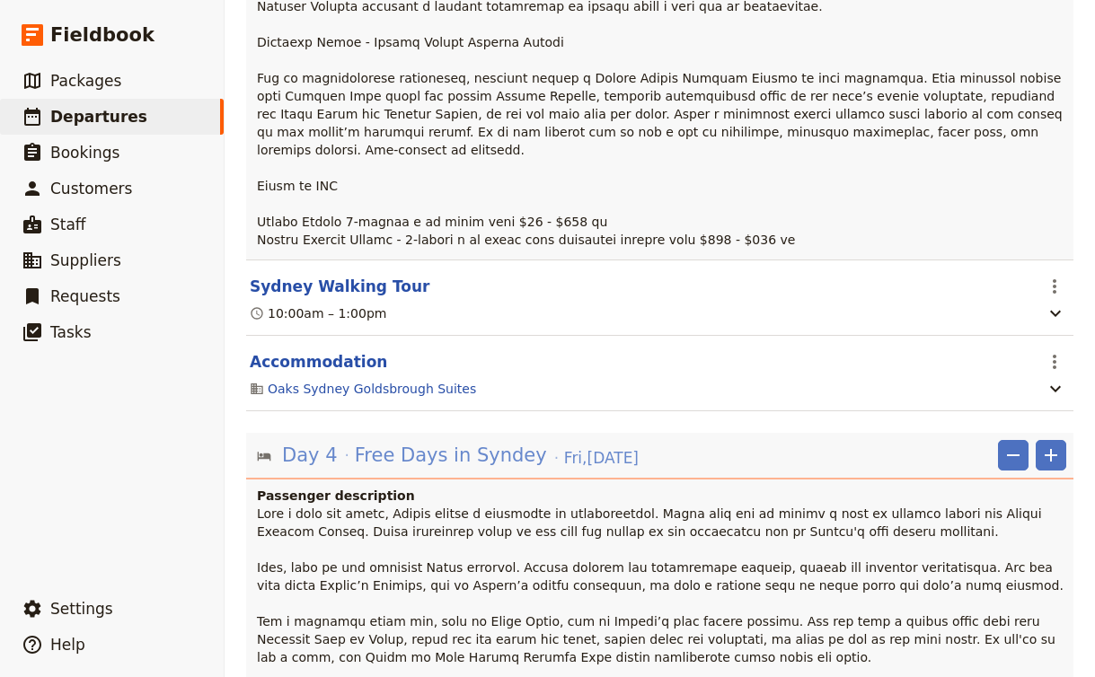
click at [479, 442] on span "Free Days in Syndey" at bounding box center [451, 455] width 192 height 27
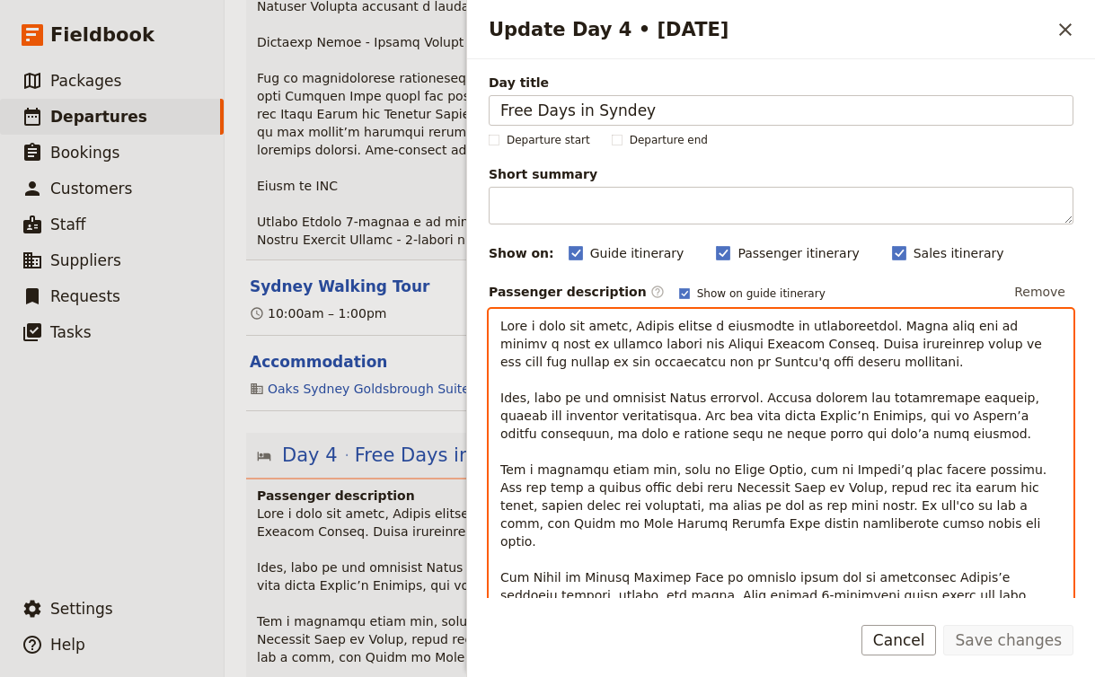
click at [703, 402] on span "Update Day 4 • 17 Oct" at bounding box center [778, 631] width 557 height 625
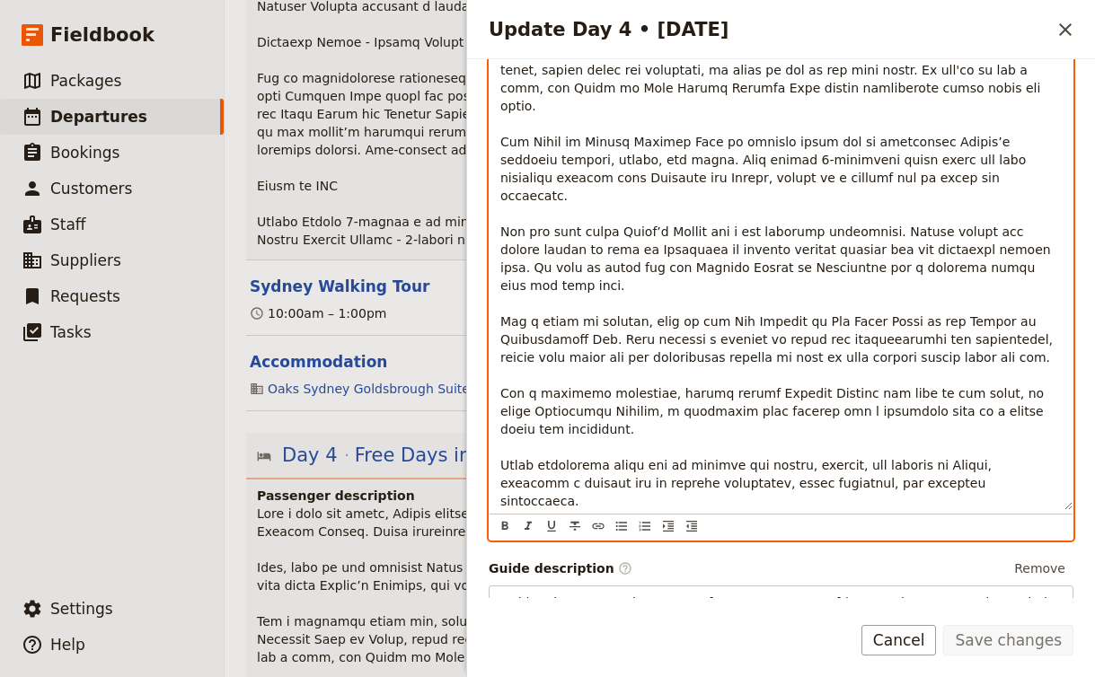
click at [784, 295] on p "Update Day 4 • 17 Oct" at bounding box center [780, 195] width 561 height 629
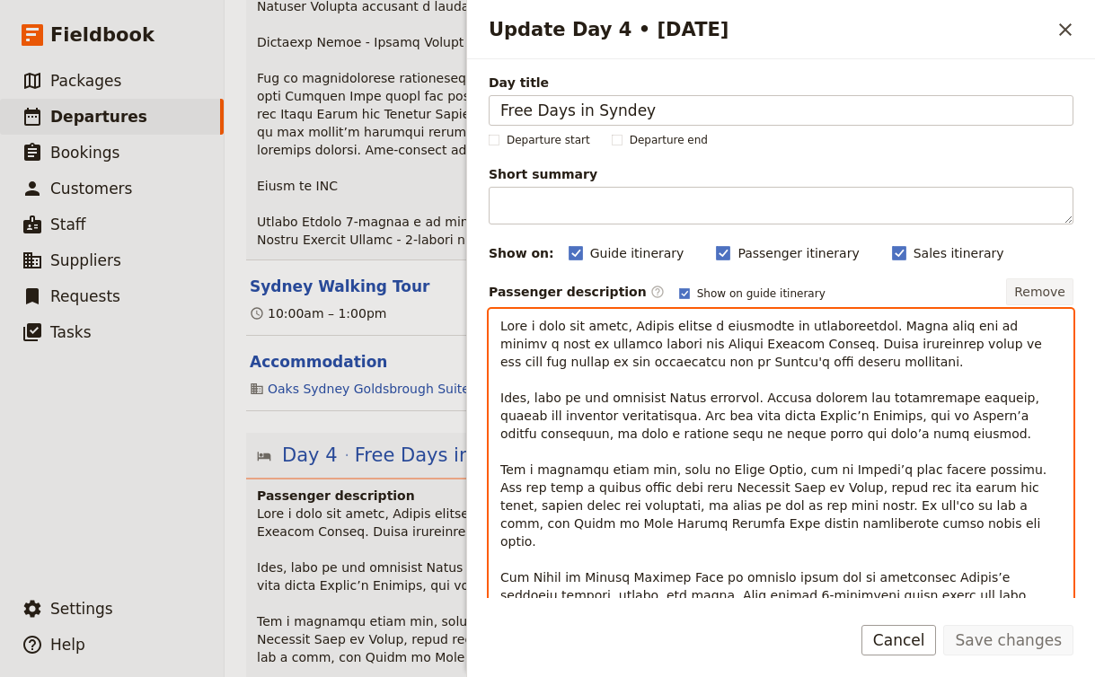
scroll to position [0, 0]
click at [819, 391] on span "Update Day 4 • 17 Oct" at bounding box center [778, 631] width 557 height 625
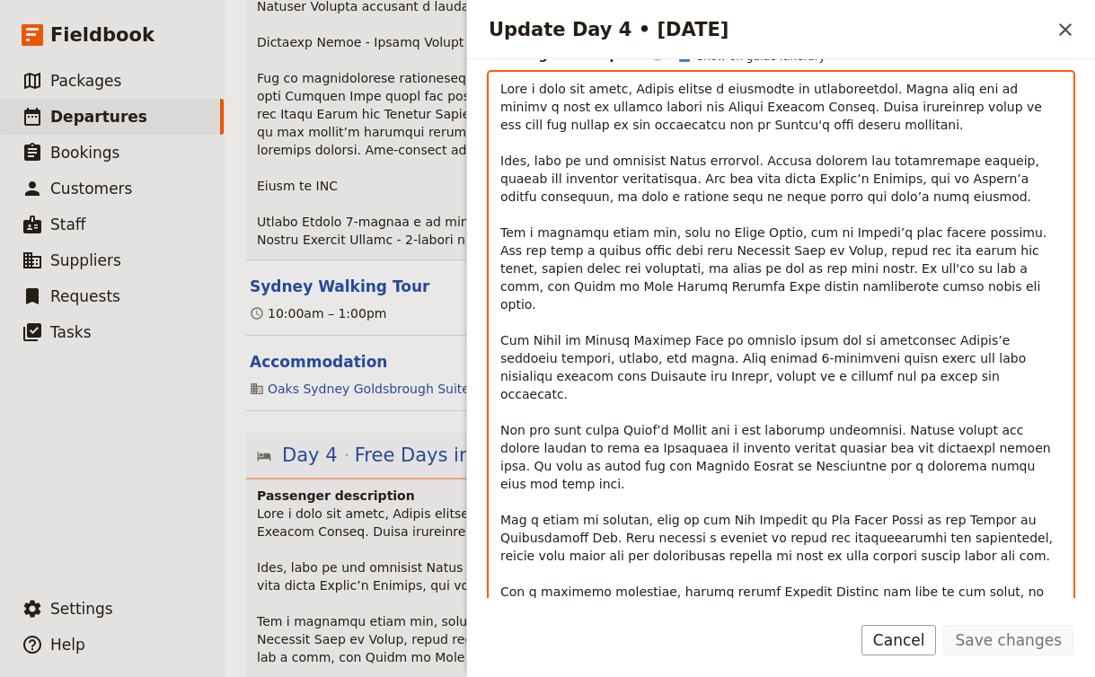
click at [819, 391] on span "Update Day 4 • 17 Oct" at bounding box center [778, 394] width 557 height 625
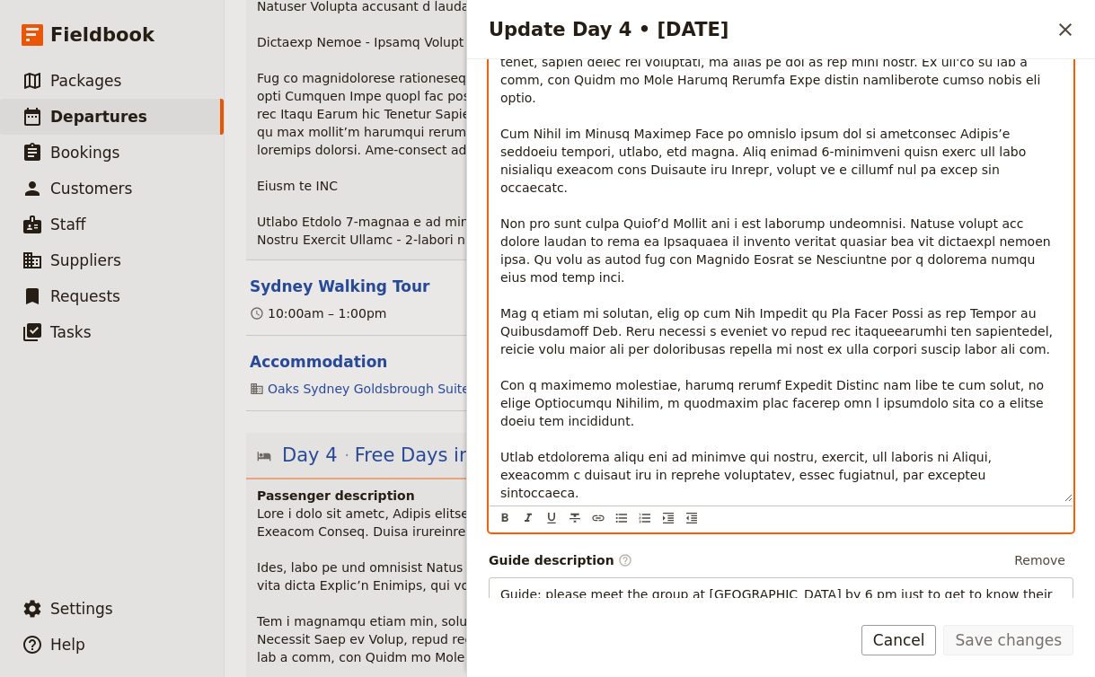
scroll to position [445, 0]
click at [683, 326] on span "Update Day 4 • 17 Oct" at bounding box center [778, 186] width 557 height 625
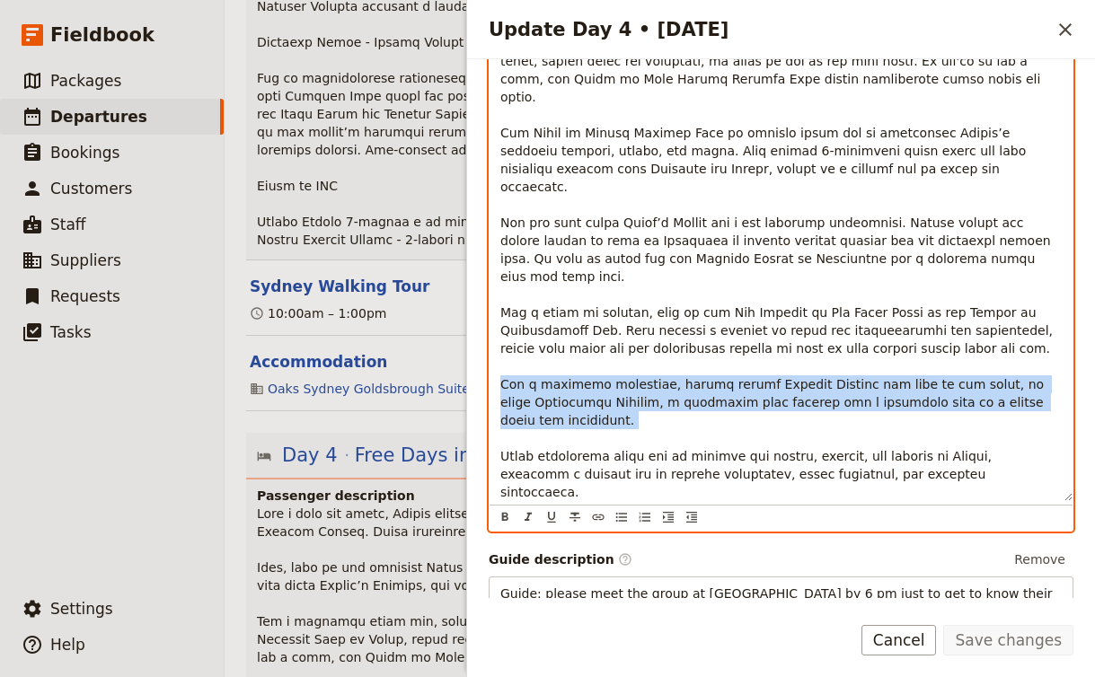
click at [683, 326] on span "Update Day 4 • 17 Oct" at bounding box center [778, 186] width 557 height 625
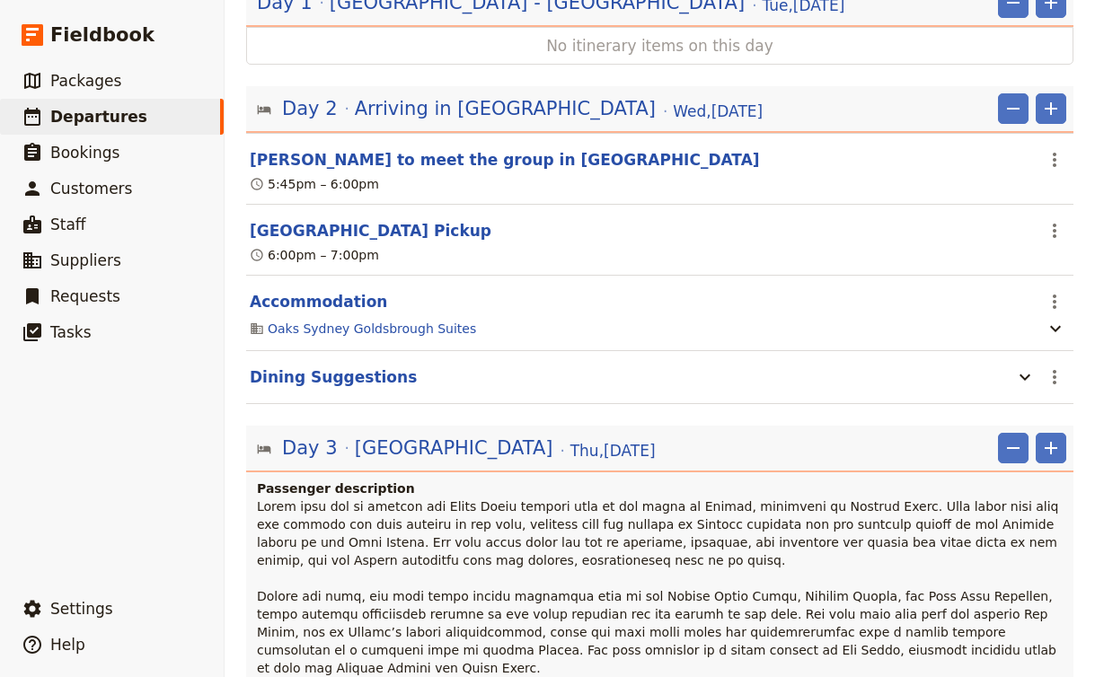
scroll to position [479, 0]
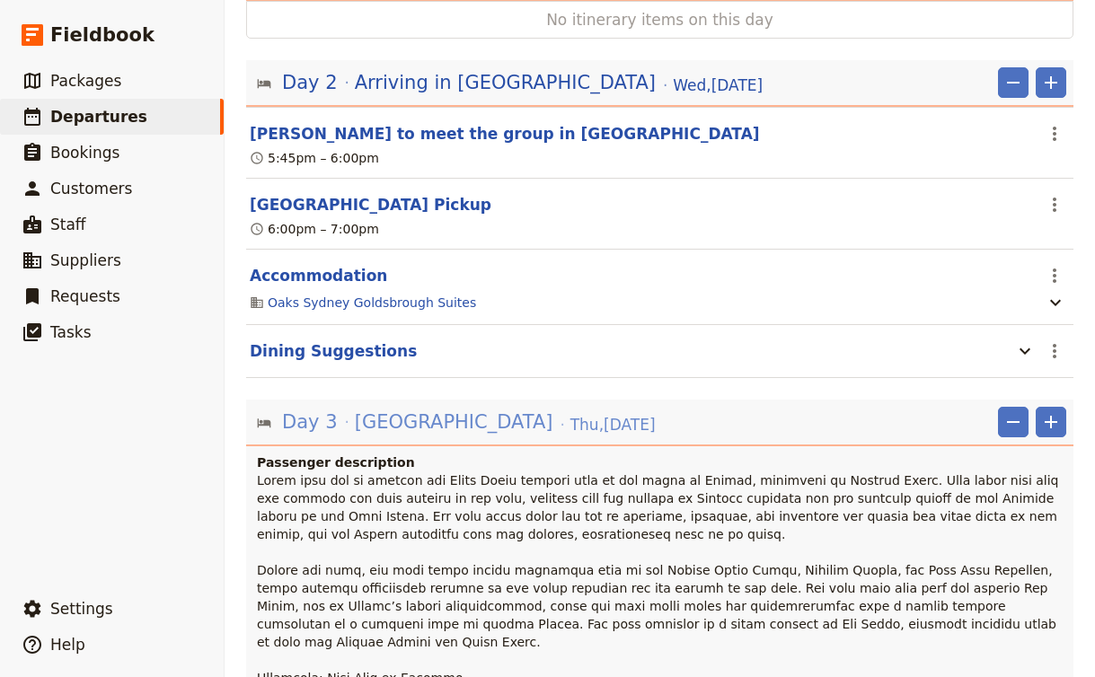
click at [378, 409] on span "[GEOGRAPHIC_DATA]" at bounding box center [454, 422] width 198 height 27
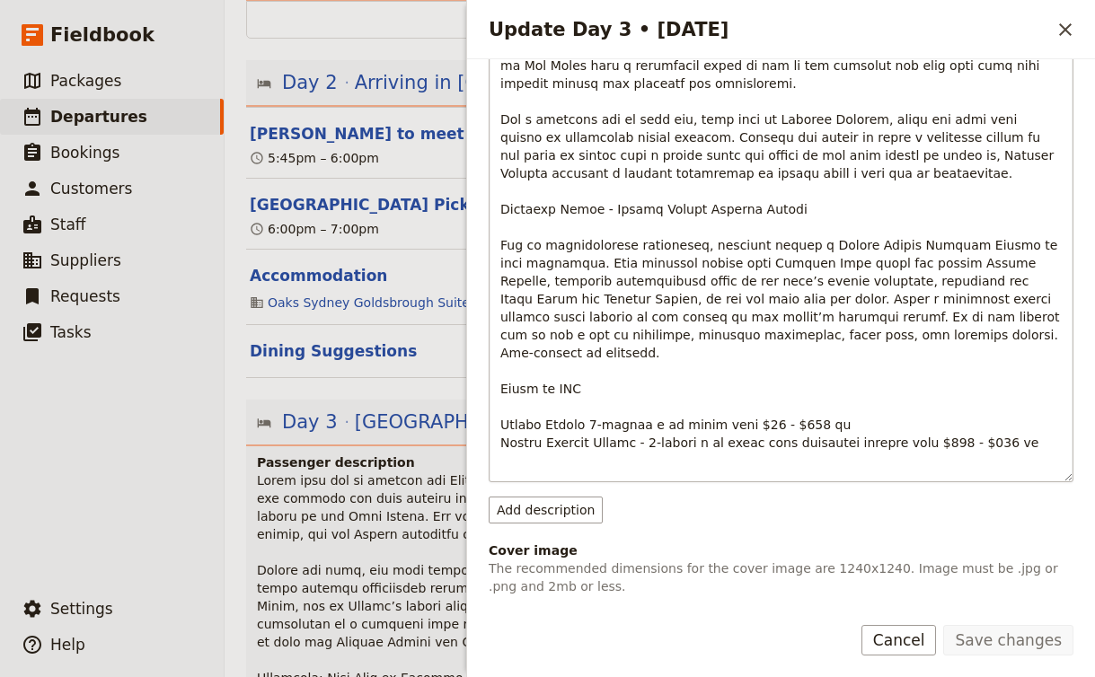
scroll to position [727, 0]
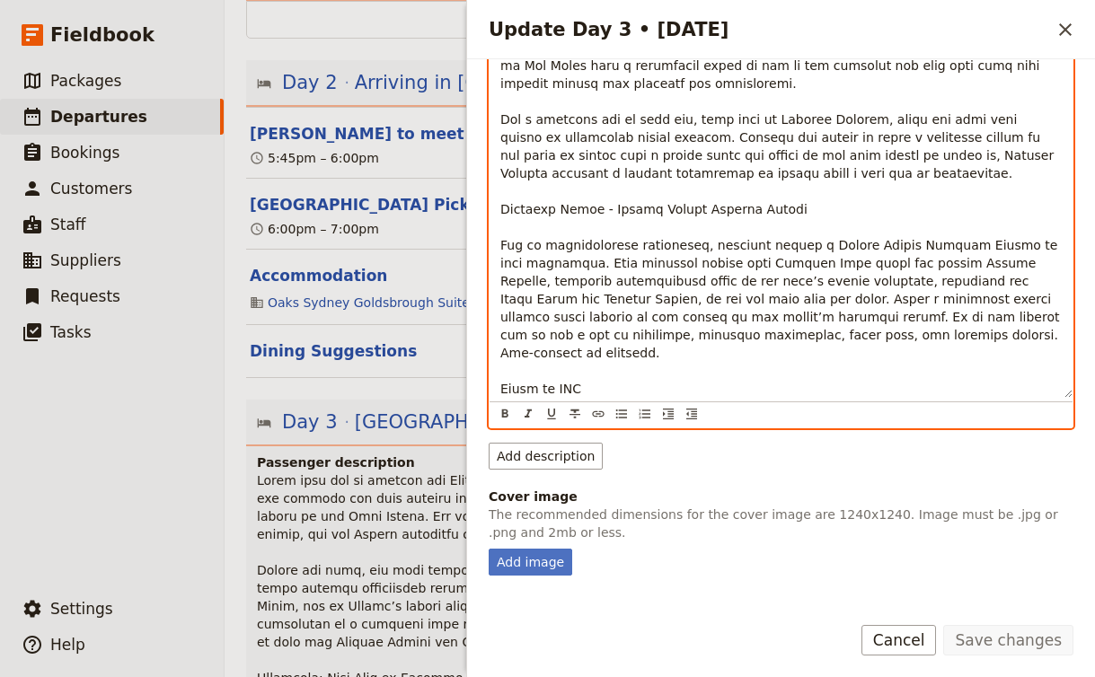
drag, startPoint x: 500, startPoint y: 174, endPoint x: 1033, endPoint y: 390, distance: 574.5
click at [1033, 390] on p "Update Day 3 • 16 Oct" at bounding box center [780, 21] width 561 height 862
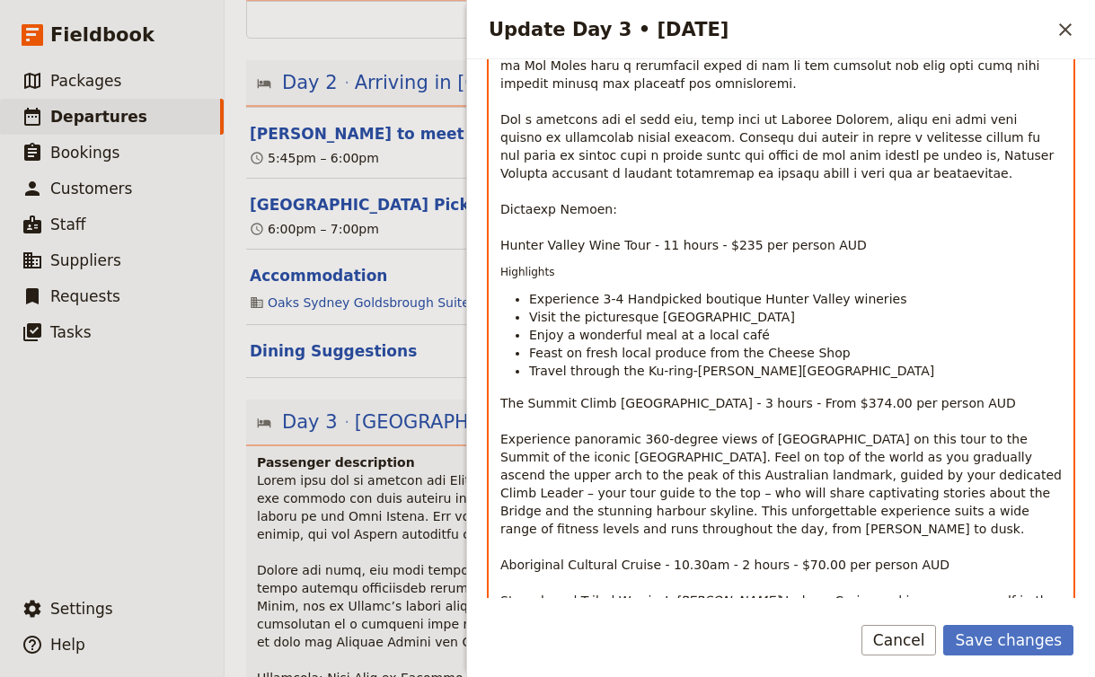
scroll to position [802, 0]
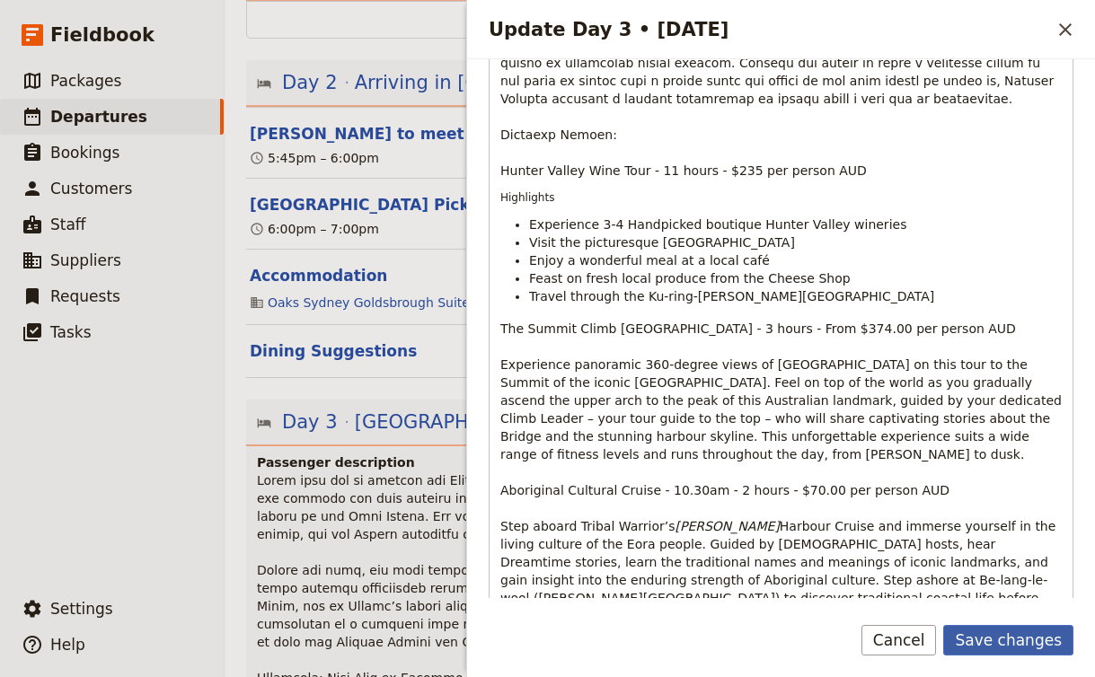
click at [1005, 634] on button "Save changes" at bounding box center [1008, 640] width 130 height 31
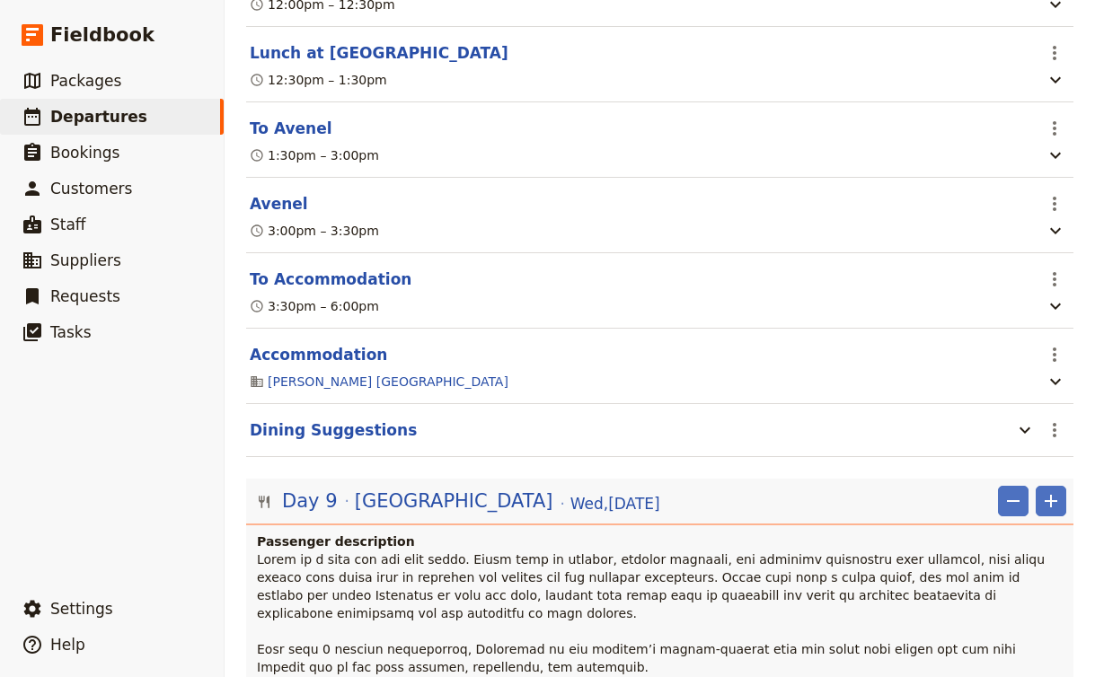
scroll to position [7591, 0]
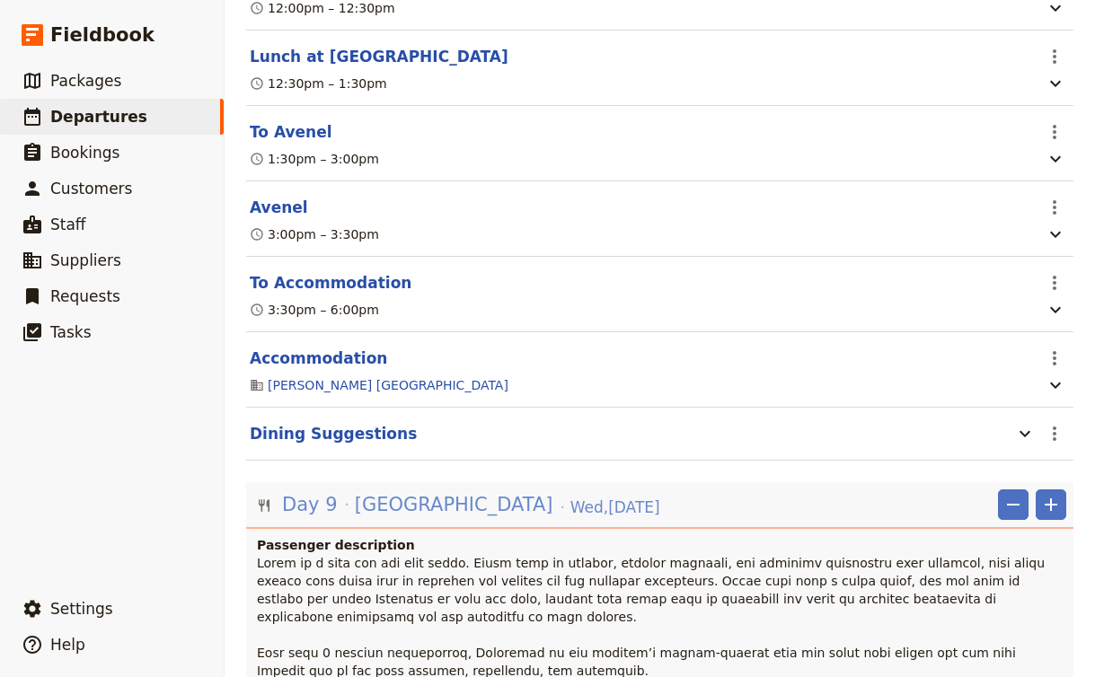
click at [440, 489] on div "Day 9 Melbourne Wed , 22 Oct 2025" at bounding box center [471, 504] width 382 height 31
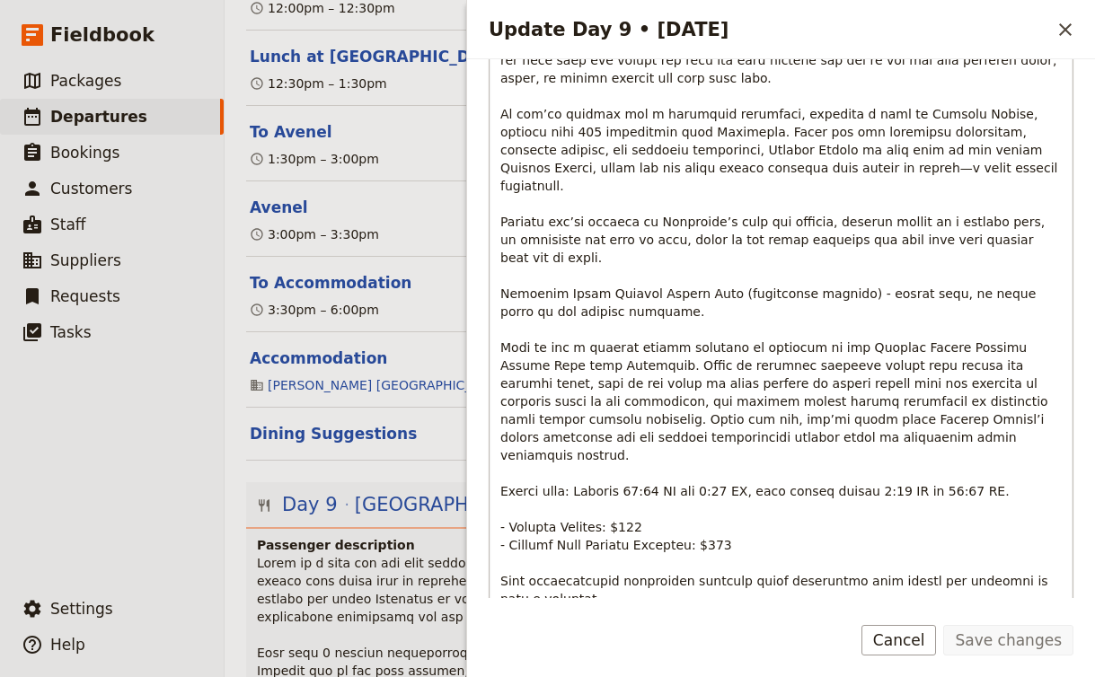
scroll to position [967, 0]
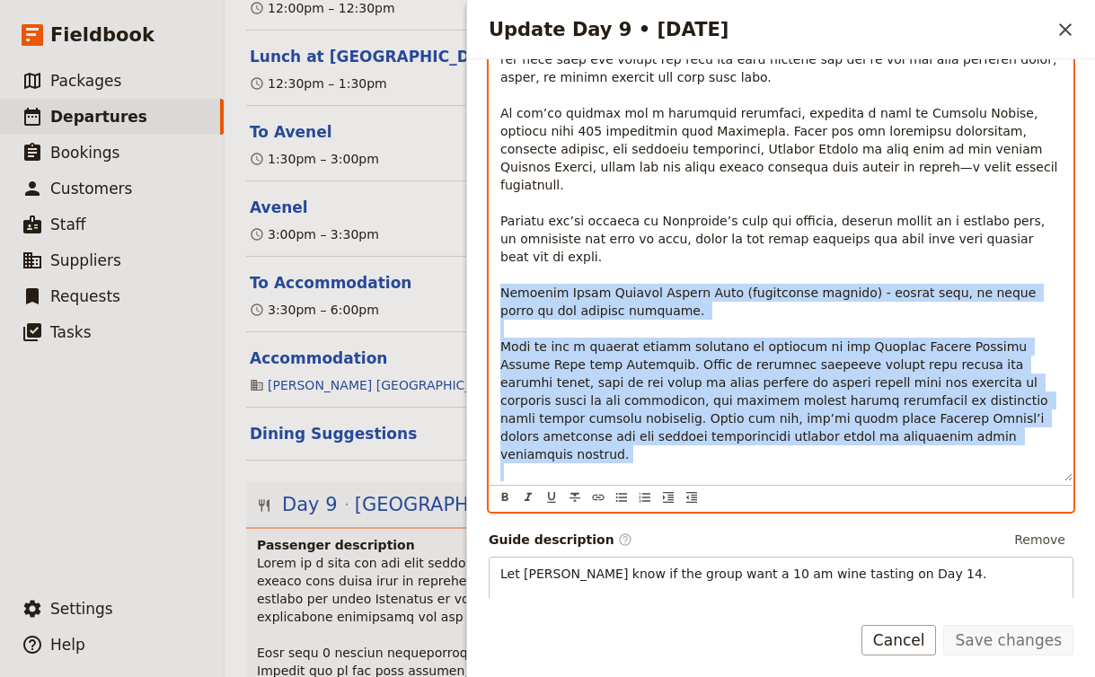
drag, startPoint x: 501, startPoint y: 183, endPoint x: 882, endPoint y: 491, distance: 489.7
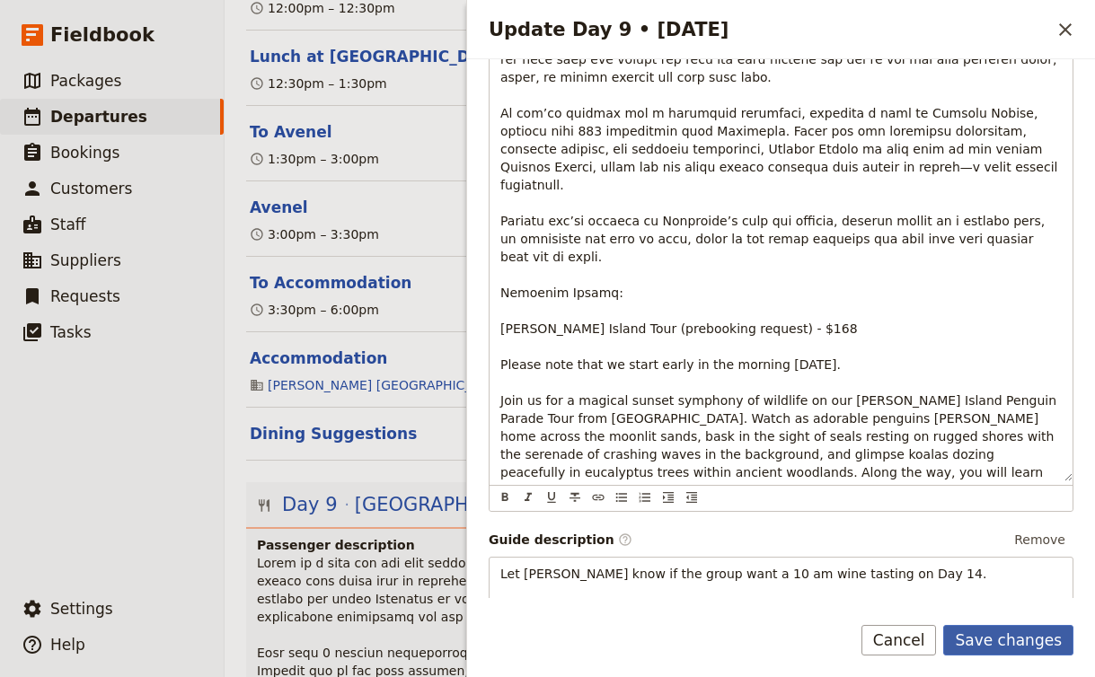
click at [1024, 642] on button "Save changes" at bounding box center [1008, 640] width 130 height 31
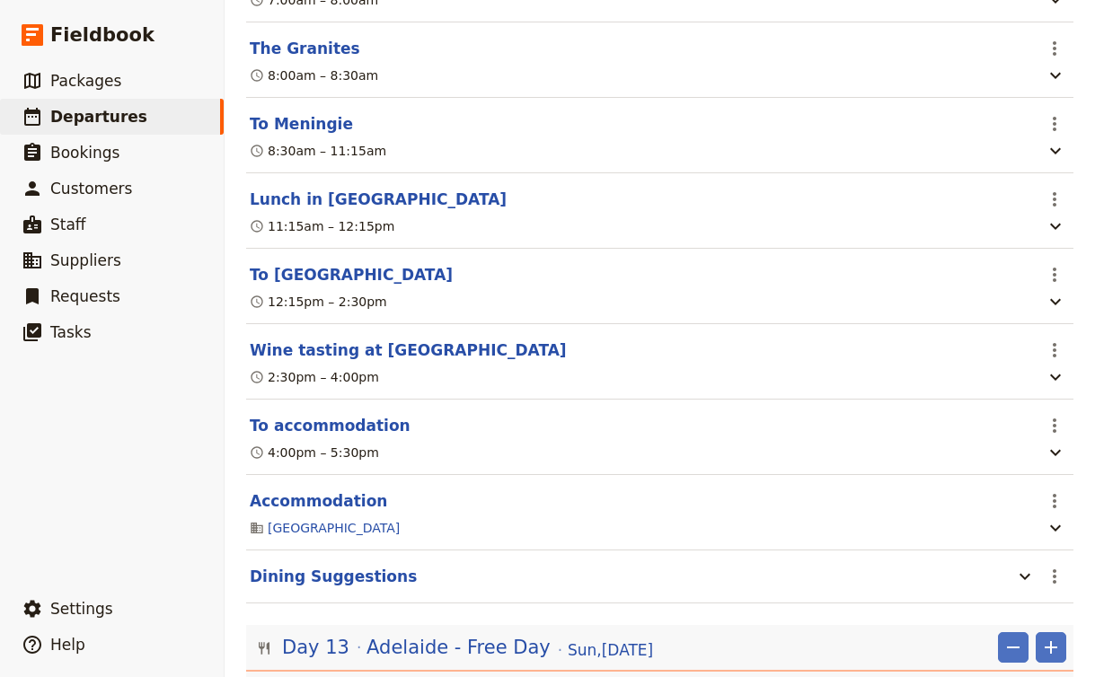
scroll to position [12328, 0]
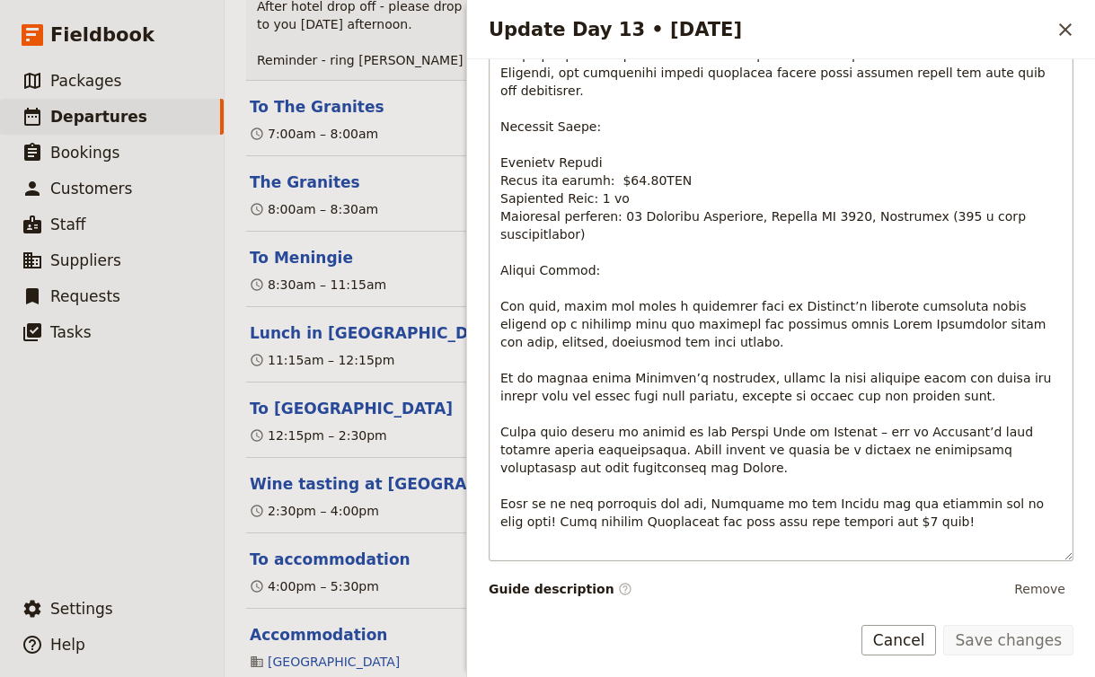
scroll to position [837, 0]
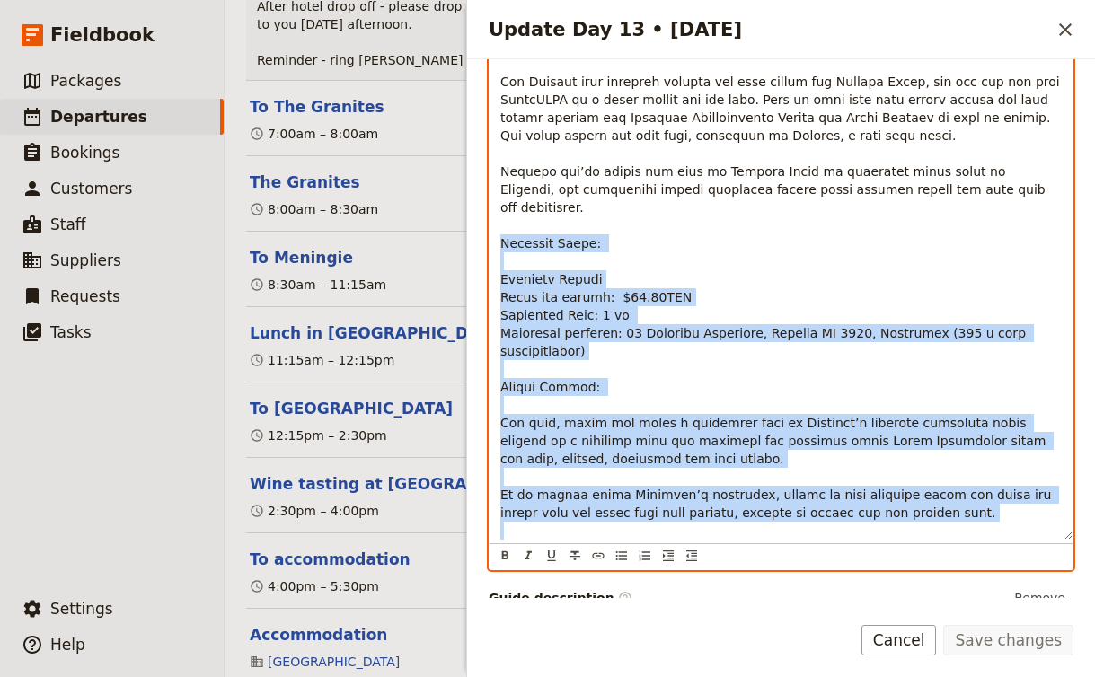
drag, startPoint x: 502, startPoint y: 140, endPoint x: 884, endPoint y: 553, distance: 562.4
click at [884, 553] on div "​ ​ ​ ​ ​ ​ ​ ​ ​" at bounding box center [781, 21] width 585 height 1098
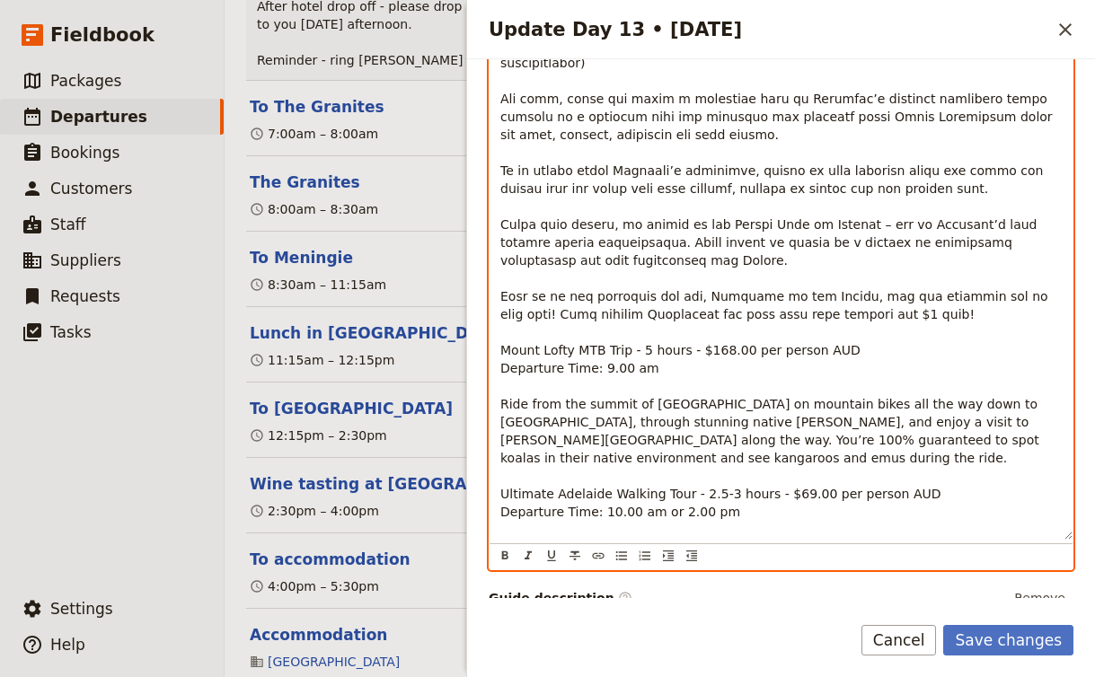
scroll to position [269, 0]
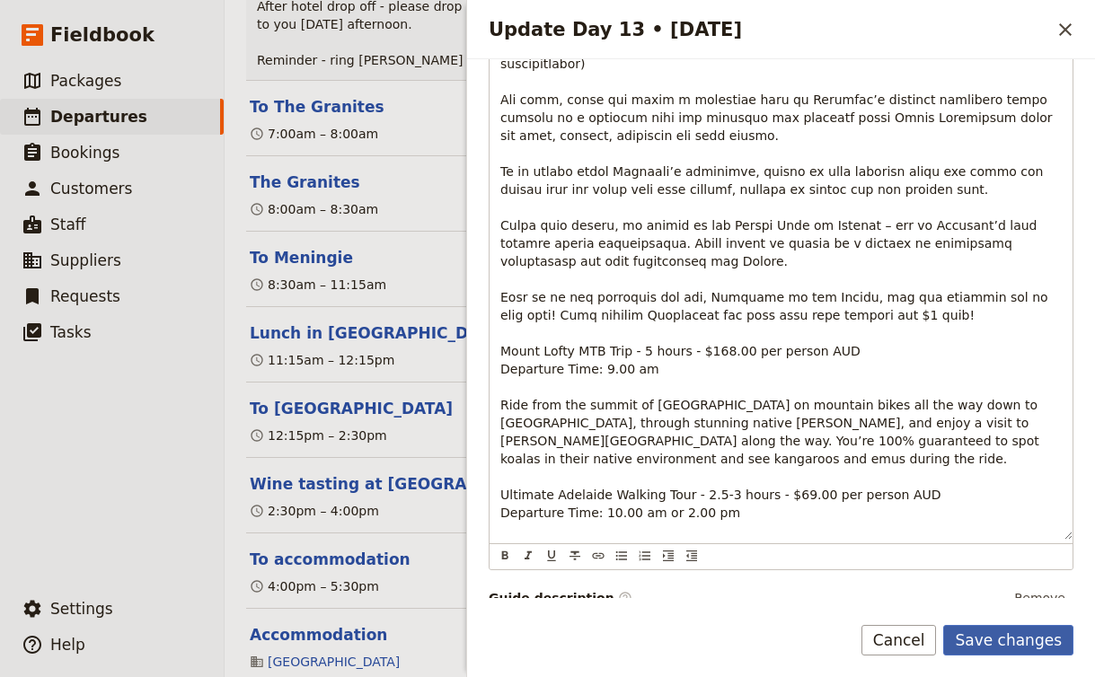
click at [1031, 652] on button "Save changes" at bounding box center [1008, 640] width 130 height 31
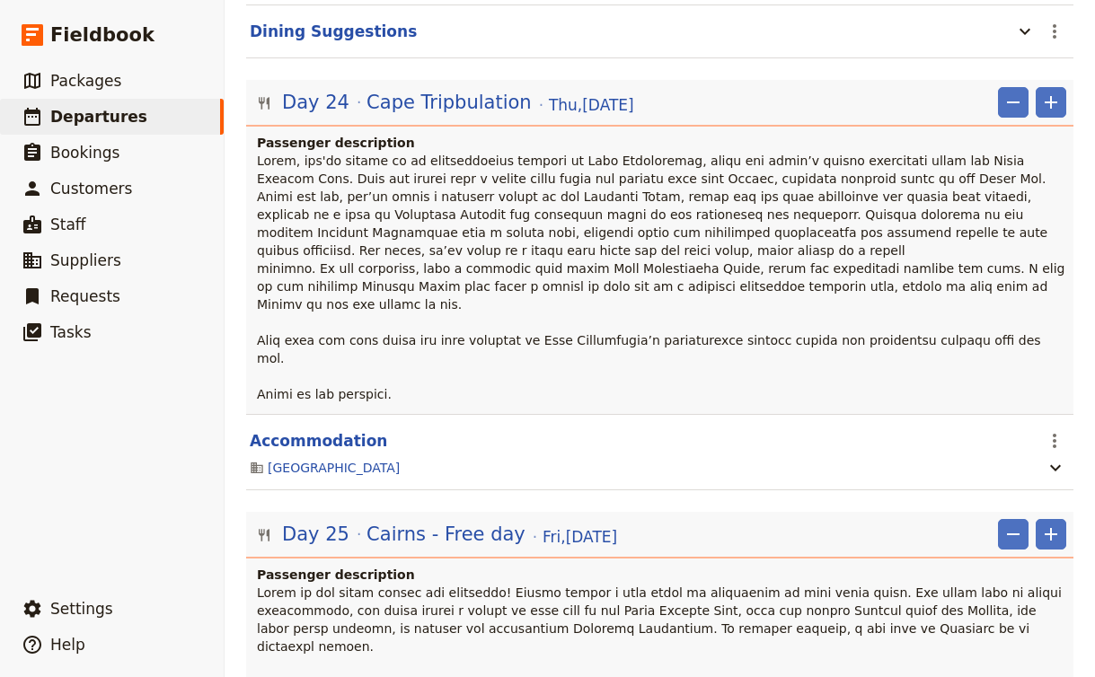
scroll to position [23853, 0]
